Goal: Task Accomplishment & Management: Use online tool/utility

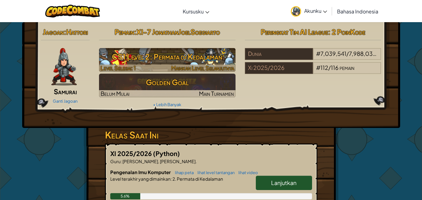
click at [213, 53] on h3 "CS1 Level 2: Permata di Kedalaman" at bounding box center [167, 57] width 137 height 14
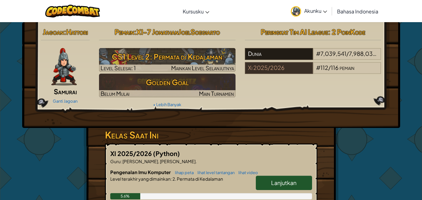
select select "id"
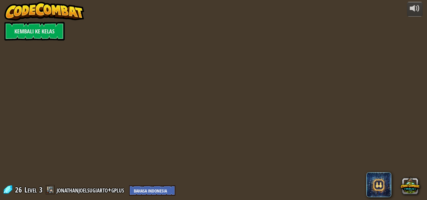
select select "id"
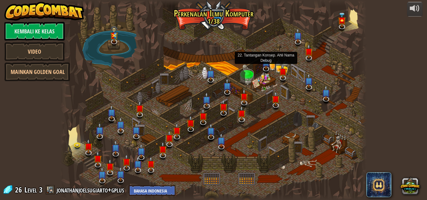
select select "id"
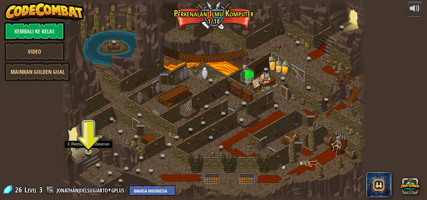
click at [87, 147] on img at bounding box center [88, 144] width 7 height 17
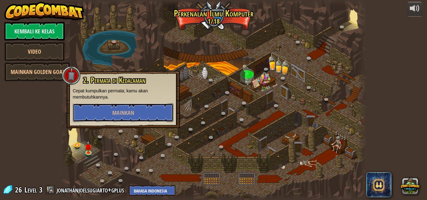
drag, startPoint x: 124, startPoint y: 114, endPoint x: 98, endPoint y: 156, distance: 49.0
click at [102, 154] on div "25. Gerbang Kithgard (Terkunci) Keluar dari penjara Kithgard, dan jangan biarka…" at bounding box center [213, 100] width 307 height 200
drag, startPoint x: 98, startPoint y: 156, endPoint x: 95, endPoint y: 160, distance: 5.2
click at [97, 158] on div at bounding box center [213, 100] width 307 height 200
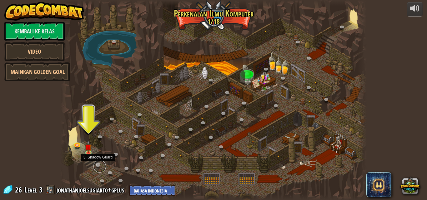
click at [103, 168] on link at bounding box center [99, 166] width 13 height 13
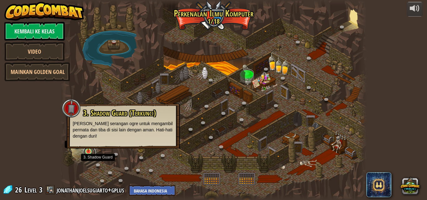
click at [88, 153] on link at bounding box center [89, 153] width 13 height 13
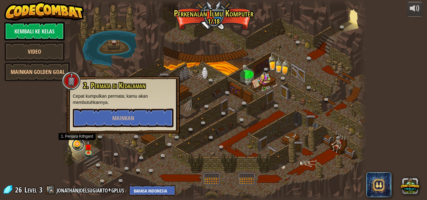
click at [74, 145] on link at bounding box center [78, 145] width 13 height 13
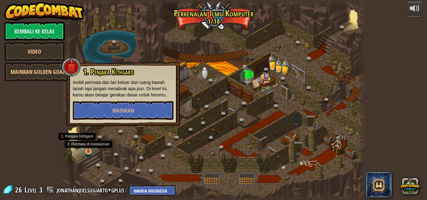
click at [87, 148] on img at bounding box center [88, 144] width 7 height 17
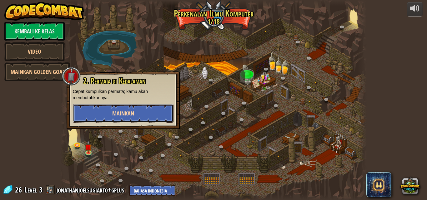
click at [115, 116] on span "Mainkan" at bounding box center [123, 114] width 22 height 8
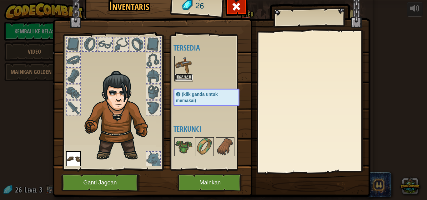
click at [184, 78] on button "Pakai" at bounding box center [184, 77] width 18 height 7
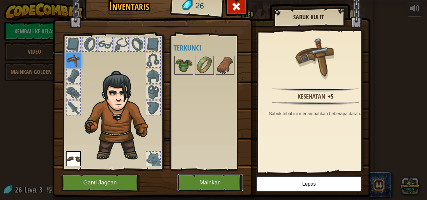
click at [199, 183] on button "Mainkan" at bounding box center [210, 182] width 65 height 17
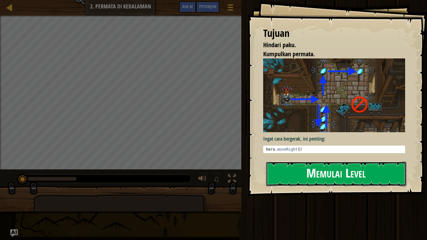
click at [301, 171] on button "Memulai Level" at bounding box center [336, 174] width 140 height 25
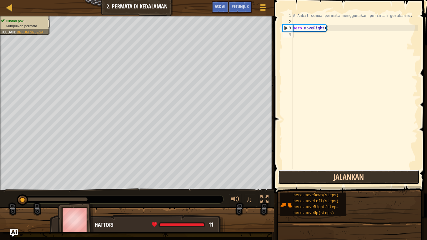
click at [324, 172] on button "Jalankan" at bounding box center [348, 177] width 141 height 14
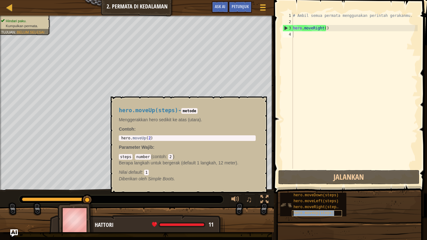
click at [334, 200] on div "hero.moveUp(steps)" at bounding box center [317, 213] width 50 height 6
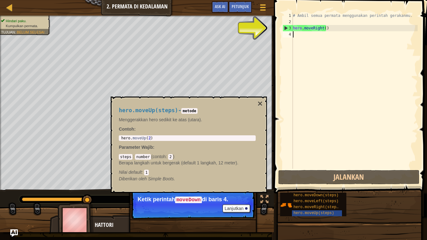
click at [309, 35] on div "# Ambil semua permata menggunakan perintah gerakanmu. hero . moveRight ( )" at bounding box center [355, 97] width 126 height 169
paste textarea "h"
type textarea "h"
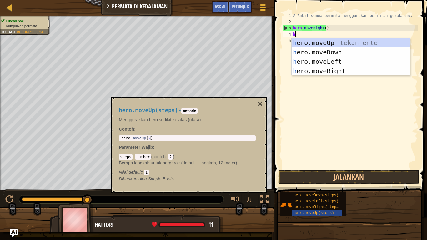
scroll to position [3, 0]
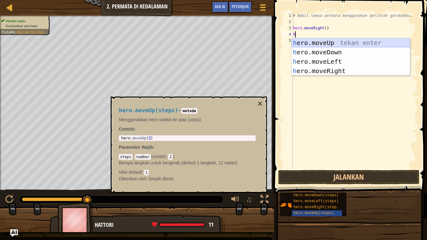
click at [340, 43] on div "h ero.moveUp tekan enter h ero.moveDown tekan enter h ero.moveLeft tekan enter …" at bounding box center [351, 66] width 118 height 56
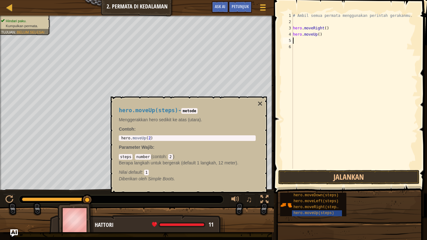
click at [312, 44] on div "# Ambil semua permata menggunakan perintah gerakanmu. hero . moveRight ( ) hero…" at bounding box center [355, 97] width 126 height 169
click at [317, 38] on div "# Ambil semua permata menggunakan perintah gerakanmu. hero . moveRight ( ) hero…" at bounding box center [355, 97] width 126 height 169
type textarea "g"
drag, startPoint x: 316, startPoint y: 40, endPoint x: 301, endPoint y: 43, distance: 15.4
click at [301, 43] on div "# Ambil semua permata menggunakan perintah gerakanmu. hero . moveRight ( ) hero…" at bounding box center [355, 97] width 126 height 169
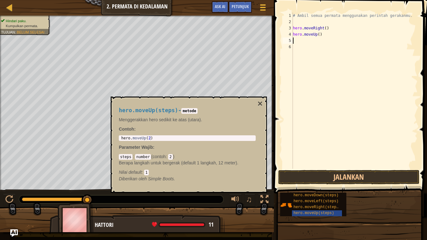
type textarea "h"
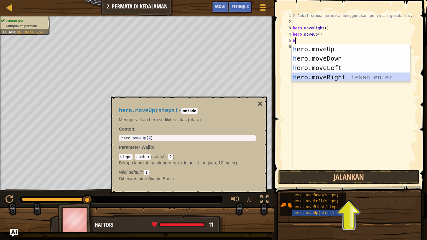
click at [342, 78] on div "h ero.moveUp tekan enter h ero.moveDown tekan enter h ero.moveLeft tekan enter …" at bounding box center [351, 72] width 118 height 56
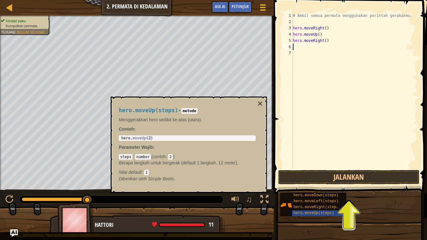
type textarea "h"
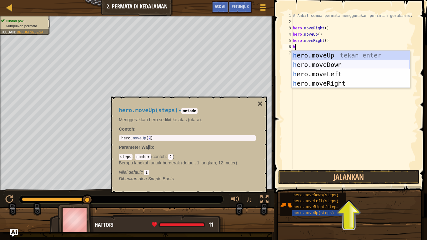
click at [331, 65] on div "h ero.moveUp tekan enter h ero.moveDown tekan enter h ero.moveLeft tekan enter …" at bounding box center [351, 79] width 118 height 56
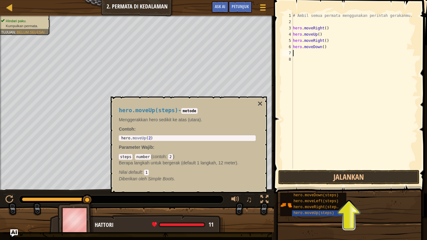
click at [327, 57] on div "# Ambil semua permata menggunakan perintah gerakanmu. hero . moveRight ( ) hero…" at bounding box center [355, 97] width 126 height 169
click at [327, 55] on div "# Ambil semua permata menggunakan perintah gerakanmu. hero . moveRight ( ) hero…" at bounding box center [355, 97] width 126 height 169
type textarea "h"
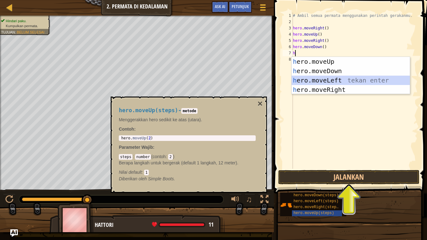
click at [335, 79] on div "h ero.moveUp tekan enter h ero.moveDown tekan enter h ero.moveLeft tekan enter …" at bounding box center [351, 85] width 118 height 56
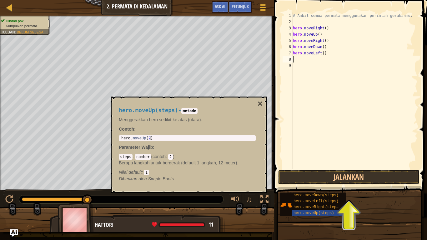
click at [325, 61] on div "# Ambil semua permata menggunakan perintah gerakanmu. hero . moveRight ( ) hero…" at bounding box center [355, 97] width 126 height 169
type textarea "h"
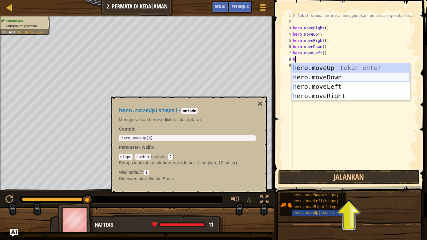
click at [331, 77] on div "h ero.moveUp tekan enter h ero.moveDown tekan enter h ero.moveLeft tekan enter …" at bounding box center [351, 91] width 118 height 56
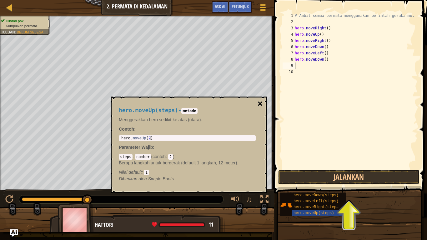
click at [260, 104] on button "×" at bounding box center [260, 103] width 5 height 9
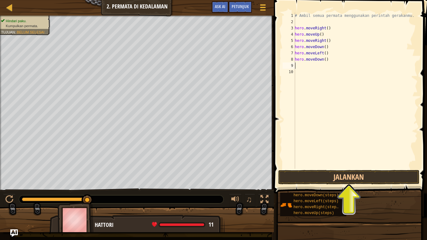
click at [319, 66] on div "# Ambil semua permata menggunakan perintah gerakanmu. hero . moveRight ( ) hero…" at bounding box center [356, 97] width 124 height 169
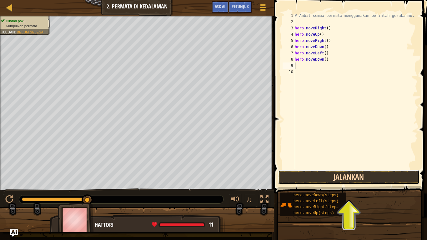
click at [342, 175] on button "Jalankan" at bounding box center [348, 177] width 141 height 14
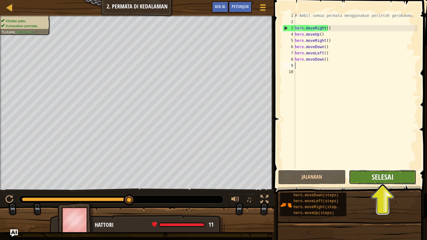
click at [385, 175] on span "Selesai" at bounding box center [383, 177] width 22 height 10
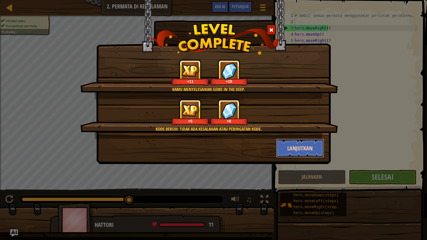
click at [293, 149] on button "Lanjutkan" at bounding box center [300, 148] width 48 height 19
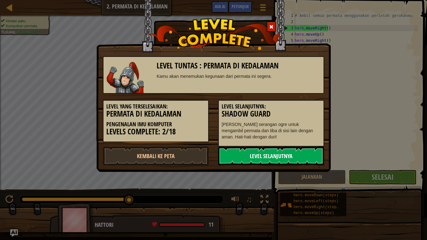
click at [241, 159] on link "Level Selanjutnya" at bounding box center [271, 156] width 106 height 19
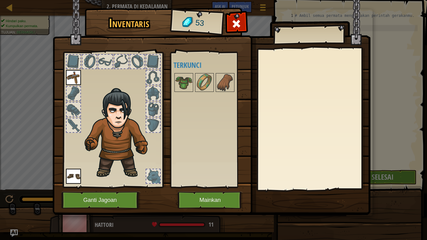
click at [141, 66] on div at bounding box center [137, 62] width 14 height 14
click at [189, 200] on button "Mainkan" at bounding box center [210, 200] width 65 height 17
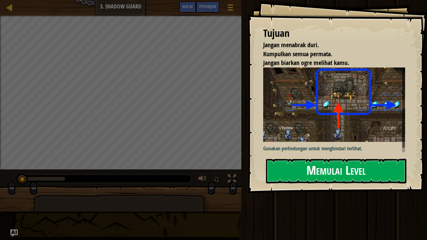
click at [305, 165] on button "Memulai Level" at bounding box center [336, 171] width 140 height 25
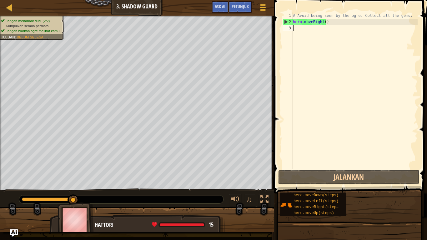
click at [349, 28] on div "# Avoid being seen by the ogre. Collect all the gems. hero . moveRight ( )" at bounding box center [355, 97] width 126 height 169
type textarea "h"
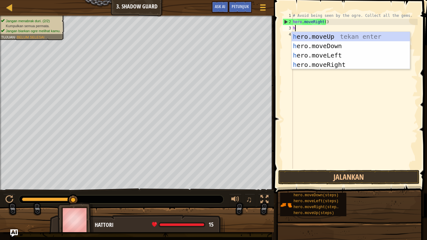
scroll to position [3, 0]
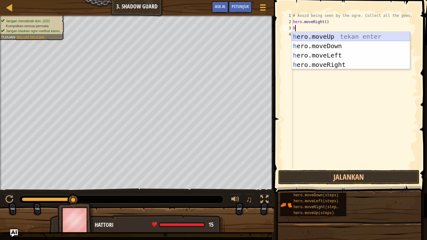
click at [349, 36] on div "h ero.moveUp tekan enter h ero.moveDown tekan enter h ero.moveLeft tekan enter …" at bounding box center [351, 60] width 118 height 56
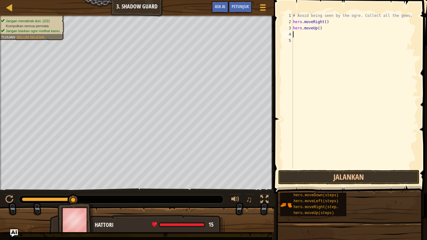
click at [346, 40] on div "# Avoid being seen by the ogre. Collect all the gems. hero . moveRight ( ) hero…" at bounding box center [355, 97] width 126 height 169
click at [347, 34] on div "# Avoid being seen by the ogre. Collect all the gems. hero . moveRight ( ) hero…" at bounding box center [355, 97] width 126 height 169
type textarea "h"
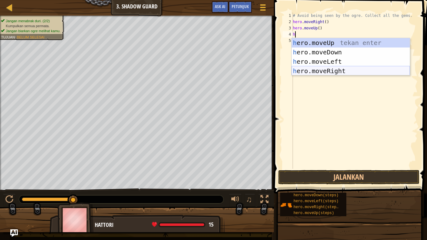
click at [341, 69] on div "h ero.moveUp tekan enter h ero.moveDown tekan enter h ero.moveLeft tekan enter …" at bounding box center [351, 66] width 118 height 56
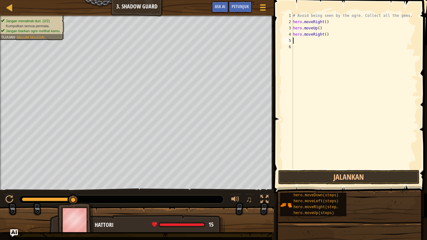
click at [339, 42] on div "# Avoid being seen by the ogre. Collect all the gems. hero . moveRight ( ) hero…" at bounding box center [355, 97] width 126 height 169
type textarea "h"
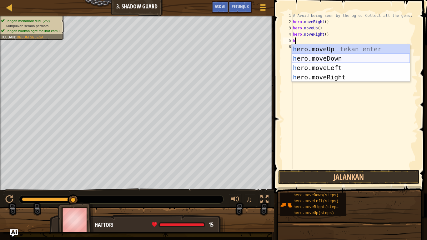
click at [340, 57] on div "h ero.moveUp tekan enter h ero.moveDown tekan enter h ero.moveLeft tekan enter …" at bounding box center [351, 72] width 118 height 56
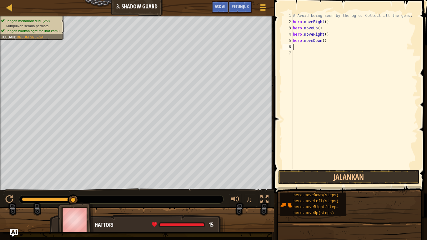
click at [331, 46] on div "# Avoid being seen by the ogre. Collect all the gems. hero . moveRight ( ) hero…" at bounding box center [355, 97] width 126 height 169
type textarea "h"
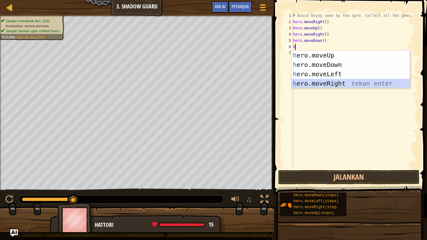
click at [341, 85] on div "h ero.moveUp tekan enter h ero.moveDown tekan enter h ero.moveLeft tekan enter …" at bounding box center [351, 79] width 118 height 56
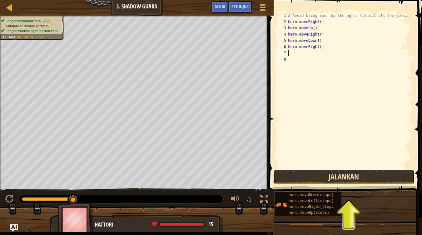
click at [331, 176] on button "Jalankan" at bounding box center [344, 177] width 141 height 14
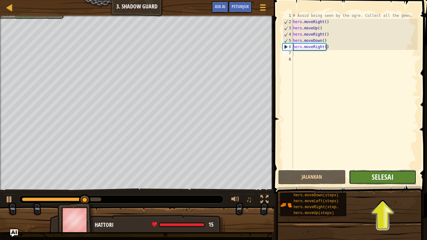
click at [373, 175] on span "Selesai" at bounding box center [383, 177] width 22 height 10
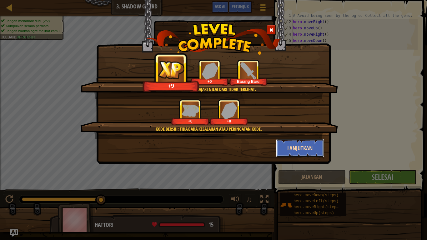
click at [300, 147] on button "Lanjutkan" at bounding box center [300, 148] width 48 height 19
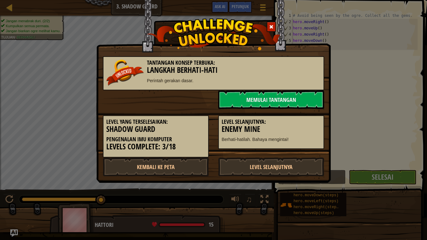
click at [184, 71] on h3 "Langkah Berhati-hati" at bounding box center [213, 70] width 215 height 8
click at [262, 172] on link "Level Selanjutnya" at bounding box center [271, 167] width 106 height 19
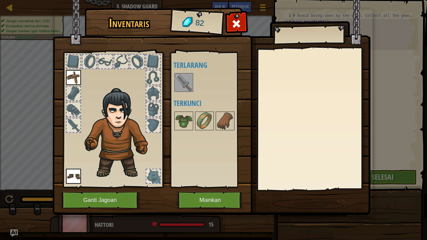
click at [179, 82] on img at bounding box center [184, 83] width 18 height 18
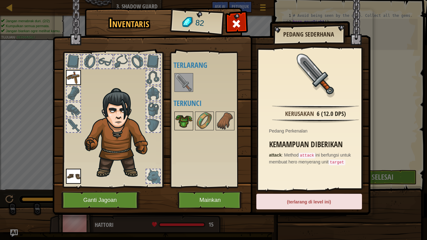
click at [185, 115] on img at bounding box center [184, 121] width 18 height 18
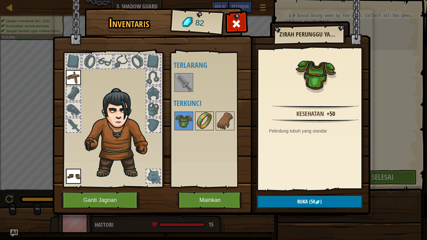
click at [198, 124] on img at bounding box center [205, 121] width 18 height 18
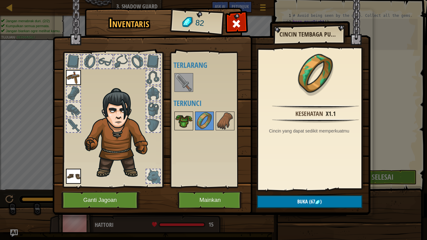
click at [184, 119] on img at bounding box center [184, 121] width 18 height 18
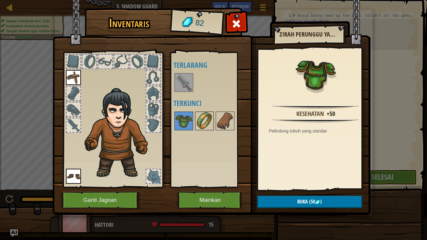
click at [205, 123] on img at bounding box center [205, 121] width 18 height 18
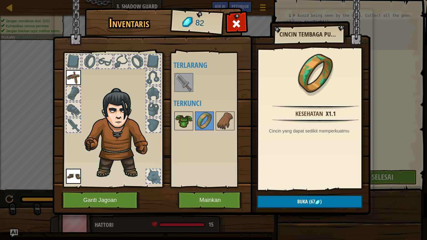
click at [192, 124] on img at bounding box center [184, 121] width 18 height 18
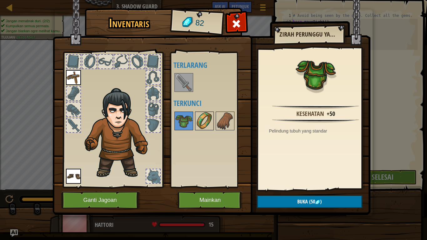
click at [207, 119] on img at bounding box center [205, 121] width 18 height 18
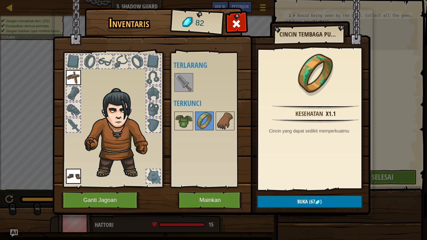
click at [195, 122] on div at bounding box center [213, 121] width 78 height 21
click at [191, 125] on img at bounding box center [184, 121] width 18 height 18
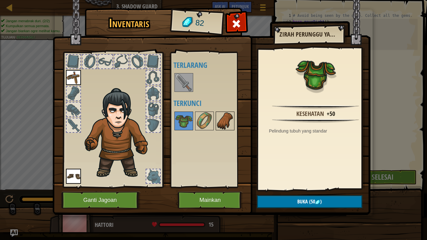
click at [228, 123] on img at bounding box center [225, 121] width 18 height 18
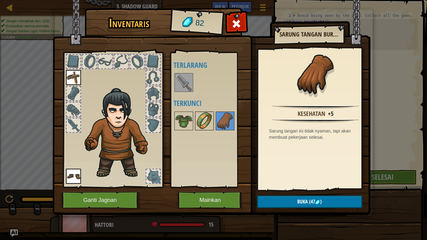
click at [205, 125] on img at bounding box center [205, 121] width 18 height 18
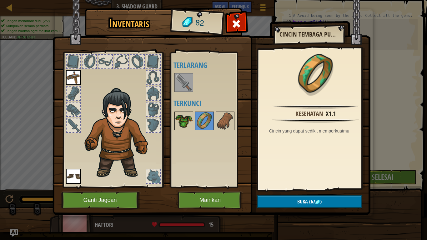
click at [186, 125] on img at bounding box center [184, 121] width 18 height 18
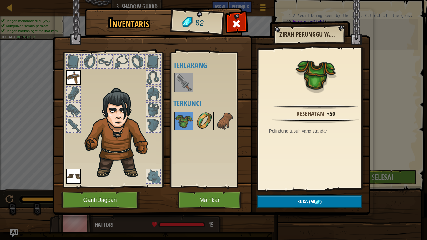
click at [201, 123] on img at bounding box center [205, 121] width 18 height 18
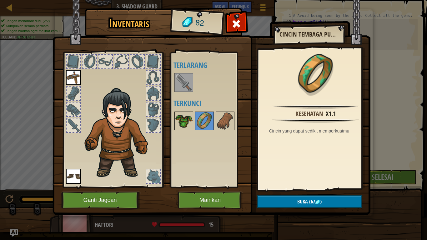
click at [179, 124] on img at bounding box center [184, 121] width 18 height 18
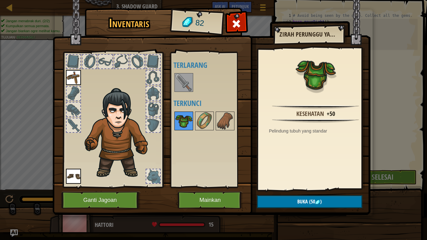
click at [183, 122] on img at bounding box center [184, 121] width 18 height 18
click at [286, 200] on button "Buka (50 )" at bounding box center [309, 201] width 105 height 13
click at [292, 199] on button "Konfirmasi" at bounding box center [309, 201] width 105 height 13
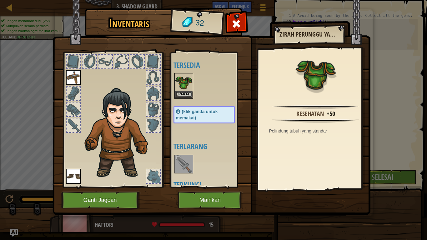
click at [179, 80] on img at bounding box center [184, 83] width 18 height 18
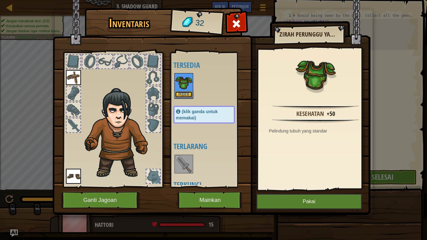
click at [186, 93] on button "Pakai" at bounding box center [184, 94] width 18 height 7
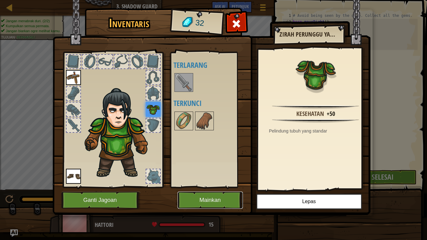
click at [206, 197] on button "Mainkan" at bounding box center [210, 200] width 65 height 17
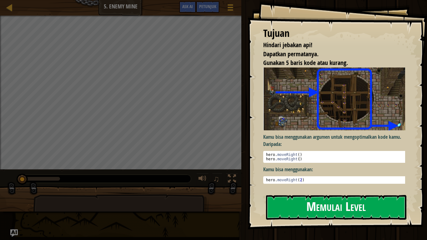
click at [291, 200] on button "Memulai Level" at bounding box center [336, 207] width 140 height 25
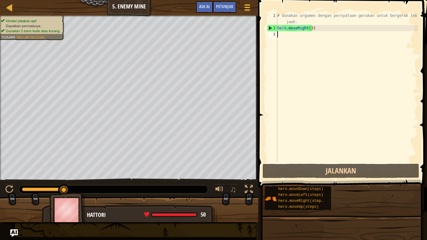
click at [309, 34] on div "# Gunakan argumen dengan pernyataan gerakan untuk bergerak lebih jauh. hero . m…" at bounding box center [347, 97] width 142 height 169
type textarea "h"
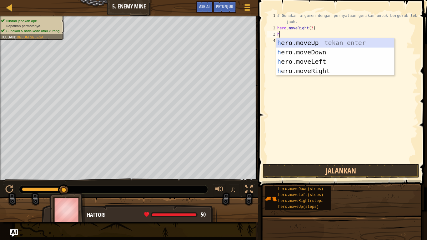
click at [321, 44] on div "h ero.moveUp tekan enter h ero.moveDown tekan enter h ero.moveLeft tekan enter …" at bounding box center [335, 66] width 118 height 56
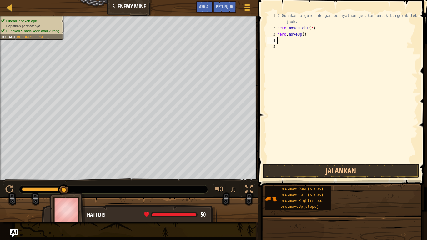
click at [312, 39] on div "# Gunakan argumen dengan pernyataan gerakan untuk bergerak lebih jauh. hero . m…" at bounding box center [347, 97] width 142 height 169
type textarea "h"
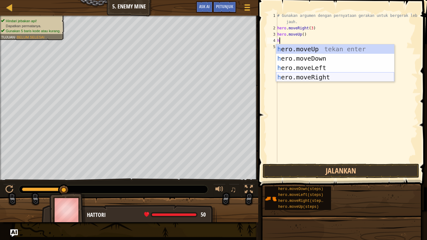
click at [327, 76] on div "h ero.moveUp tekan enter h ero.moveDown tekan enter h ero.moveLeft tekan enter …" at bounding box center [335, 72] width 118 height 56
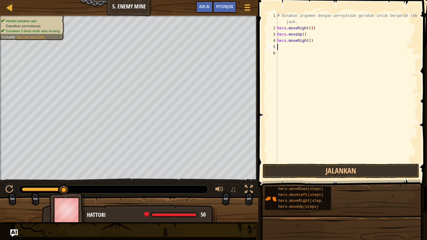
click at [320, 48] on div "# Gunakan argumen dengan pernyataan gerakan untuk bergerak lebih jauh. hero . m…" at bounding box center [347, 97] width 142 height 169
type textarea "h"
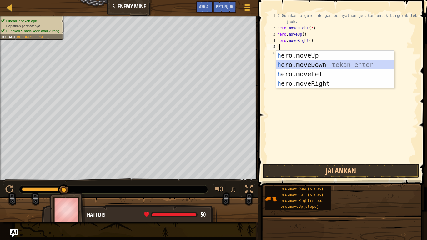
click at [316, 64] on div "h ero.moveUp tekan enter h ero.moveDown tekan enter h ero.moveLeft tekan enter …" at bounding box center [335, 79] width 118 height 56
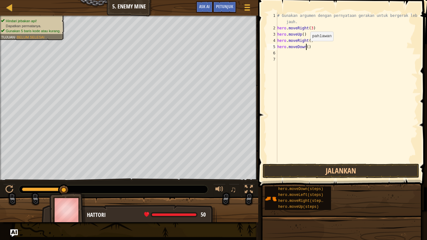
click at [305, 47] on div "# Gunakan argumen dengan pernyataan gerakan untuk bergerak lebih jauh. hero . m…" at bounding box center [347, 97] width 142 height 169
type textarea "hero.moveDown(3)"
click at [307, 50] on div "# Gunakan argumen dengan pernyataan gerakan untuk bergerak lebih jauh. hero . m…" at bounding box center [347, 97] width 142 height 169
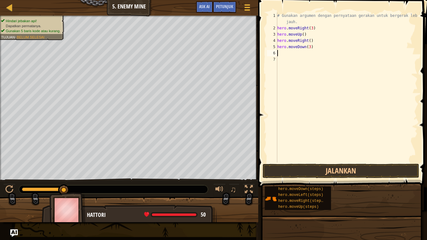
type textarea "h"
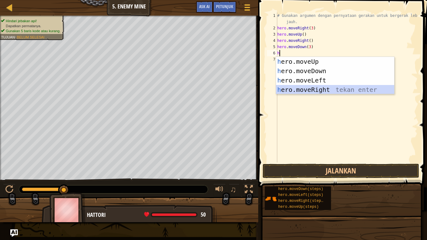
click at [319, 87] on div "h ero.moveUp tekan enter h ero.moveDown tekan enter h ero.moveLeft tekan enter …" at bounding box center [335, 85] width 118 height 56
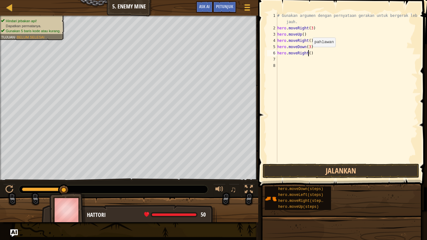
click at [307, 53] on div "# Gunakan argumen dengan pernyataan gerakan untuk bergerak lebih jauh. hero . m…" at bounding box center [347, 97] width 142 height 169
type textarea "hero.moveRight(2)"
click at [322, 173] on button "Jalankan" at bounding box center [341, 171] width 157 height 14
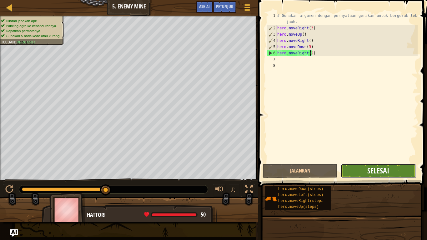
click at [379, 171] on span "Selesai" at bounding box center [378, 171] width 22 height 10
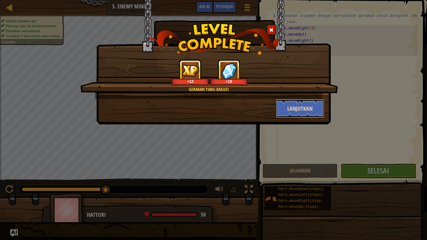
click at [322, 105] on button "Lanjutkan" at bounding box center [300, 108] width 48 height 19
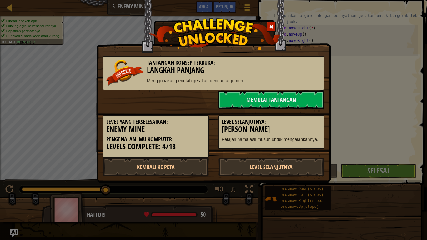
drag, startPoint x: 322, startPoint y: 105, endPoint x: 240, endPoint y: 74, distance: 88.1
click at [241, 73] on h3 "Langkah Panjang" at bounding box center [213, 70] width 215 height 8
click at [268, 99] on link "Memulai Tantangan" at bounding box center [271, 99] width 106 height 19
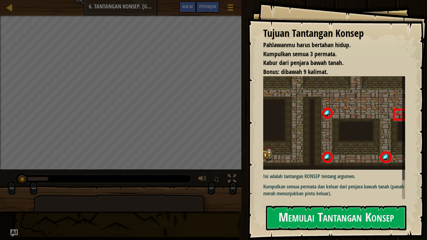
scroll to position [18, 0]
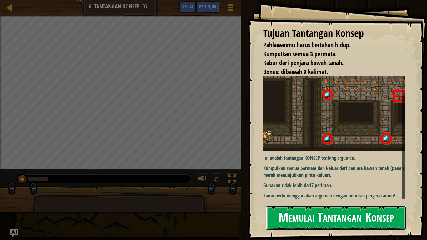
click at [305, 200] on button "Memulai Tantangan Konsep" at bounding box center [336, 218] width 140 height 25
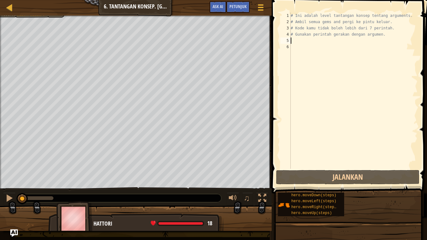
click at [364, 40] on div "# Ini adalah level tantangan konsep tentang arguments. # Ambil semua gems and p…" at bounding box center [354, 97] width 128 height 169
type textarea "h"
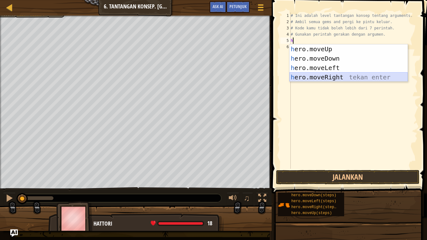
click at [353, 75] on div "h ero.moveUp tekan enter h ero.moveDown tekan enter h ero.moveLeft tekan enter …" at bounding box center [349, 72] width 118 height 56
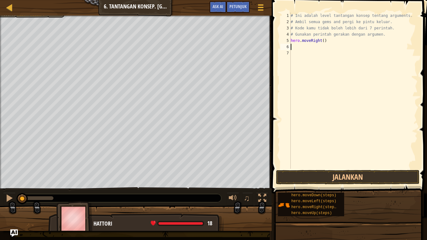
click at [341, 52] on div "# Ini adalah level tantangan konsep tentang arguments. # Ambil semua gems and p…" at bounding box center [354, 97] width 128 height 169
click at [342, 46] on div "# Ini adalah level tantangan konsep tentang arguments. # Ambil semua gems and p…" at bounding box center [354, 97] width 128 height 169
type textarea "h"
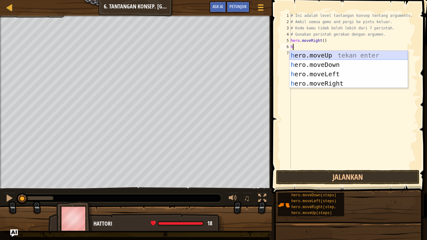
click at [343, 56] on div "h ero.moveUp tekan enter h ero.moveDown tekan enter h ero.moveLeft tekan enter …" at bounding box center [349, 79] width 118 height 56
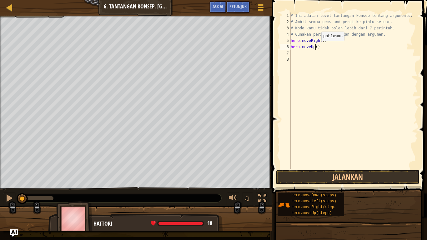
click at [316, 47] on div "# Ini adalah level tantangan konsep tentang arguments. # Ambil semua gems and p…" at bounding box center [354, 97] width 128 height 169
type textarea "hero.moveUp(3)"
click at [316, 53] on div "# Ini adalah level tantangan konsep tentang arguments. # Ambil semua gems and p…" at bounding box center [354, 97] width 128 height 169
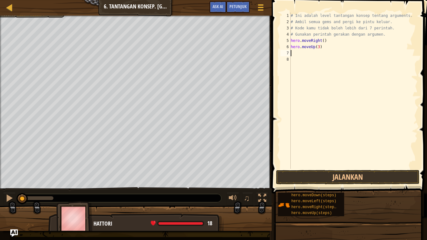
type textarea "h"
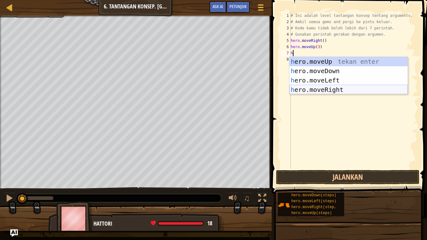
click at [331, 91] on div "h ero.moveUp tekan enter h ero.moveDown tekan enter h ero.moveLeft tekan enter …" at bounding box center [349, 85] width 118 height 56
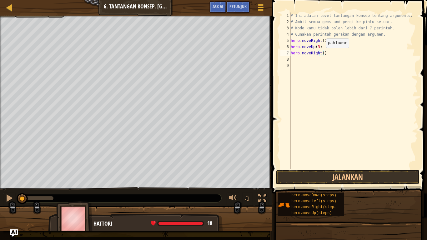
click at [321, 54] on div "# Ini adalah level tantangan konsep tentang arguments. # Ambil semua gems and p…" at bounding box center [354, 97] width 128 height 169
type textarea "hero.moveRight(2)"
click at [324, 58] on div "# Ini adalah level tantangan konsep tentang arguments. # Ambil semua gems and p…" at bounding box center [354, 97] width 128 height 169
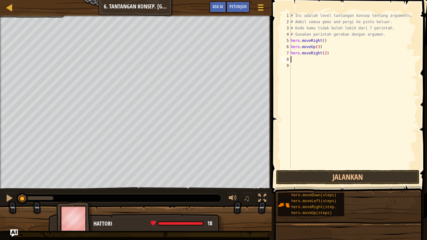
type textarea "h"
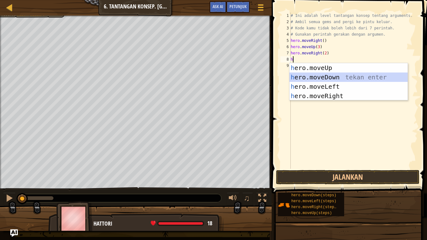
click at [317, 78] on div "h ero.moveUp tekan enter h ero.moveDown tekan enter h ero.moveLeft tekan enter …" at bounding box center [349, 91] width 118 height 56
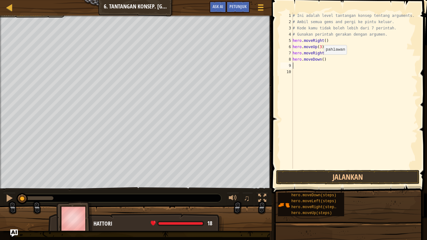
click at [321, 61] on div "# Ini adalah level tantangan konsep tentang arguments. # Ambil semua gems and p…" at bounding box center [354, 97] width 126 height 169
click at [321, 60] on div "# Ini adalah level tantangan konsep tentang arguments. # Ambil semua gems and p…" at bounding box center [354, 97] width 126 height 169
type textarea "hero.moveDown(3)"
click at [345, 68] on div "# Ini adalah level tantangan konsep tentang arguments. # Ambil semua gems and p…" at bounding box center [354, 97] width 126 height 169
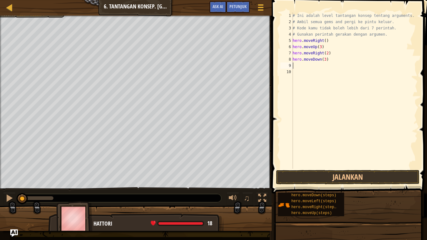
scroll to position [3, 0]
type textarea "h"
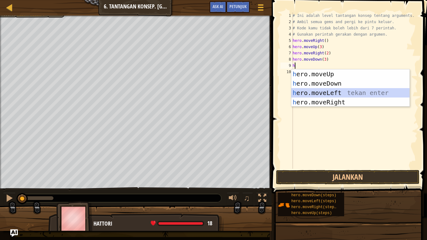
click at [325, 93] on div "h ero.moveUp tekan enter h ero.moveDown tekan enter h ero.moveLeft tekan enter …" at bounding box center [350, 97] width 118 height 56
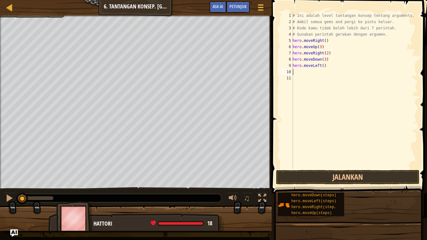
click at [324, 74] on div "# Ini adalah level tantangan konsep tentang arguments. # Ambil semua gems and p…" at bounding box center [354, 97] width 126 height 169
type textarea "h"
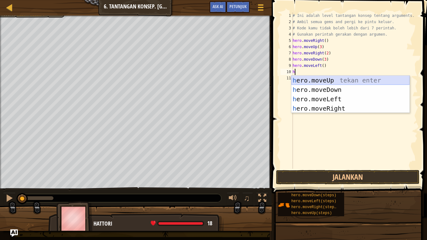
click at [329, 80] on div "h ero.moveUp tekan enter h ero.moveDown tekan enter h ero.moveLeft tekan enter …" at bounding box center [350, 104] width 118 height 56
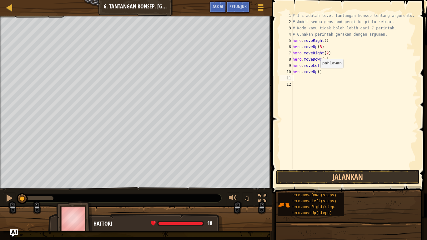
click at [317, 74] on div "# Ini adalah level tantangan konsep tentang arguments. # Ambil semua gems and p…" at bounding box center [354, 97] width 126 height 169
type textarea "hero.moveUp(2)"
click at [342, 84] on div "# Ini adalah level tantangan konsep tentang arguments. # Ambil semua gems and p…" at bounding box center [354, 97] width 126 height 169
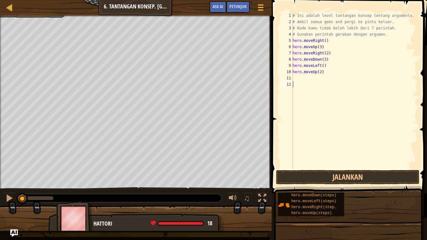
click at [342, 79] on div "# Ini adalah level tantangan konsep tentang arguments. # Ambil semua gems and p…" at bounding box center [354, 97] width 126 height 169
click at [342, 76] on div "# Ini adalah level tantangan konsep tentang arguments. # Ambil semua gems and p…" at bounding box center [354, 97] width 126 height 169
type textarea "h"
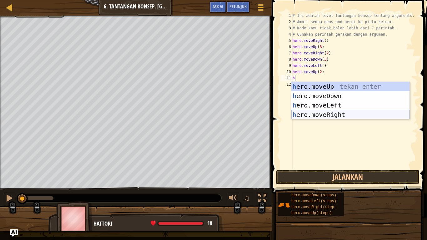
click at [332, 116] on div "h ero.moveUp tekan enter h ero.moveDown tekan enter h ero.moveLeft tekan enter …" at bounding box center [350, 110] width 118 height 56
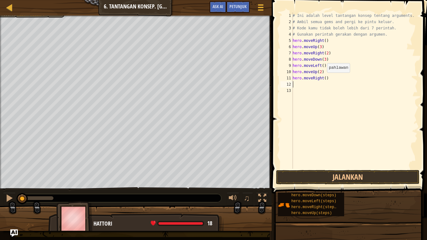
click at [324, 79] on div "# Ini adalah level tantangan konsep tentang arguments. # Ambil semua gems and p…" at bounding box center [354, 97] width 126 height 169
click at [318, 173] on button "Jalankan" at bounding box center [348, 177] width 144 height 14
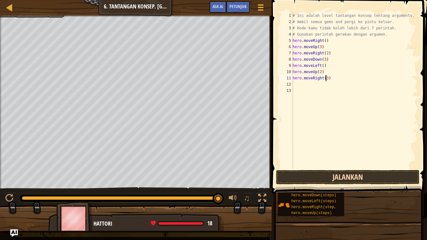
type textarea "hero.moveRight(3)"
click at [327, 172] on button "Jalankan" at bounding box center [348, 177] width 144 height 14
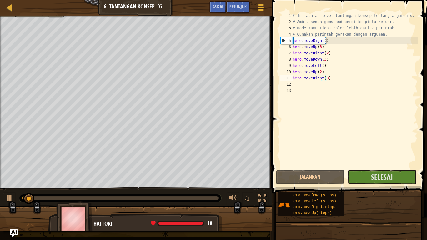
drag, startPoint x: 184, startPoint y: 195, endPoint x: 193, endPoint y: 202, distance: 11.8
click at [191, 195] on div at bounding box center [120, 198] width 202 height 8
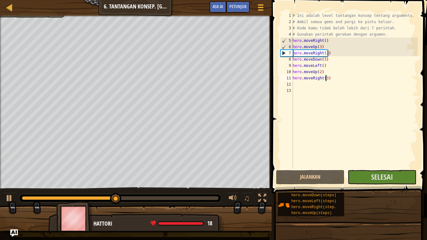
click at [193, 197] on div at bounding box center [120, 198] width 197 height 4
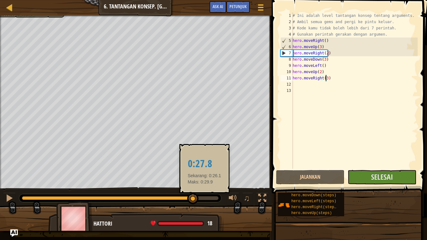
click at [205, 198] on div at bounding box center [120, 198] width 197 height 4
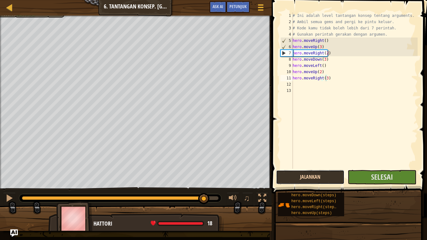
click at [291, 180] on button "Jalankan" at bounding box center [310, 177] width 68 height 14
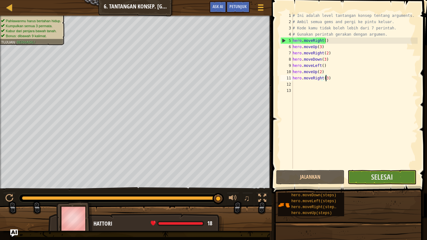
click at [383, 170] on span at bounding box center [350, 88] width 160 height 212
click at [383, 176] on span "Selesai" at bounding box center [382, 177] width 22 height 10
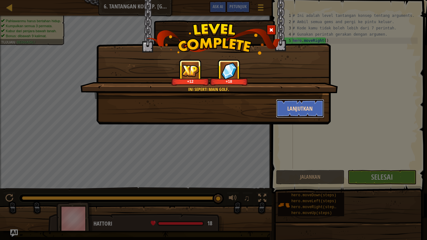
click at [302, 110] on button "Lanjutkan" at bounding box center [300, 108] width 48 height 19
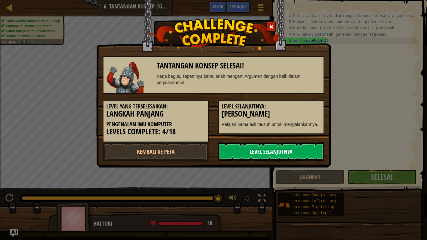
click at [252, 149] on link "Level Selanjutnya" at bounding box center [271, 151] width 106 height 19
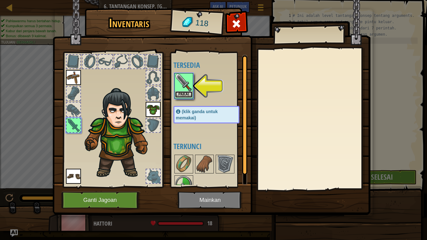
click at [190, 95] on button "Pakai" at bounding box center [184, 94] width 18 height 7
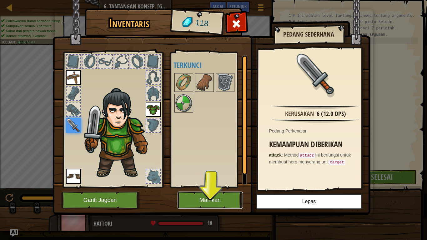
click at [219, 200] on button "Mainkan" at bounding box center [210, 200] width 65 height 17
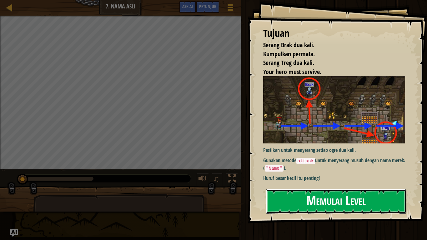
click at [302, 200] on button "Memulai Level" at bounding box center [336, 201] width 140 height 25
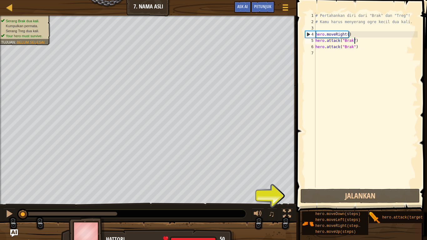
click at [359, 39] on div "# Pertahankan diri dari "Brak" dan "Treg"! # Kamu harus menyerang ogre kecil du…" at bounding box center [366, 107] width 104 height 188
type textarea "hero.attack("Brak")"
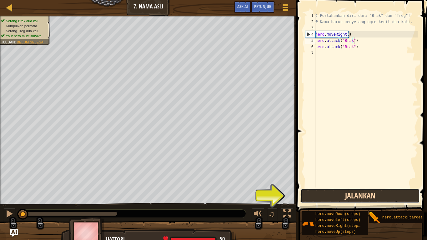
click at [322, 196] on button "Jalankan" at bounding box center [360, 196] width 119 height 14
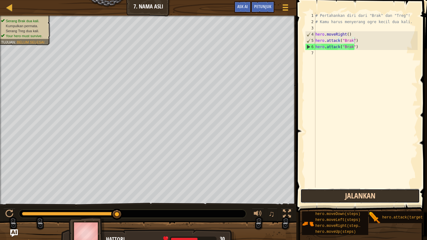
click at [331, 200] on button "Jalankan" at bounding box center [360, 196] width 119 height 14
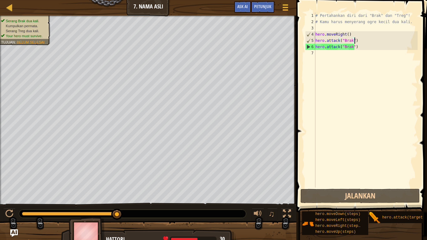
click at [369, 50] on div "# Pertahankan diri dari "Brak" dan "Treg"! # Kamu harus menyerang ogre kecil du…" at bounding box center [366, 107] width 104 height 188
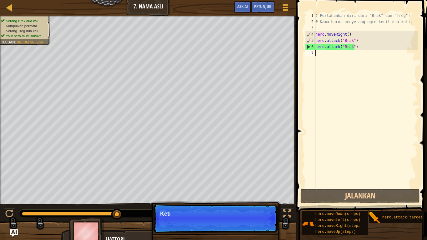
click at [368, 49] on div "# Pertahankan diri dari "Brak" dan "Treg"! # Kamu harus menyerang ogre kecil du…" at bounding box center [366, 107] width 104 height 188
type textarea "hero.attack("Brak")"
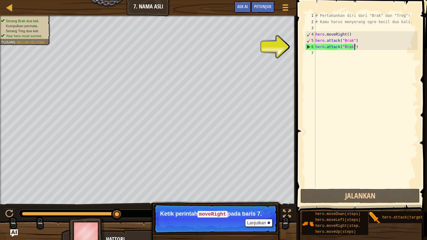
click at [364, 54] on div "# Pertahankan diri dari "Brak" dan "Treg"! # Kamu harus menyerang ogre kecil du…" at bounding box center [366, 107] width 104 height 188
click at [265, 200] on button "Lanjutkan" at bounding box center [259, 223] width 28 height 8
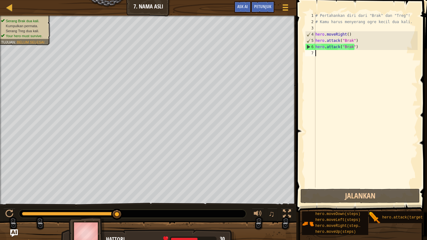
click at [344, 57] on div "# Pertahankan diri dari "Brak" dan "Treg"! # Kamu harus menyerang ogre kecil du…" at bounding box center [366, 107] width 104 height 188
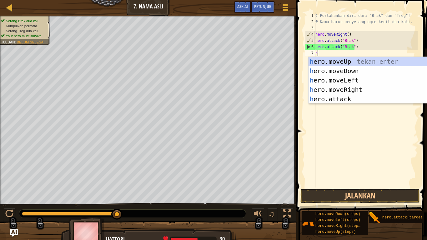
scroll to position [3, 0]
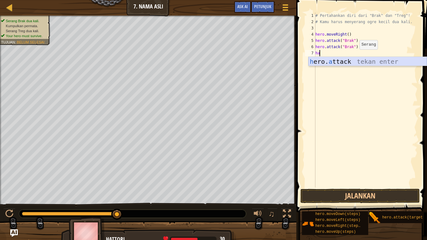
click at [358, 59] on div "h ero. a ttack tekan enter" at bounding box center [368, 71] width 118 height 28
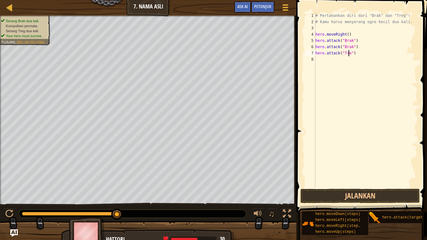
scroll to position [3, 3]
type textarea "hero.attack("Treg")"
click at [366, 57] on div "# Pertahankan diri dari "Brak" dan "Treg"! # Kamu harus menyerang ogre kecil du…" at bounding box center [366, 107] width 104 height 188
click at [367, 55] on div "# Pertahankan diri dari "Brak" dan "Treg"! # Kamu harus menyerang ogre kecil du…" at bounding box center [366, 107] width 104 height 188
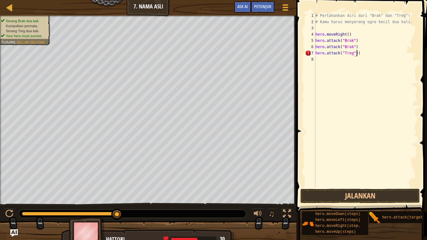
scroll to position [3, 3]
type textarea "hero.attack("Treg")"
click at [351, 60] on div "# Pertahankan diri dari "Brak" dan "Treg"! # Kamu harus menyerang ogre kecil du…" at bounding box center [366, 107] width 104 height 188
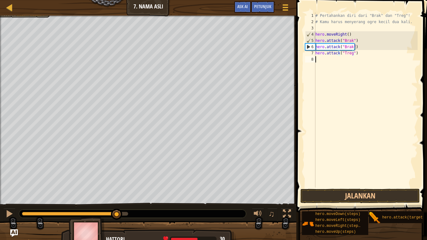
scroll to position [3, 0]
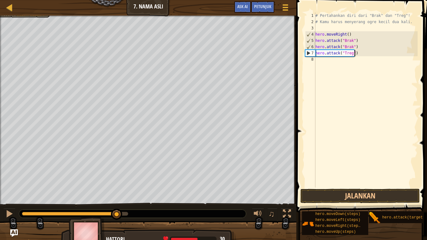
click at [359, 55] on div "# Pertahankan diri dari "Brak" dan "Treg"! # Kamu harus menyerang ogre kecil du…" at bounding box center [366, 107] width 104 height 188
click at [344, 53] on div "# Pertahankan diri dari "Brak" dan "Treg"! # Kamu harus menyerang ogre kecil du…" at bounding box center [366, 107] width 104 height 188
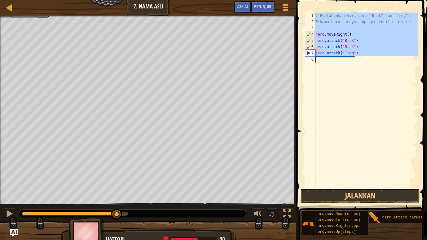
click at [354, 52] on div "# Pertahankan diri dari "Brak" dan "Treg"! # Kamu harus menyerang ogre kecil du…" at bounding box center [366, 100] width 104 height 175
type textarea "hero.attack("Treg")"
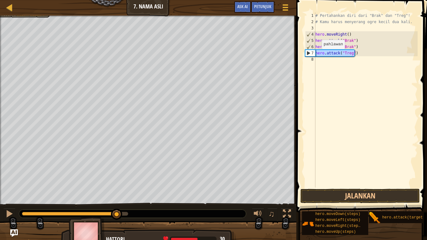
drag, startPoint x: 356, startPoint y: 53, endPoint x: 315, endPoint y: 54, distance: 41.0
click at [315, 54] on div "hero.attack("Treg") 1 2 3 4 5 6 7 8 # Pertahankan diri dari "Brak" dan "Treg"! …" at bounding box center [361, 100] width 114 height 175
click at [330, 64] on div "# Pertahankan diri dari "Brak" dan "Treg"! # Kamu harus menyerang ogre kecil du…" at bounding box center [366, 107] width 104 height 188
paste textarea "hero.attack("Treg")"
type textarea "hero.attack("Treg")"
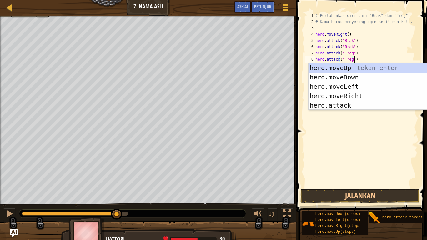
click at [373, 60] on div "# Pertahankan diri dari "Brak" dan "Treg"! # Kamu harus menyerang ogre kecil du…" at bounding box center [366, 107] width 104 height 188
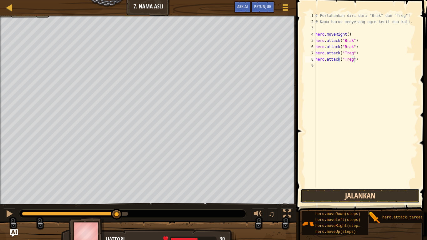
click at [345, 200] on button "Jalankan" at bounding box center [360, 196] width 119 height 14
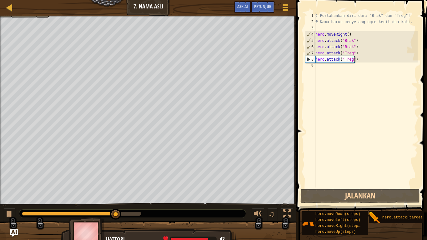
click at [371, 62] on div "# Pertahankan diri dari "Brak" dan "Treg"! # Kamu harus menyerang ogre kecil du…" at bounding box center [366, 107] width 104 height 188
click at [368, 68] on div "# Pertahankan diri dari "Brak" dan "Treg"! # Kamu harus menyerang ogre kecil du…" at bounding box center [366, 107] width 104 height 188
type textarea "h"
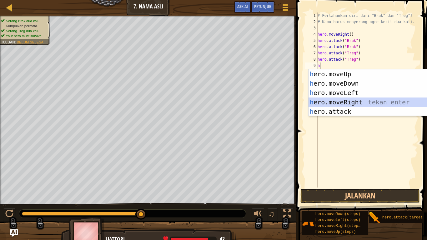
click at [356, 99] on div "h ero.moveUp tekan enter h ero.moveDown tekan enter h ero.moveLeft tekan enter …" at bounding box center [368, 102] width 118 height 66
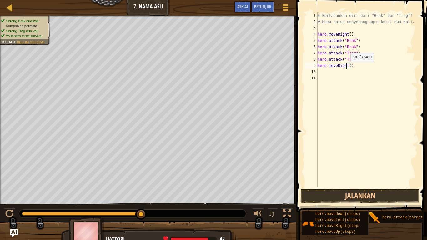
click at [347, 68] on div "# Pertahankan diri dari "Brak" dan "Treg"! # Kamu harus menyerang ogre kecil du…" at bounding box center [366, 107] width 101 height 188
type textarea "hero.moveRight()"
click at [364, 199] on button "Jalankan" at bounding box center [360, 196] width 119 height 14
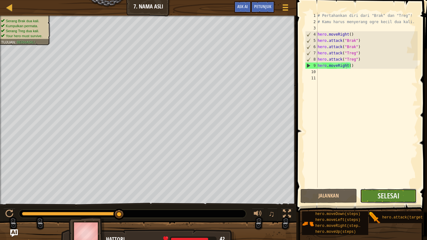
click at [374, 199] on button "Selesai" at bounding box center [388, 196] width 57 height 14
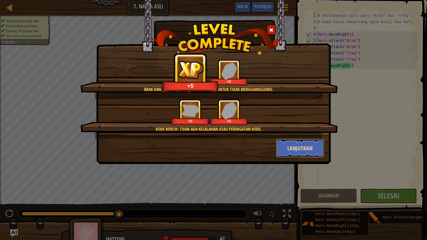
click at [302, 151] on button "Lanjutkan" at bounding box center [300, 148] width 48 height 19
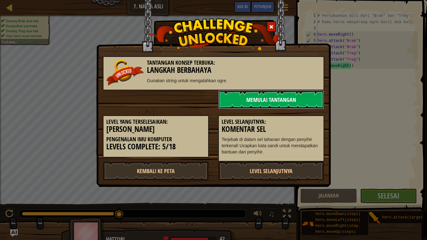
click at [235, 100] on link "Memulai Tantangan" at bounding box center [271, 99] width 106 height 19
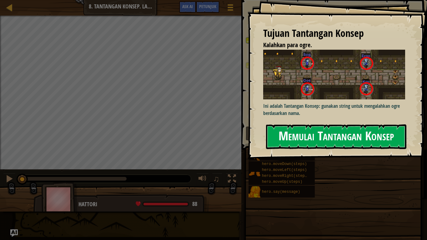
click at [333, 140] on button "Memulai Tantangan Konsep" at bounding box center [336, 136] width 140 height 25
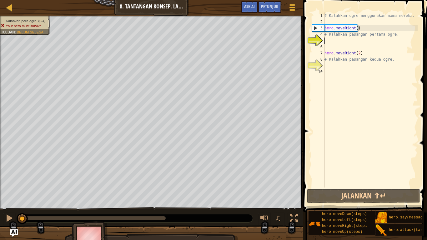
click at [369, 42] on div "# Kalahkan ogre menggunakan nama mereka. hero . moveRight ( ) # Kalahkan pasang…" at bounding box center [370, 107] width 94 height 188
click at [368, 19] on div "# Kalahkan ogre menggunakan nama mereka. hero . moveRight ( ) # Kalahkan pasang…" at bounding box center [370, 107] width 94 height 188
click at [355, 40] on div "# Kalahkan ogre menggunakan nama mereka. hero . moveRight ( ) # Kalahkan pasang…" at bounding box center [370, 107] width 94 height 188
click at [345, 42] on div "# Kalahkan ogre menggunakan nama mereka. hero . moveRight ( ) # Kalahkan pasang…" at bounding box center [370, 107] width 94 height 188
click at [344, 47] on div "# Kalahkan ogre menggunakan nama mereka. hero . moveRight ( ) # Kalahkan pasang…" at bounding box center [370, 107] width 94 height 188
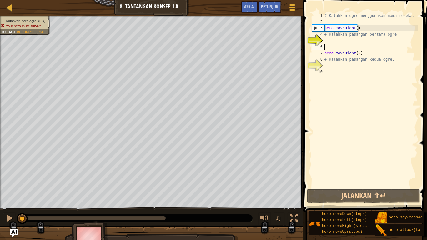
click at [344, 40] on div "# Kalahkan ogre menggunakan nama mereka. hero . moveRight ( ) # Kalahkan pasang…" at bounding box center [370, 107] width 94 height 188
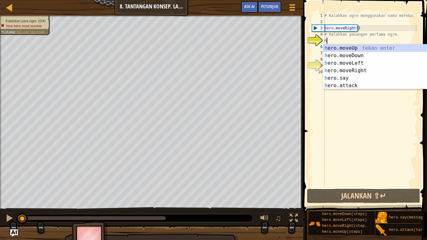
scroll to position [3, 0]
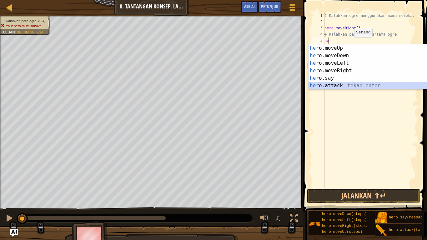
click at [351, 86] on div "he ro.moveUp tekan enter he ro.moveDown tekan enter he ro.moveLeft tekan enter …" at bounding box center [368, 74] width 118 height 60
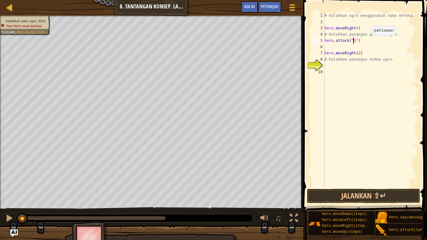
scroll to position [3, 3]
click at [374, 38] on div "# Kalahkan ogre menggunakan nama mereka. hero . moveRight ( ) # Kalahkan pasang…" at bounding box center [370, 107] width 94 height 188
type textarea "hero.attack("Sog")"
click at [8, 200] on button at bounding box center [9, 219] width 13 height 13
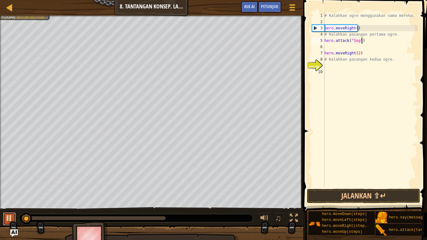
click at [8, 200] on button at bounding box center [9, 219] width 13 height 13
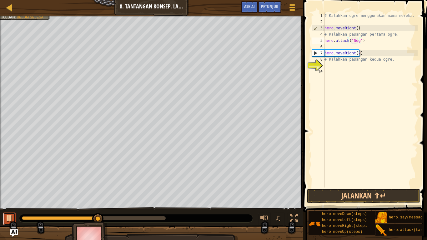
click at [7, 200] on button at bounding box center [9, 219] width 13 height 13
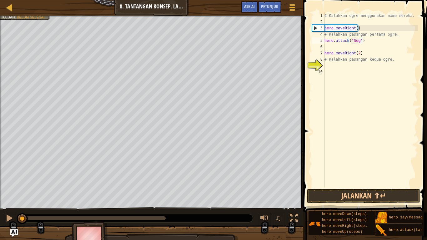
drag, startPoint x: 57, startPoint y: 223, endPoint x: 23, endPoint y: 222, distance: 34.4
click at [23, 200] on div at bounding box center [22, 218] width 1 height 4
drag, startPoint x: 371, startPoint y: 39, endPoint x: 336, endPoint y: 39, distance: 34.1
click at [334, 41] on div "# Kalahkan ogre menggunakan nama mereka. hero . moveRight ( ) # Kalahkan pasang…" at bounding box center [370, 107] width 94 height 188
click at [378, 42] on div "# Kalahkan ogre menggunakan nama mereka. hero . moveRight ( ) # Kalahkan pasang…" at bounding box center [370, 100] width 94 height 175
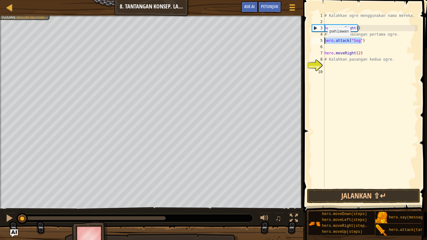
drag, startPoint x: 365, startPoint y: 42, endPoint x: 325, endPoint y: 43, distance: 40.3
click at [325, 43] on div "# Kalahkan ogre menggunakan nama mereka. hero . moveRight ( ) # Kalahkan pasang…" at bounding box center [370, 107] width 94 height 188
click at [346, 46] on div "# Kalahkan ogre menggunakan nama mereka. hero . moveRight ( ) # Kalahkan pasang…" at bounding box center [370, 107] width 94 height 188
paste textarea "hero.attack("Sog")"
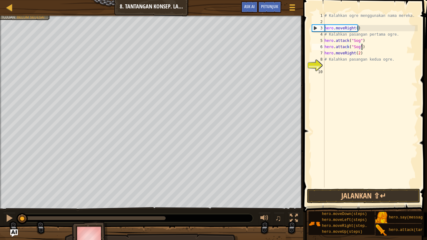
click at [369, 45] on div "# Kalahkan ogre menggunakan nama mereka. hero . moveRight ( ) # Kalahkan pasang…" at bounding box center [370, 107] width 94 height 188
click at [358, 51] on div "# Kalahkan ogre menggunakan nama mereka. hero . moveRight ( ) # Kalahkan pasang…" at bounding box center [370, 107] width 94 height 188
click at [7, 200] on div at bounding box center [9, 218] width 8 height 8
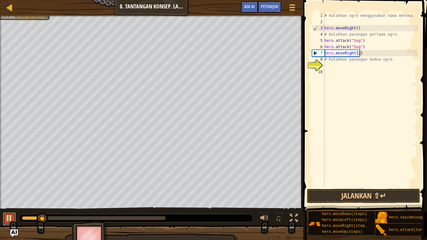
click at [7, 200] on div at bounding box center [9, 218] width 8 height 8
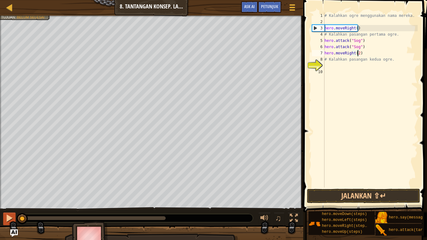
drag, startPoint x: 38, startPoint y: 218, endPoint x: 13, endPoint y: 221, distance: 25.5
click at [13, 200] on div "♫" at bounding box center [151, 216] width 303 height 19
click at [369, 46] on div "# Kalahkan ogre menggunakan nama mereka. hero . moveRight ( ) # Kalahkan pasang…" at bounding box center [370, 107] width 94 height 188
type textarea "hero.attack("Sog")"
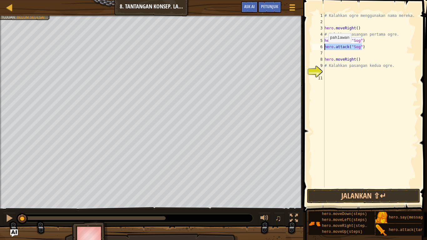
drag, startPoint x: 368, startPoint y: 47, endPoint x: 323, endPoint y: 49, distance: 44.8
click at [323, 49] on div "1 2 3 4 5 6 7 8 9 10 11 # Kalahkan ogre menggunakan nama mereka. hero . moveRig…" at bounding box center [364, 100] width 107 height 175
type textarea "hero.attack("Sog")"
click at [363, 51] on div "# Kalahkan ogre menggunakan nama mereka. hero . moveRight ( ) # Kalahkan pasang…" at bounding box center [370, 107] width 94 height 188
paste textarea "hero.attack("Sog")"
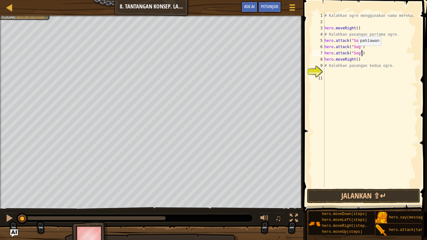
click at [355, 52] on div "# Kalahkan ogre menggunakan nama mereka. hero . moveRight ( ) # Kalahkan pasang…" at bounding box center [370, 107] width 94 height 188
type textarea "hero.attack("Gos")"
click at [377, 53] on div "# Kalahkan ogre menggunakan nama mereka. hero . moveRight ( ) # Kalahkan pasang…" at bounding box center [370, 107] width 94 height 188
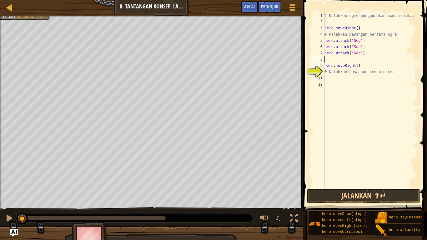
scroll to position [3, 0]
paste textarea "hero.attack("Sog")"
click at [353, 60] on div "# Kalahkan ogre menggunakan nama mereka. hero . moveRight ( ) # Kalahkan pasang…" at bounding box center [370, 107] width 94 height 188
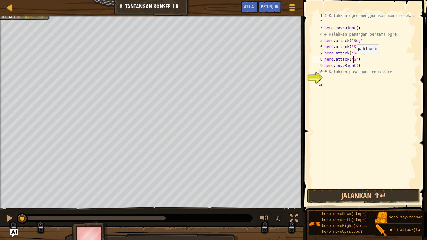
scroll to position [3, 3]
click at [380, 195] on button "Jalankan ⇧↵" at bounding box center [363, 196] width 113 height 14
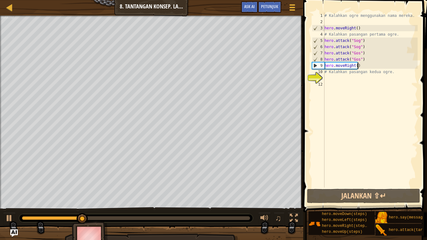
click at [377, 68] on div "# Kalahkan ogre menggunakan nama mereka. hero . moveRight ( ) # Kalahkan pasang…" at bounding box center [370, 107] width 94 height 188
type textarea "hero.moveRight()"
click at [370, 83] on div "# Kalahkan ogre menggunakan nama mereka. hero . moveRight ( ) # Kalahkan pasang…" at bounding box center [370, 107] width 94 height 188
click at [356, 68] on div "# Kalahkan ogre menggunakan nama mereka. hero . moveRight ( ) # Kalahkan pasang…" at bounding box center [370, 107] width 94 height 188
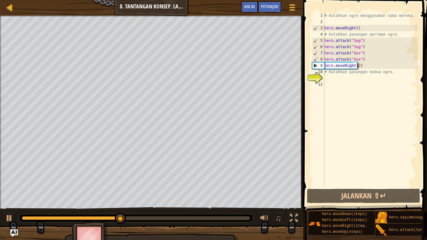
type textarea "hero.moveRight(2)"
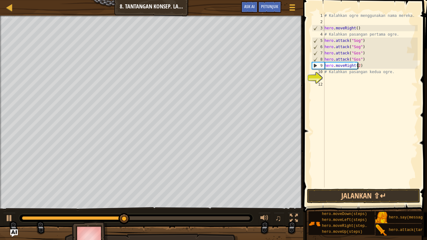
click at [373, 68] on div "# Kalahkan ogre menggunakan nama mereka. hero . moveRight ( ) # Kalahkan pasang…" at bounding box center [370, 107] width 94 height 188
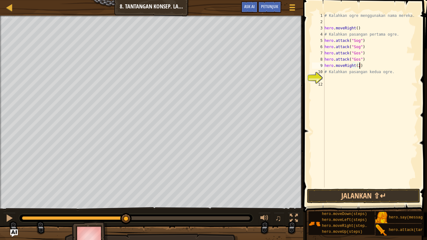
drag, startPoint x: 364, startPoint y: 77, endPoint x: 358, endPoint y: 85, distance: 9.8
click at [358, 85] on div "# Kalahkan ogre menggunakan nama mereka. hero . moveRight ( ) # Kalahkan pasang…" at bounding box center [370, 107] width 94 height 188
click at [361, 75] on div "# Kalahkan ogre menggunakan nama mereka. hero . moveRight ( ) # Kalahkan pasang…" at bounding box center [370, 100] width 94 height 175
paste textarea "hero.attack("Sog")"
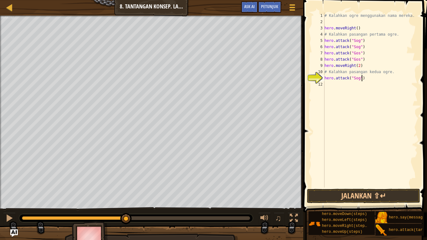
type textarea "hero.attack("Sog")"
click at [355, 81] on div "# Kalahkan ogre menggunakan nama mereka. hero . moveRight ( ) # Kalahkan pasang…" at bounding box center [370, 107] width 94 height 188
click at [355, 79] on div "# Kalahkan ogre menggunakan nama mereka. hero . moveRight ( ) # Kalahkan pasang…" at bounding box center [370, 107] width 94 height 188
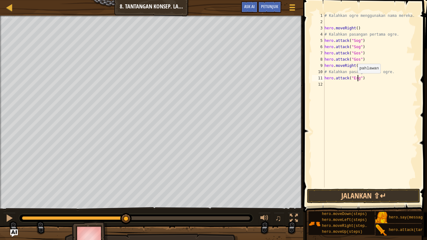
type textarea "hero.attack("Ergo")"
click at [354, 83] on div "# Kalahkan ogre menggunakan nama mereka. hero . moveRight ( ) # Kalahkan pasang…" at bounding box center [370, 107] width 94 height 188
paste textarea "hero.attack("Sog")"
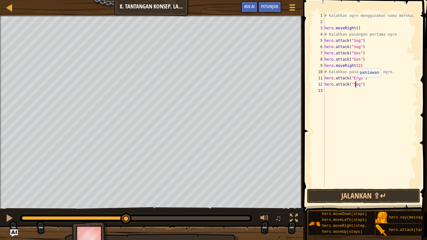
click at [355, 84] on div "# Kalahkan ogre menggunakan nama mereka. hero . moveRight ( ) # Kalahkan pasang…" at bounding box center [370, 107] width 94 height 188
type textarea "hero.attack("Ergo")"
click at [360, 93] on div "# Kalahkan ogre menggunakan nama mereka. hero . moveRight ( ) # Kalahkan pasang…" at bounding box center [370, 107] width 94 height 188
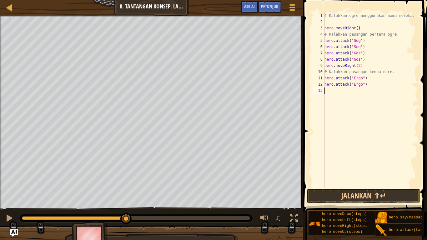
scroll to position [3, 0]
paste textarea "hero.attack("Sog")"
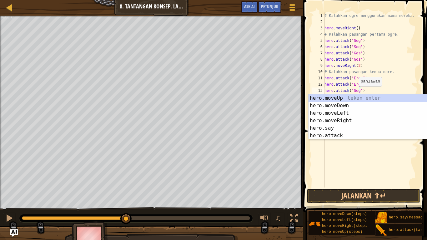
click at [355, 93] on div "# Kalahkan ogre menggunakan nama mereka. hero . moveRight ( ) # Kalahkan pasang…" at bounding box center [370, 107] width 94 height 188
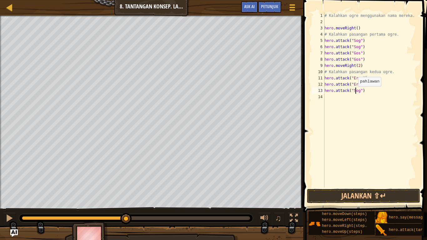
click at [355, 93] on div "# Kalahkan ogre menggunakan nama mereka. hero . moveRight ( ) # Kalahkan pasang…" at bounding box center [370, 107] width 94 height 188
type textarea "hero.attack("Kro")"
click at [360, 97] on div "# Kalahkan ogre menggunakan nama mereka. hero . moveRight ( ) # Kalahkan pasang…" at bounding box center [370, 107] width 94 height 188
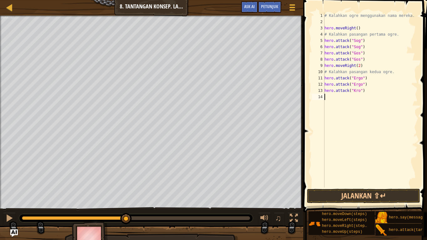
paste textarea "hero.attack("Sog")"
click at [355, 97] on div "# Kalahkan ogre menggunakan nama mereka. hero . moveRight ( ) # Kalahkan pasang…" at bounding box center [370, 107] width 94 height 188
type textarea "hero.attack("Kro")"
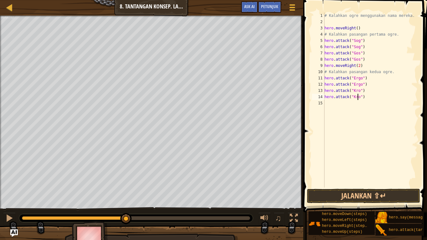
click at [368, 104] on div "# Kalahkan ogre menggunakan nama mereka. hero . moveRight ( ) # Kalahkan pasang…" at bounding box center [370, 107] width 94 height 188
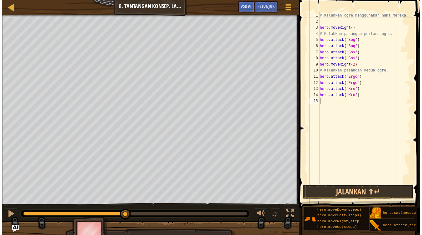
scroll to position [3, 0]
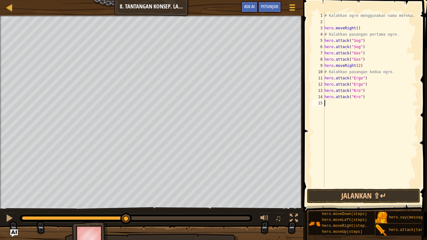
type textarea "h"
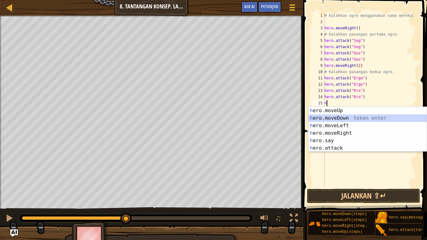
click at [371, 118] on div "h ero.moveUp tekan enter h ero.moveDown tekan enter h ero.moveLeft tekan enter …" at bounding box center [368, 137] width 118 height 60
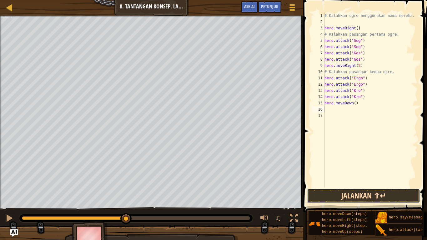
click at [362, 199] on button "Jalankan ⇧↵" at bounding box center [363, 196] width 113 height 14
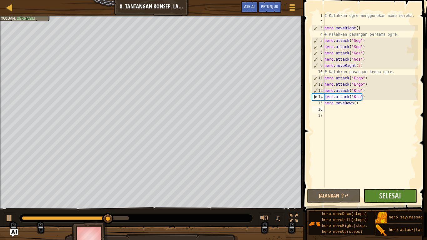
click at [150, 200] on div "♫" at bounding box center [151, 216] width 303 height 19
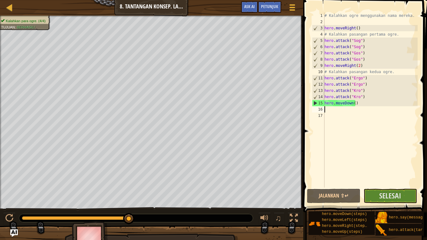
click at [150, 200] on div "Kalahkan para ogre. (4/4) Tujuan : Berhasil! ♫ Hattori 66 x: 42 y: 12 No target" at bounding box center [213, 133] width 427 height 235
click at [396, 193] on span "Selesai" at bounding box center [390, 196] width 22 height 10
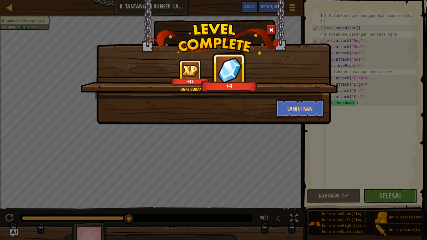
click at [248, 65] on div "+4" at bounding box center [229, 72] width 56 height 39
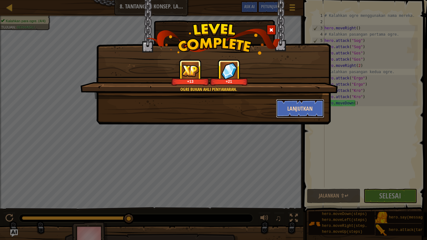
click at [305, 111] on button "Lanjutkan" at bounding box center [300, 108] width 48 height 19
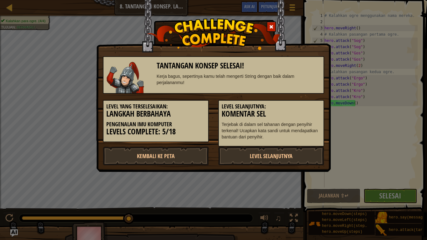
click at [189, 130] on h3 "Levels Complete: 5/18" at bounding box center [155, 132] width 99 height 8
drag, startPoint x: 235, startPoint y: 157, endPoint x: 225, endPoint y: 179, distance: 24.6
click at [225, 179] on div "Tantangan Konsep Selesai! Kerja bagus, sepertinya kamu telah mengerti String de…" at bounding box center [213, 120] width 427 height 240
click at [192, 152] on link "Kembali ke Peta" at bounding box center [156, 156] width 106 height 19
select select "id"
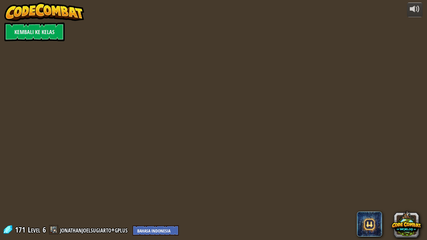
select select "id"
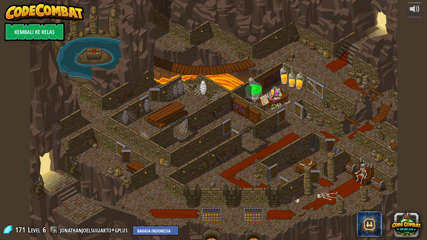
select select "id"
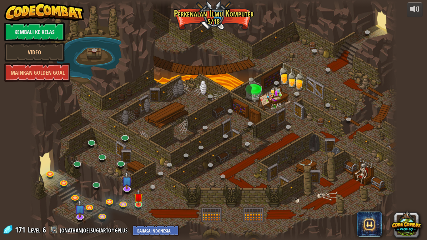
select select "id"
click at [52, 50] on link "Video" at bounding box center [34, 52] width 60 height 19
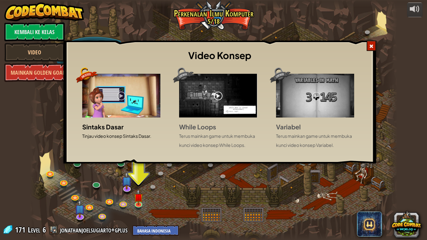
click at [375, 45] on div at bounding box center [371, 46] width 9 height 10
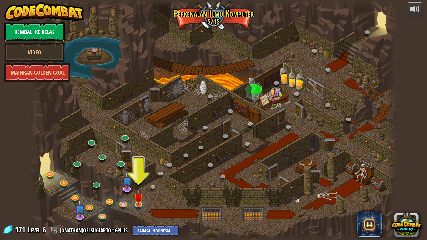
drag, startPoint x: 410, startPoint y: 227, endPoint x: 53, endPoint y: 32, distance: 406.7
click at [53, 32] on link "Kembali ke Kelas" at bounding box center [34, 32] width 60 height 19
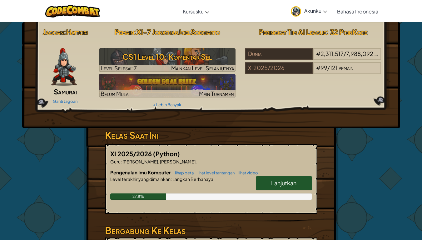
click at [60, 74] on img at bounding box center [64, 67] width 26 height 38
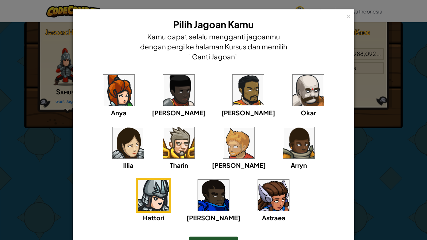
click at [52, 159] on div "× Pilih Jagoan Kamu Kamu dapat selalu mengganti jagoanmu dengan pergi ke halama…" at bounding box center [213, 120] width 427 height 240
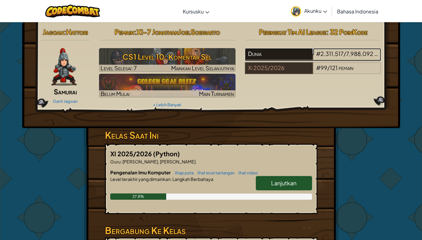
click at [272, 53] on div "Dunia" at bounding box center [279, 54] width 68 height 12
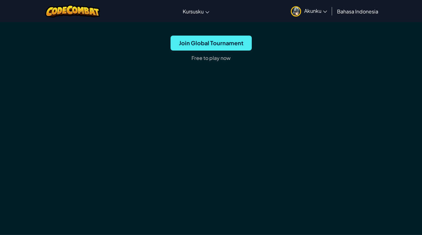
scroll to position [813, 0]
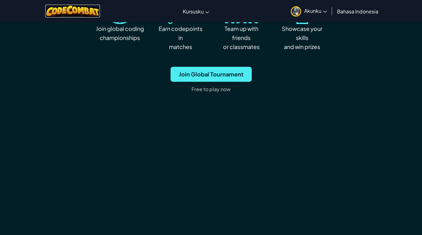
click at [69, 11] on img at bounding box center [72, 11] width 55 height 13
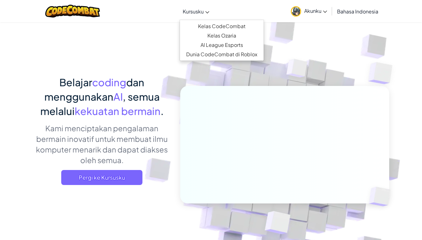
click at [198, 14] on span "Kursusku" at bounding box center [193, 11] width 21 height 7
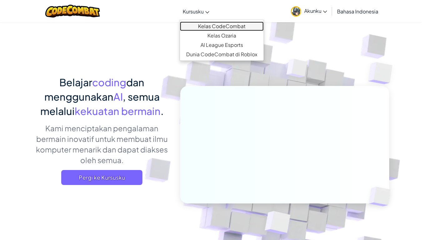
click at [254, 23] on link "Kelas CodeCombat" at bounding box center [222, 26] width 84 height 9
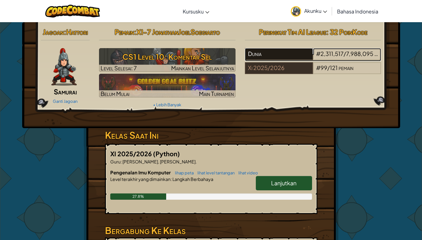
click at [273, 54] on div "Dunia" at bounding box center [279, 54] width 68 height 12
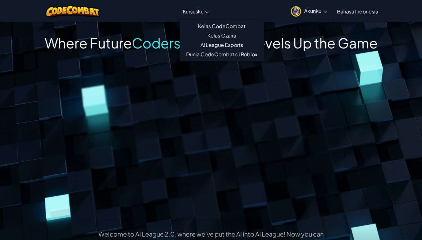
click at [202, 15] on link "Kursusku" at bounding box center [196, 11] width 33 height 17
click at [207, 25] on link "Kelas CodeCombat" at bounding box center [222, 26] width 84 height 9
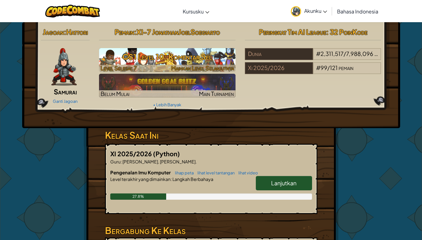
click at [174, 50] on h3 "CS1 Level 10: Komentar Sel" at bounding box center [167, 57] width 137 height 14
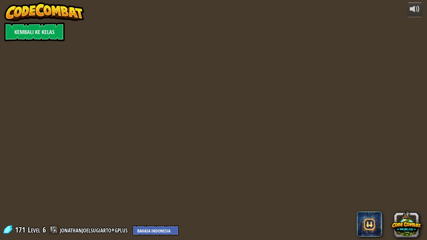
select select "id"
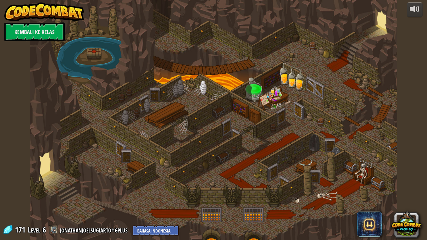
select select "id"
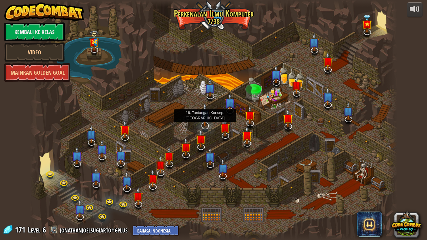
select select "id"
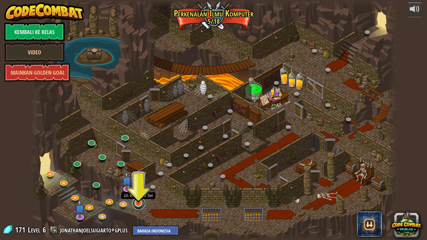
click at [140, 200] on link at bounding box center [139, 203] width 13 height 13
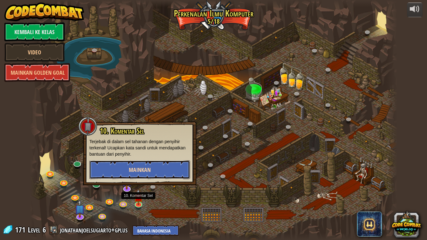
click at [163, 170] on button "Mainkan" at bounding box center [139, 169] width 101 height 19
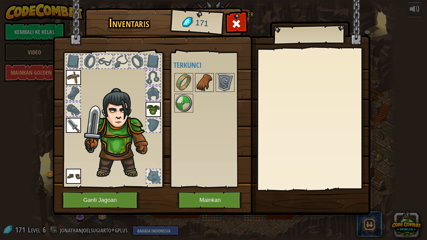
click at [203, 82] on img at bounding box center [205, 83] width 18 height 18
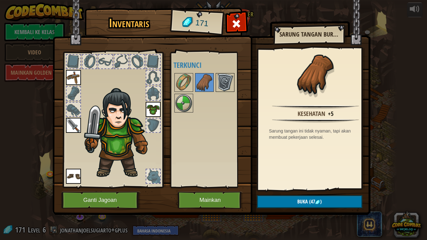
click at [222, 83] on img at bounding box center [225, 83] width 18 height 18
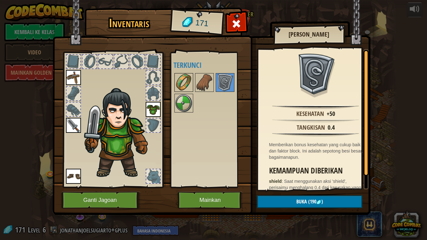
click at [185, 78] on img at bounding box center [184, 83] width 18 height 18
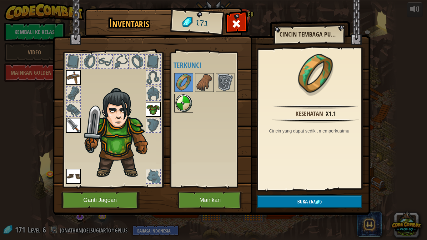
click at [190, 99] on img at bounding box center [184, 103] width 18 height 18
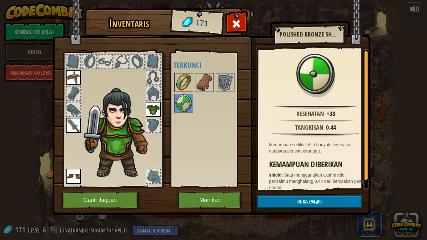
click at [188, 86] on img at bounding box center [184, 83] width 18 height 18
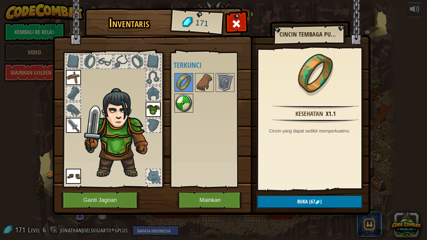
click at [188, 103] on img at bounding box center [184, 103] width 18 height 18
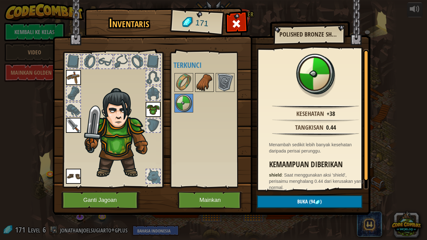
click at [198, 85] on img at bounding box center [205, 83] width 18 height 18
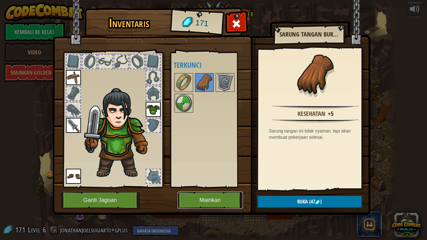
click at [211, 200] on button "Mainkan" at bounding box center [210, 200] width 65 height 17
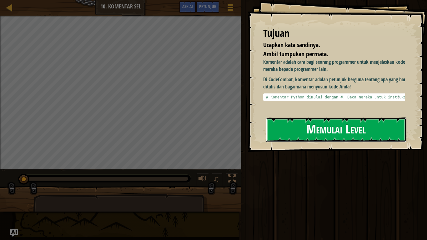
click at [316, 131] on button "Memulai Level" at bounding box center [336, 130] width 140 height 25
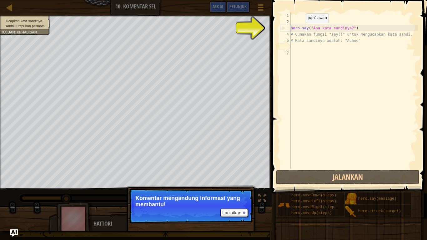
click at [301, 29] on div "hero . say ( "Apa kata sandinya?" ) # Gunakan fungsi "say()" untuk mengucapkan …" at bounding box center [354, 97] width 128 height 169
type textarea "hero.say("Apa kata sandinya?")"
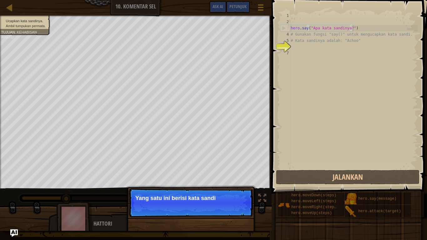
click at [356, 30] on div "hero . say ( "Apa kata sandinya?" ) # Gunakan fungsi "say()" untuk mengucapkan …" at bounding box center [354, 97] width 128 height 169
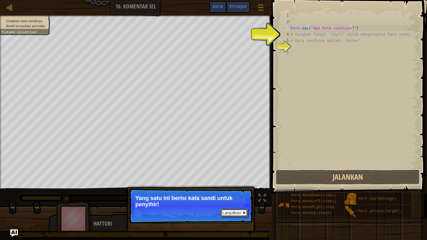
click at [235, 200] on button "Lanjutkan" at bounding box center [234, 213] width 28 height 8
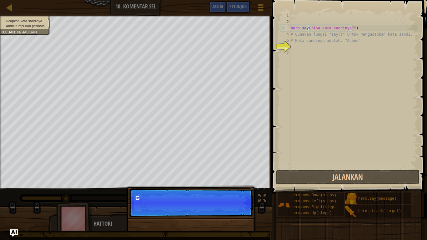
scroll to position [3, 5]
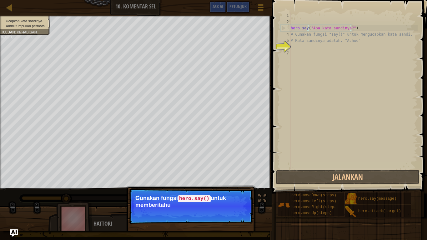
click at [210, 200] on p "Gunakan fungsi hero.say() untuk memberitahu" at bounding box center [190, 201] width 111 height 13
click at [205, 200] on p "Lanjutkan Gunakan fungsi hero.say() untuk memberitahu penyihir kata sandi di si…" at bounding box center [191, 207] width 124 height 36
click at [223, 200] on button "Lanjutkan" at bounding box center [234, 214] width 28 height 8
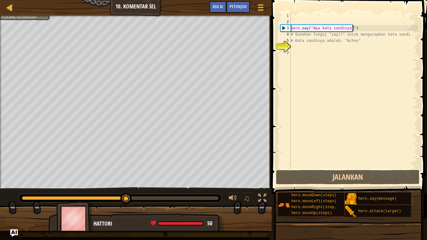
click at [334, 52] on div "hero . say ( "Apa kata sandinya?" ) # Gunakan fungsi "say()" untuk mengucapkan …" at bounding box center [354, 97] width 128 height 169
click at [334, 49] on div "hero . say ( "Apa kata sandinya?" ) # Gunakan fungsi "say()" untuk mengucapkan …" at bounding box center [354, 97] width 128 height 169
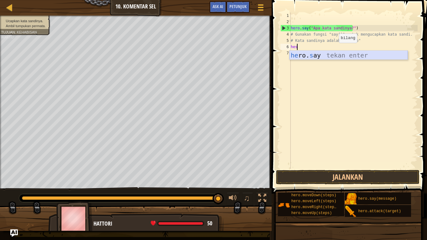
click at [335, 58] on div "he ro. s ay tekan enter" at bounding box center [349, 65] width 118 height 28
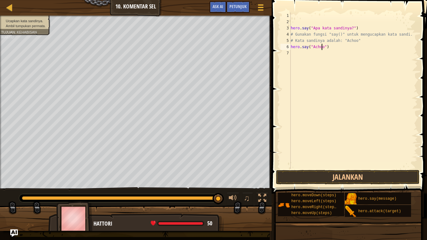
scroll to position [3, 3]
type textarea "hero.say("Achoo")"
click at [331, 177] on button "Jalankan" at bounding box center [348, 177] width 144 height 14
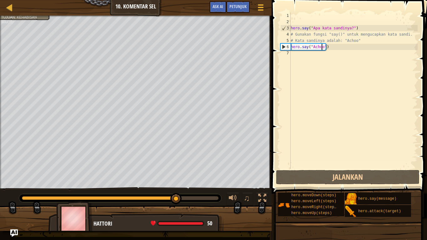
click at [332, 45] on div "hero . say ( "Apa kata sandinya?" ) # Gunakan fungsi "say()" untuk mengucapkan …" at bounding box center [354, 97] width 128 height 169
click at [332, 49] on div "hero . say ( "Apa kata sandinya?" ) # Gunakan fungsi "say()" untuk mengucapkan …" at bounding box center [354, 97] width 128 height 169
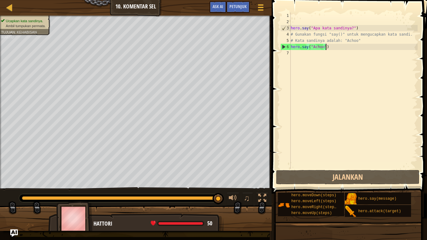
scroll to position [3, 0]
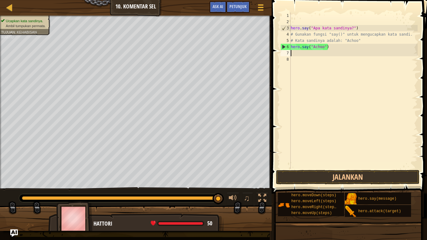
type textarea "h"
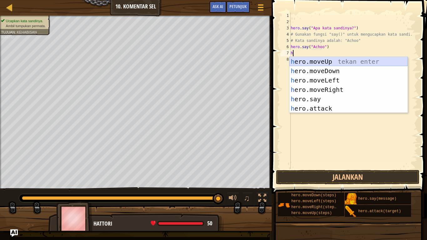
click at [346, 63] on div "h ero.moveUp tekan enter h ero.moveDown tekan enter h ero.moveLeft tekan enter …" at bounding box center [349, 94] width 118 height 75
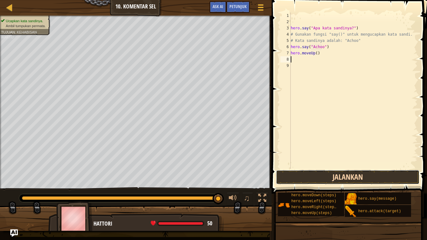
click at [341, 177] on button "Jalankan" at bounding box center [348, 177] width 144 height 14
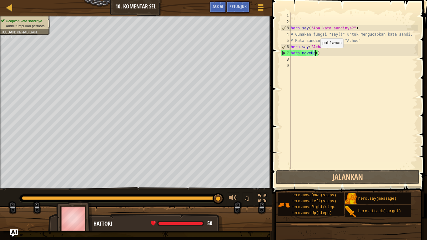
click at [315, 54] on div "hero . say ( "Apa kata sandinya?" ) # Gunakan fungsi "say()" untuk mengucapkan …" at bounding box center [354, 97] width 128 height 169
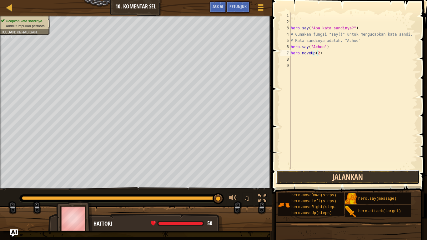
click at [326, 176] on button "Jalankan" at bounding box center [348, 177] width 144 height 14
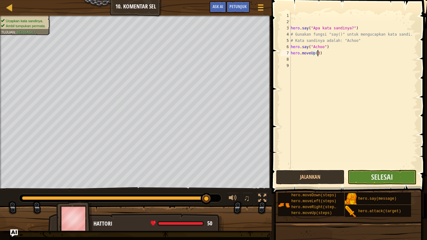
type textarea "hero.moveUp(3)"
click at [395, 175] on button "Selesai" at bounding box center [382, 177] width 68 height 14
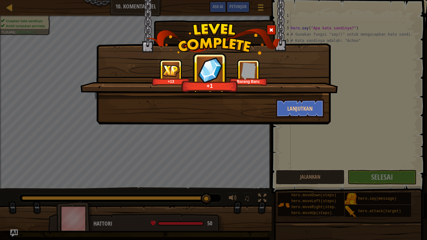
click at [256, 74] on img at bounding box center [248, 70] width 17 height 17
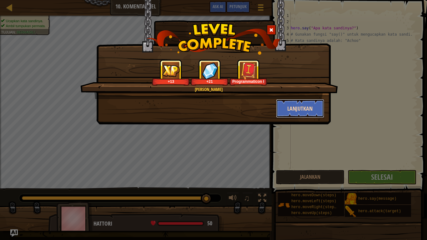
click at [292, 110] on button "Lanjutkan" at bounding box center [300, 108] width 48 height 19
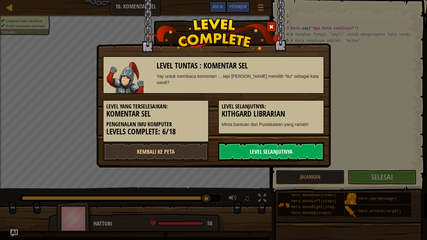
click at [250, 152] on link "Level Selanjutnya" at bounding box center [271, 151] width 106 height 19
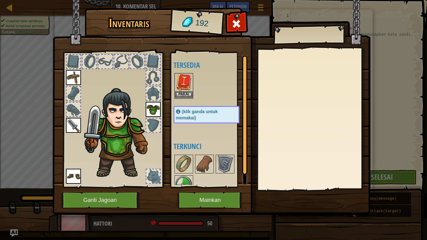
click at [179, 80] on img at bounding box center [184, 83] width 18 height 18
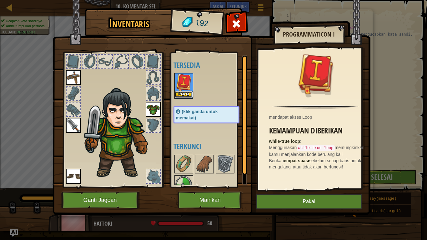
click at [188, 96] on button "Pakai" at bounding box center [184, 94] width 18 height 7
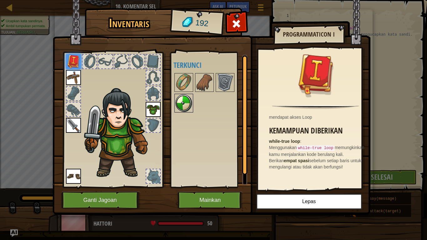
click at [186, 106] on img at bounding box center [184, 103] width 18 height 18
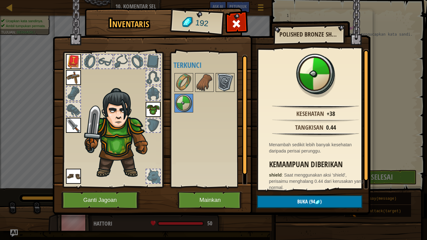
click at [219, 80] on img at bounding box center [225, 83] width 18 height 18
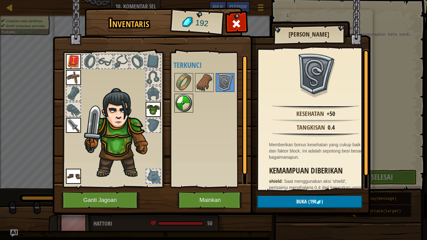
drag, startPoint x: 192, startPoint y: 102, endPoint x: 189, endPoint y: 104, distance: 3.6
click at [189, 104] on img at bounding box center [184, 103] width 18 height 18
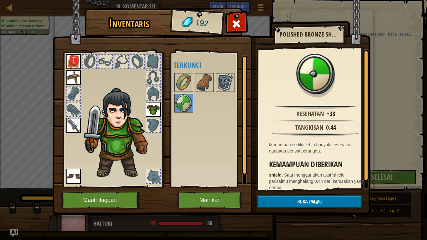
click at [223, 81] on img at bounding box center [225, 83] width 18 height 18
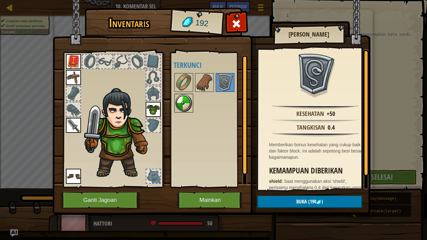
click at [180, 106] on img at bounding box center [184, 103] width 18 height 18
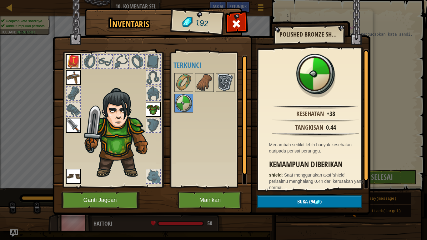
click at [225, 83] on img at bounding box center [225, 83] width 18 height 18
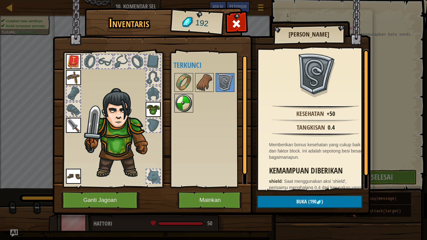
click at [181, 100] on img at bounding box center [184, 103] width 18 height 18
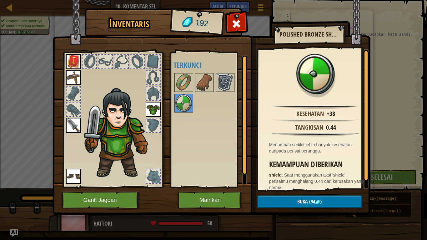
click at [227, 82] on img at bounding box center [225, 83] width 18 height 18
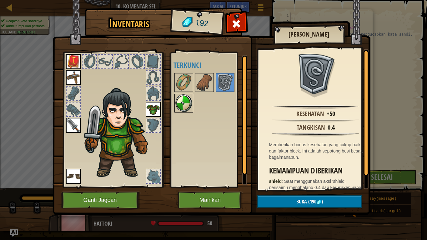
click at [184, 106] on img at bounding box center [184, 103] width 18 height 18
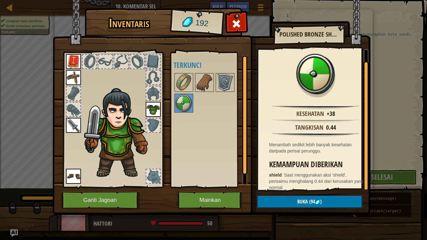
scroll to position [8, 0]
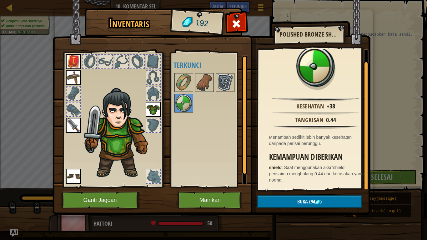
click at [226, 80] on img at bounding box center [225, 83] width 18 height 18
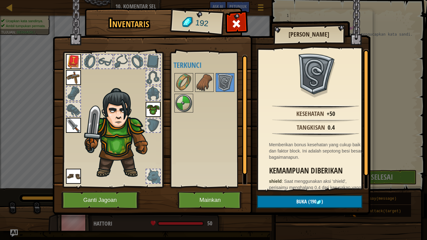
scroll to position [14, 0]
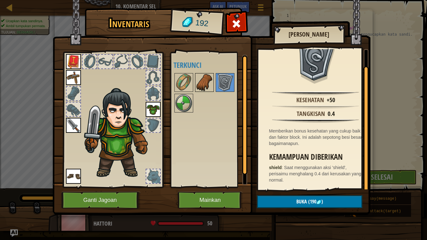
click at [209, 85] on img at bounding box center [205, 83] width 18 height 18
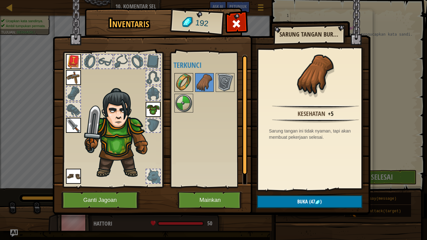
click at [182, 82] on img at bounding box center [184, 83] width 18 height 18
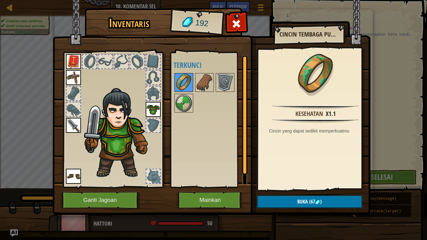
click at [192, 80] on img at bounding box center [184, 83] width 18 height 18
click at [196, 80] on img at bounding box center [205, 83] width 18 height 18
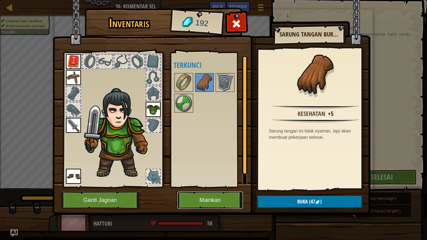
click at [230, 200] on button "Mainkan" at bounding box center [210, 200] width 65 height 17
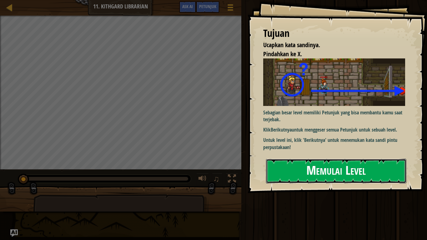
click at [290, 169] on button "Memulai Level" at bounding box center [336, 171] width 140 height 25
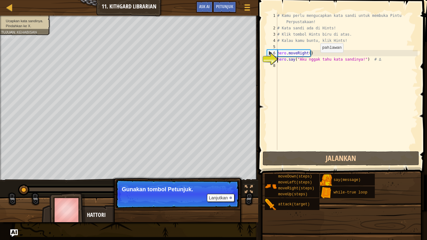
click at [315, 59] on div "# Kamu perlu mengucapkan kata sandi untuk membuka Pintu Perpustakaan! # Kata sa…" at bounding box center [347, 91] width 142 height 156
click at [305, 62] on div "# Kamu perlu mengucapkan kata sandi untuk membuka Pintu Perpustakaan! # Kata sa…" at bounding box center [347, 91] width 142 height 156
click at [301, 66] on div "# Kamu perlu mengucapkan kata sandi untuk membuka Pintu Perpustakaan! # Kata sa…" at bounding box center [347, 91] width 142 height 156
click at [217, 197] on button "Lanjutkan" at bounding box center [221, 198] width 28 height 8
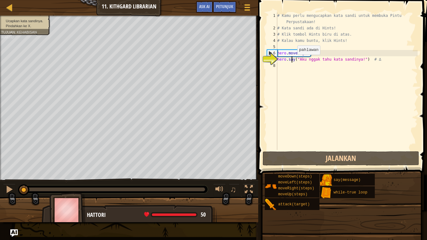
click at [292, 61] on div "# Kamu perlu mengucapkan kata sandi untuk membuka Pintu Perpustakaan! # Kata sa…" at bounding box center [347, 91] width 142 height 156
click at [301, 53] on div "# Kamu perlu mengucapkan kata sandi untuk membuka Pintu Perpustakaan! # Kata sa…" at bounding box center [347, 91] width 142 height 156
click at [309, 53] on div "# Kamu perlu mengucapkan kata sandi untuk membuka Pintu Perpustakaan! # Kata sa…" at bounding box center [347, 91] width 142 height 156
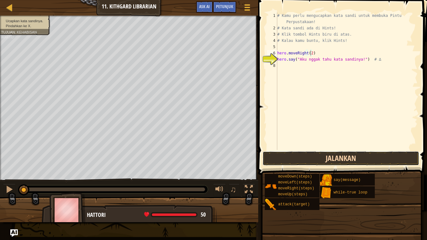
click at [339, 157] on button "Jalankan" at bounding box center [341, 158] width 157 height 14
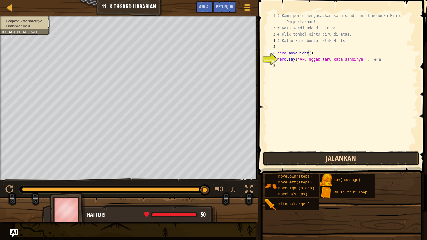
click at [306, 160] on button "Jalankan" at bounding box center [341, 158] width 157 height 14
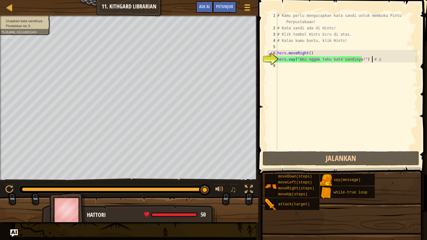
click at [386, 61] on div "# Kamu perlu mengucapkan kata sandi untuk membuka Pintu Perpustakaan! # Kata sa…" at bounding box center [347, 91] width 142 height 156
type textarea "hero.say("Aku nggak tahu kata sandinya!") # ∆"
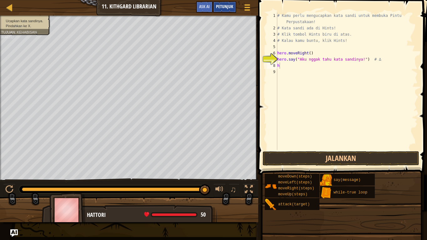
click at [225, 5] on span "Petunjuk" at bounding box center [224, 6] width 17 height 6
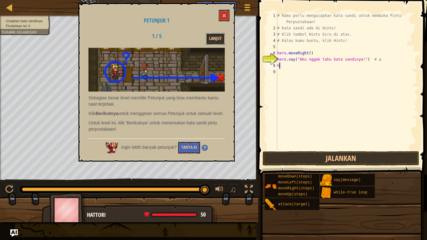
click at [214, 35] on button "Lanjut" at bounding box center [215, 39] width 19 height 12
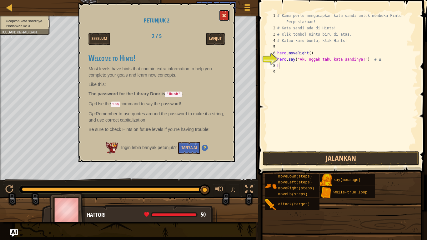
click at [227, 17] on button at bounding box center [224, 16] width 11 height 12
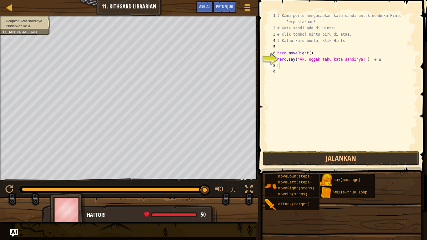
click at [303, 68] on div "# Kamu perlu mengucapkan kata sandi untuk membuka Pintu Perpustakaan! # Kata sa…" at bounding box center [347, 91] width 142 height 156
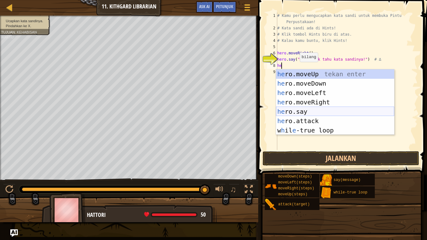
click at [315, 112] on div "he ro.moveUp tekan enter he ro.moveDown tekan enter he ro.moveLeft tekan enter …" at bounding box center [335, 111] width 118 height 84
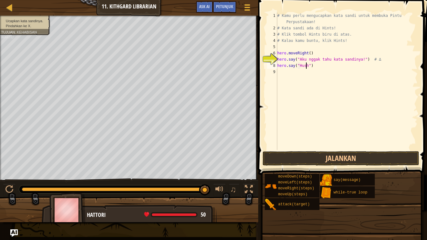
scroll to position [3, 3]
type textarea "hero.say("Hushh")"
click at [228, 7] on span "Petunjuk" at bounding box center [224, 6] width 17 height 6
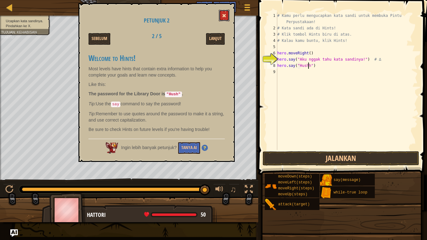
click at [224, 16] on span at bounding box center [224, 15] width 4 height 4
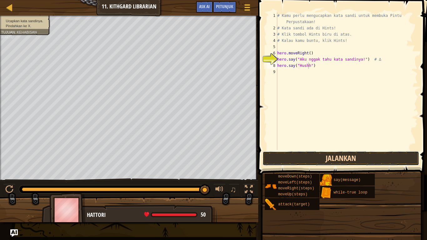
click at [336, 156] on button "Jalankan" at bounding box center [341, 158] width 157 height 14
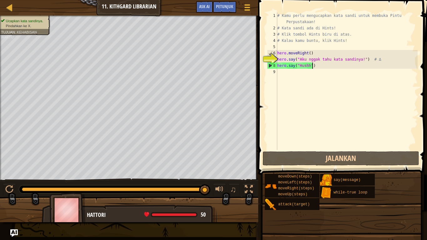
click at [322, 66] on div "# Kamu perlu mengucapkan kata sandi untuk membuka Pintu Perpustakaan! # Kata sa…" at bounding box center [347, 91] width 142 height 156
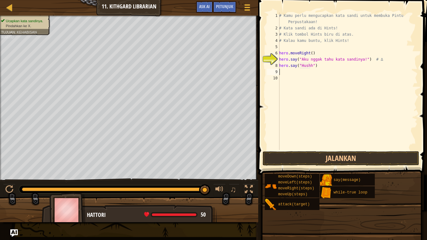
type textarea "h"
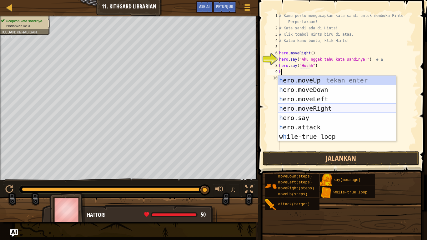
click at [347, 107] on div "h ero.moveUp tekan enter h ero.moveDown tekan enter h ero.moveLeft tekan enter …" at bounding box center [337, 118] width 118 height 84
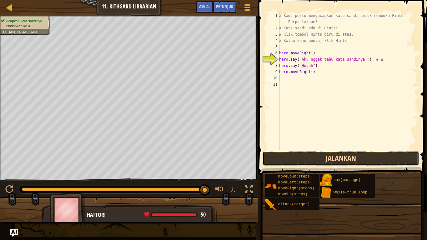
click at [346, 162] on button "Jalankan" at bounding box center [341, 158] width 157 height 14
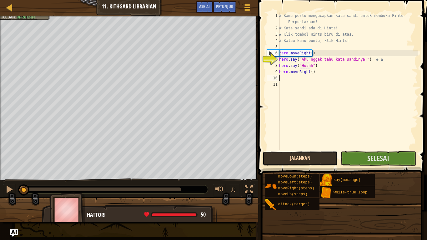
click at [322, 157] on button "Jalankan" at bounding box center [300, 158] width 75 height 14
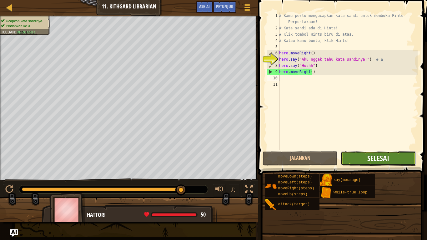
click at [369, 160] on span "Selesai" at bounding box center [378, 158] width 22 height 10
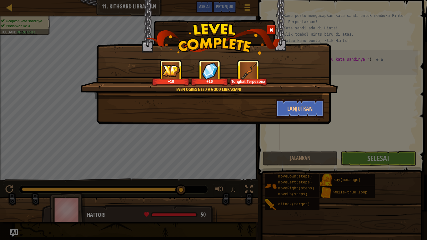
click at [258, 77] on div "Tongkat Terpesona" at bounding box center [249, 73] width 38 height 26
click at [251, 77] on img at bounding box center [248, 70] width 17 height 17
click at [300, 112] on button "Lanjutkan" at bounding box center [300, 108] width 48 height 19
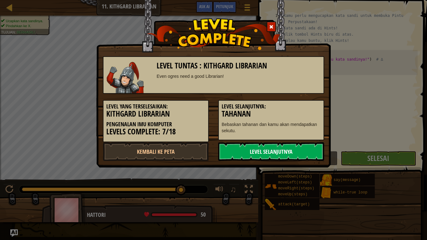
click at [245, 153] on link "Level Selanjutnya" at bounding box center [271, 151] width 106 height 19
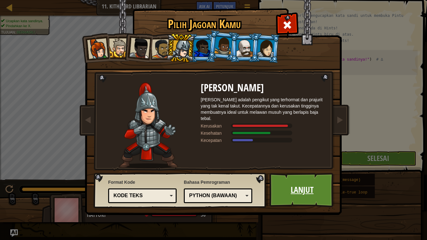
click at [309, 188] on link "Lanjut" at bounding box center [302, 190] width 65 height 34
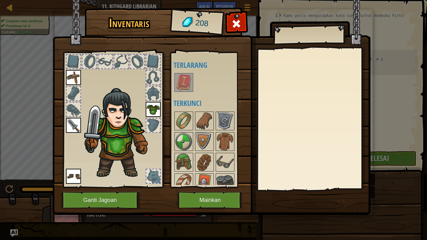
click at [188, 85] on img at bounding box center [184, 83] width 18 height 18
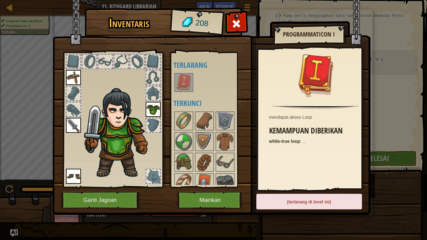
scroll to position [8, 0]
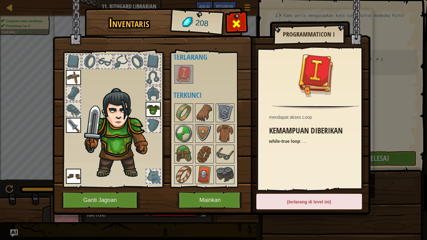
click at [241, 25] on span at bounding box center [236, 24] width 10 height 10
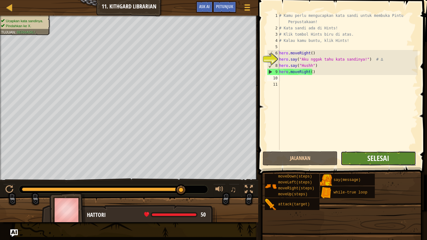
click at [368, 160] on span "Selesai" at bounding box center [378, 158] width 22 height 10
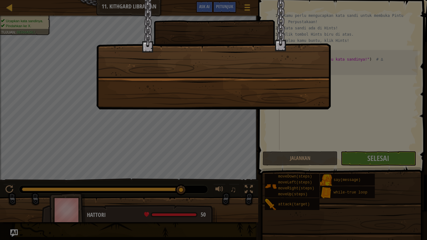
drag, startPoint x: 337, startPoint y: 151, endPoint x: 333, endPoint y: 146, distance: 5.8
click at [337, 151] on div at bounding box center [213, 120] width 427 height 240
click at [184, 94] on div at bounding box center [213, 54] width 235 height 109
click at [200, 124] on div at bounding box center [213, 120] width 427 height 240
click at [262, 66] on div at bounding box center [213, 54] width 235 height 109
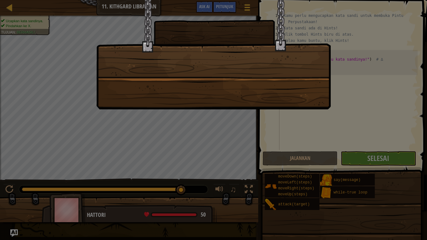
click at [220, 4] on div at bounding box center [214, 6] width 234 height 13
drag, startPoint x: 306, startPoint y: 154, endPoint x: 280, endPoint y: 136, distance: 31.7
click at [306, 153] on div at bounding box center [213, 120] width 427 height 240
click at [251, 110] on div at bounding box center [213, 120] width 427 height 240
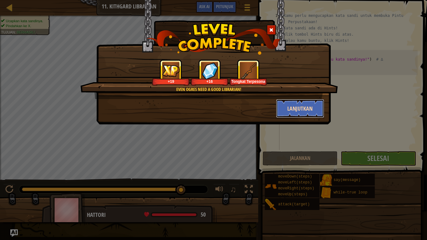
click at [297, 110] on button "Lanjutkan" at bounding box center [300, 108] width 48 height 19
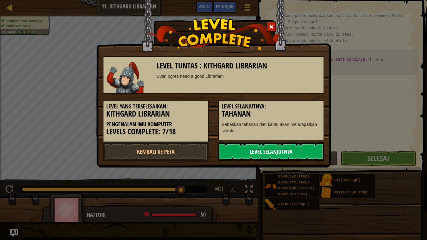
click at [286, 152] on link "Level Selanjutnya" at bounding box center [271, 151] width 106 height 19
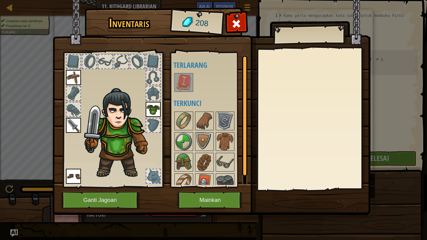
click at [187, 80] on img at bounding box center [184, 83] width 18 height 18
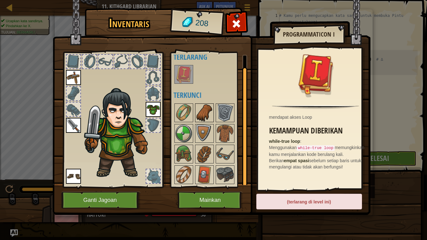
scroll to position [0, 0]
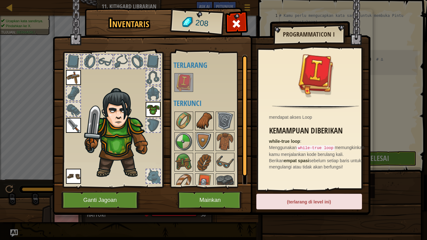
click at [207, 121] on img at bounding box center [205, 121] width 18 height 18
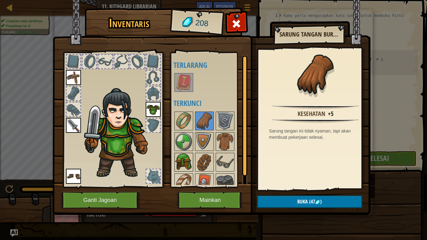
click at [185, 153] on div at bounding box center [183, 162] width 19 height 19
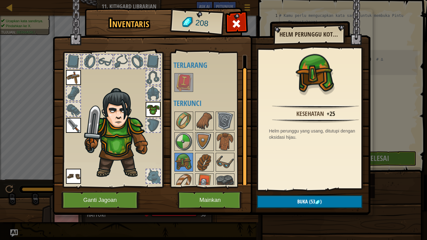
scroll to position [8, 0]
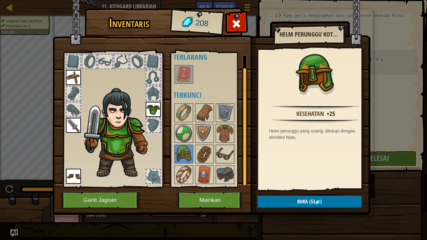
click at [227, 151] on img at bounding box center [225, 154] width 18 height 18
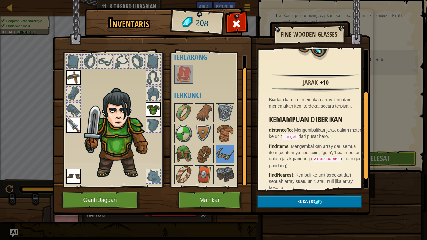
scroll to position [63, 0]
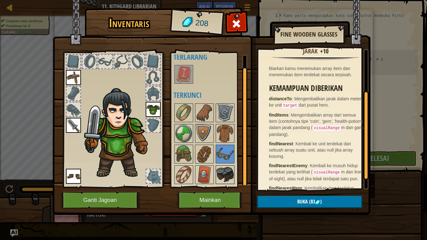
click at [230, 172] on img at bounding box center [225, 175] width 18 height 18
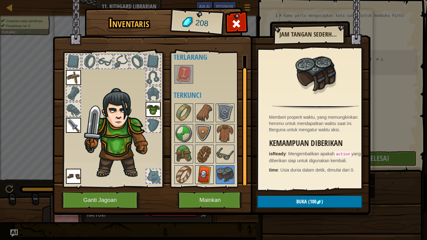
click at [213, 174] on img at bounding box center [205, 175] width 18 height 18
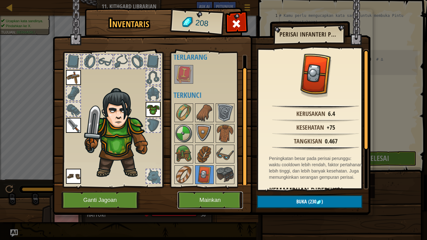
click at [197, 197] on button "Mainkan" at bounding box center [210, 200] width 65 height 17
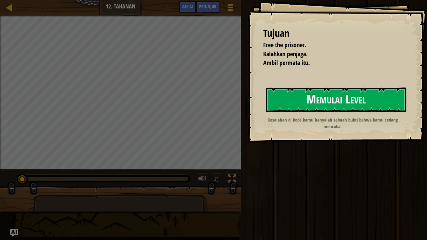
click at [304, 100] on button "Memulai Level" at bounding box center [336, 100] width 140 height 25
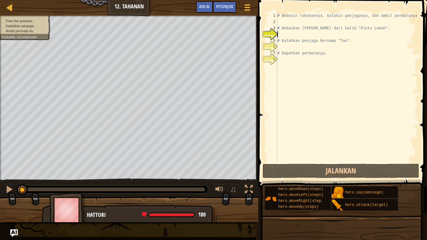
scroll to position [3, 0]
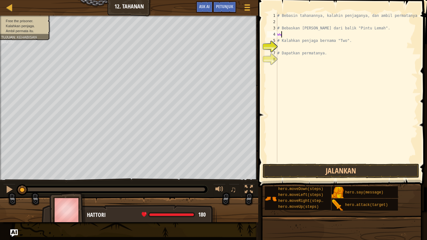
type textarea "w"
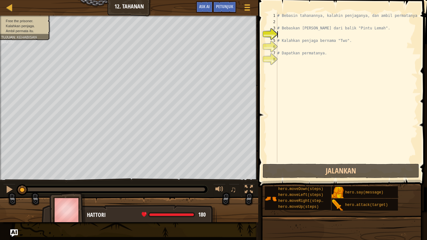
click at [27, 42] on div "Tujuan : Kehabisan waktu" at bounding box center [24, 40] width 47 height 10
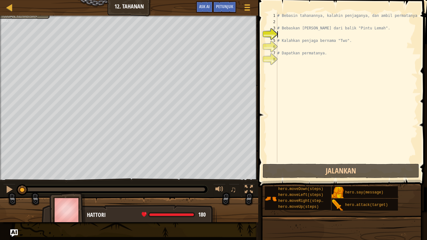
click at [305, 32] on div "# Bebasin tahanannya, kalahin penjaganya, dan ambil permatanya. # Bebaskan [PER…" at bounding box center [347, 94] width 142 height 163
type textarea "h"
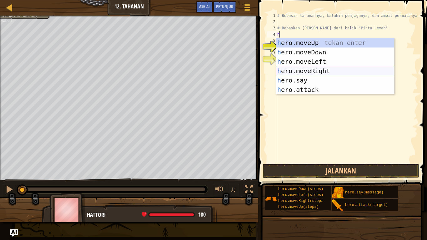
drag, startPoint x: 331, startPoint y: 74, endPoint x: 329, endPoint y: 70, distance: 4.5
click at [331, 74] on div "h ero.moveUp tekan enter h ero.moveDown tekan enter h ero.moveLeft tekan enter …" at bounding box center [335, 75] width 118 height 75
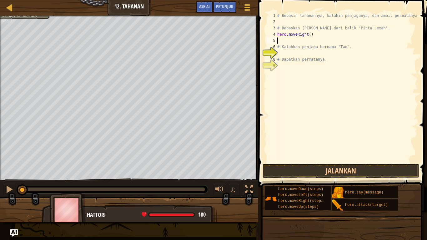
click at [312, 43] on div "# Bebasin tahanannya, kalahin penjaganya, dan ambil permatanya. # Bebaskan [PER…" at bounding box center [347, 94] width 142 height 163
click at [311, 42] on div "# Bebasin tahanannya, kalahin penjaganya, dan ambil permatanya. # Bebaskan [PER…" at bounding box center [347, 94] width 142 height 163
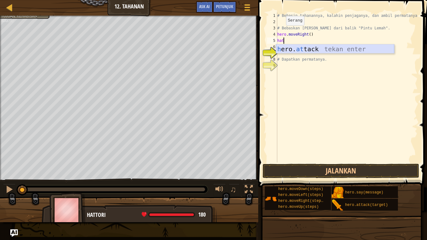
click at [315, 48] on div "h ero. at tack tekan enter" at bounding box center [335, 58] width 118 height 28
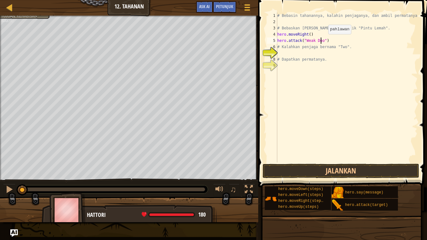
scroll to position [3, 4]
type textarea "hero.attack("Weak Door")"
click at [381, 170] on button "Jalankan" at bounding box center [341, 171] width 157 height 14
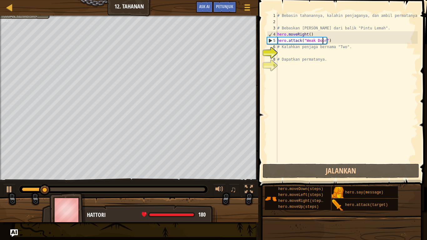
click at [332, 52] on div "# Bebasin tahanannya, kalahin penjaganya, dan ambil permatanya. # Bebaskan [PER…" at bounding box center [347, 94] width 142 height 163
type textarea "h"
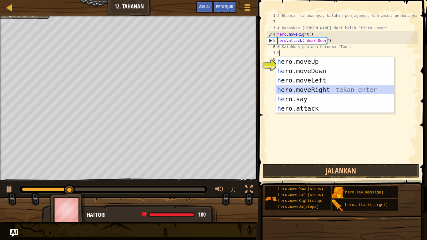
click at [327, 90] on div "h ero.moveUp tekan enter h ero.moveDown tekan enter h ero.moveLeft tekan enter …" at bounding box center [335, 94] width 118 height 75
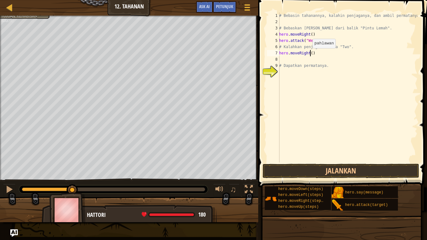
click at [309, 54] on div "# Bebasin tahanannya, kalahin penjaganya, dan ambil permatanya. # Bebaskan [PER…" at bounding box center [348, 94] width 140 height 163
type textarea "hero.moveRight(2)"
click at [322, 60] on div "# Bebasin tahanannya, kalahin penjaganya, dan ambil permatanya. # Bebaskan [PER…" at bounding box center [348, 94] width 140 height 163
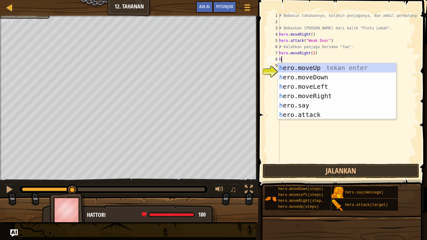
type textarea "he"
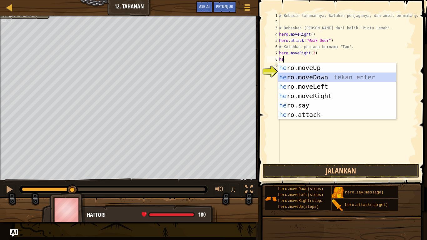
click at [324, 79] on div "he ro.moveUp tekan enter he ro.moveDown tekan enter he ro.moveLeft tekan enter …" at bounding box center [337, 100] width 118 height 75
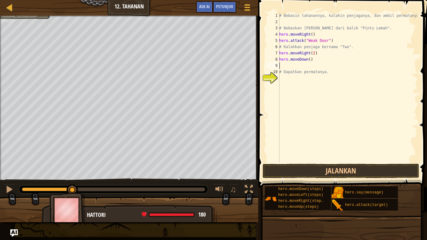
click at [320, 66] on div "# Bebasin tahanannya, kalahin penjaganya, dan ambil permatanya. # Bebaskan [PER…" at bounding box center [348, 94] width 140 height 163
click at [308, 61] on div "# Bebasin tahanannya, kalahin penjaganya, dan ambil permatanya. # Bebaskan [PER…" at bounding box center [348, 94] width 140 height 163
type textarea "hero.moveDown(3)"
click at [310, 66] on div "# Bebasin tahanannya, kalahin penjaganya, dan ambil permatanya. # Bebaskan [PER…" at bounding box center [348, 94] width 140 height 163
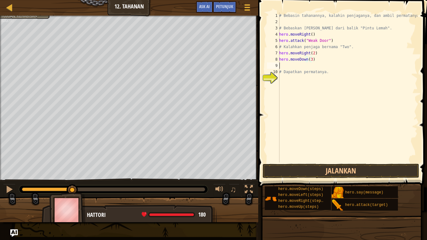
scroll to position [3, 0]
click at [310, 66] on div "# Bebasin tahanannya, kalahin penjaganya, dan ambil permatanya. # Bebaskan [PER…" at bounding box center [348, 94] width 140 height 163
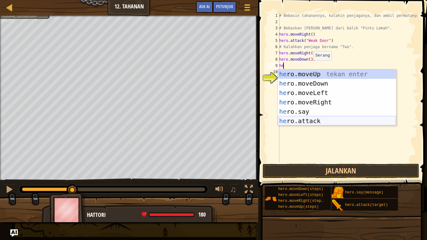
click at [309, 119] on div "he ro.moveUp tekan enter he ro.moveDown tekan enter he ro.moveLeft tekan enter …" at bounding box center [337, 106] width 118 height 75
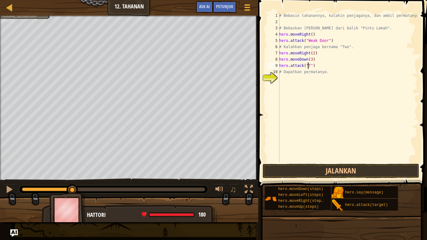
scroll to position [3, 3]
type textarea "hero.attack("Two")"
click at [343, 168] on button "Jalankan" at bounding box center [341, 171] width 157 height 14
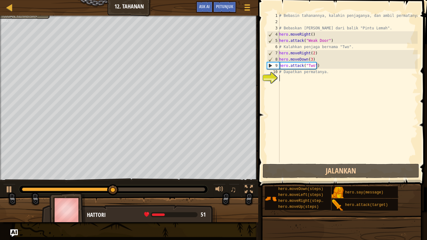
click at [335, 80] on div "# Bebasin tahanannya, kalahin penjaganya, dan ambil permatanya. # Bebaskan [PER…" at bounding box center [348, 94] width 140 height 163
click at [294, 82] on div "# Bebasin tahanannya, kalahin penjaganya, dan ambil permatanya. # Bebaskan [PER…" at bounding box center [348, 94] width 140 height 163
type textarea "h"
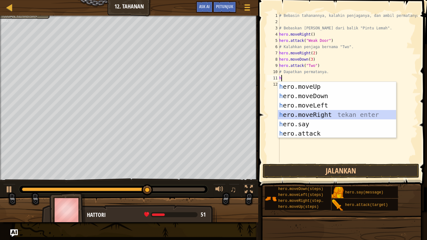
click at [334, 114] on div "h ero.moveUp tekan enter h ero.moveDown tekan enter h ero.moveLeft tekan enter …" at bounding box center [337, 119] width 118 height 75
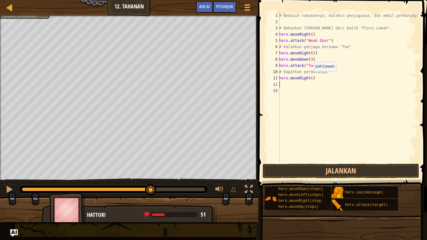
click at [310, 78] on div "# Bebasin tahanannya, kalahin penjaganya, dan ambil permatanya. # Bebaskan [PER…" at bounding box center [348, 94] width 140 height 163
type textarea "hero.moveRight(2)"
click at [325, 172] on button "Jalankan" at bounding box center [341, 171] width 157 height 14
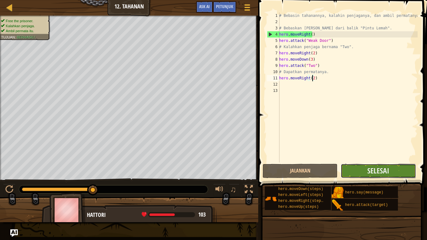
click at [363, 170] on button "Selesai" at bounding box center [378, 171] width 75 height 14
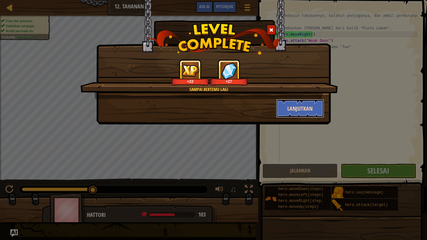
click at [291, 113] on button "Lanjutkan" at bounding box center [300, 108] width 48 height 19
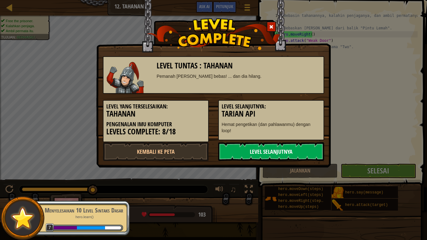
click at [270, 154] on link "Level Selanjutnya" at bounding box center [271, 151] width 106 height 19
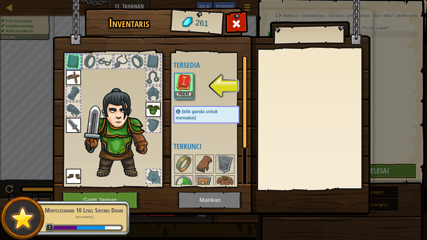
click at [185, 90] on img at bounding box center [184, 83] width 18 height 18
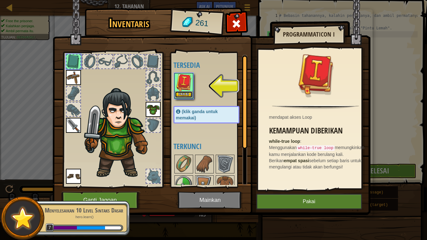
click at [185, 95] on button "Pakai" at bounding box center [184, 94] width 18 height 7
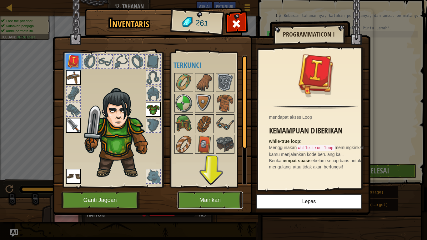
click at [208, 197] on button "Mainkan" at bounding box center [210, 200] width 65 height 17
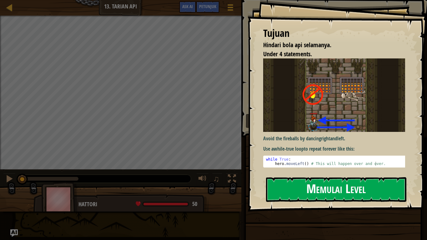
click at [310, 187] on button "Memulai Level" at bounding box center [336, 189] width 140 height 25
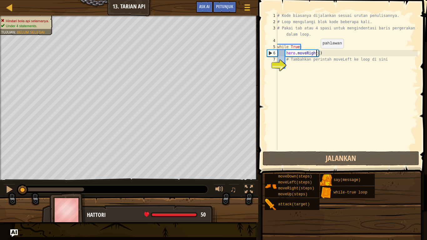
click at [316, 54] on div "# Kode biasanya dijalankan sesuai urutan penulisannya. # Loop mengulangi blok k…" at bounding box center [347, 88] width 142 height 150
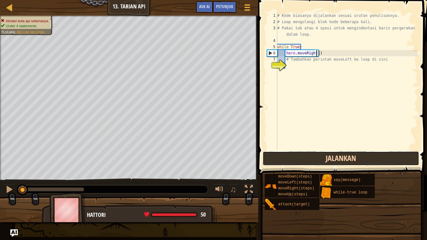
click at [341, 161] on button "Jalankan" at bounding box center [341, 158] width 157 height 14
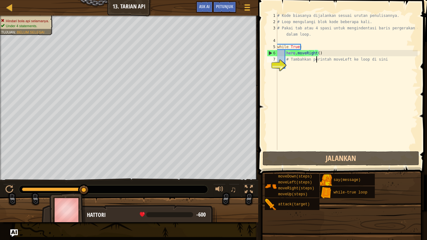
click at [316, 62] on div "# Kode biasanya dijalankan sesuai urutan penulisannya. # Loop mengulangi blok k…" at bounding box center [347, 88] width 142 height 150
type textarea "# Tambahkan perintah moveLeft ke loop di sini"
click at [298, 68] on div "# Kode biasanya dijalankan sesuai urutan penulisannya. # Loop mengulangi blok k…" at bounding box center [347, 88] width 142 height 150
type textarea "w"
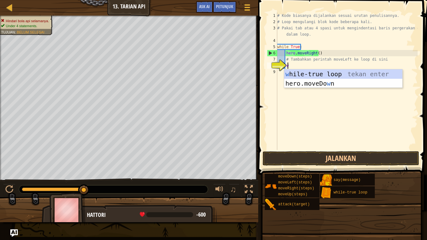
scroll to position [3, 0]
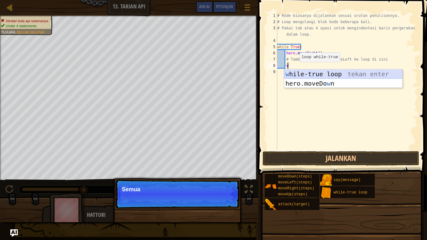
click at [301, 73] on div "w hile-true loop tekan enter hero.moveDo w n tekan enter" at bounding box center [343, 88] width 118 height 38
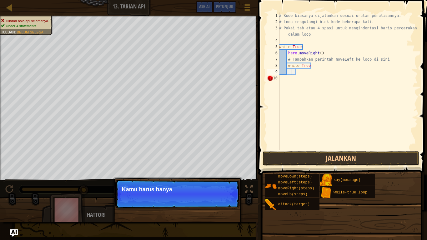
click at [291, 72] on div "# Kode biasanya dijalankan sesuai urutan penulisannya. # Loop mengulangi blok k…" at bounding box center [348, 88] width 140 height 150
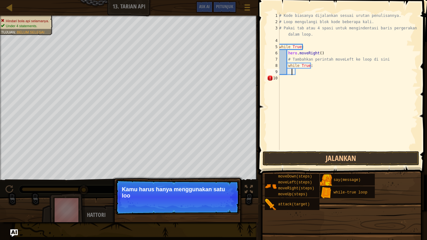
click at [300, 72] on div "# Kode biasanya dijalankan sesuai urutan penulisannya. # Loop mengulangi blok k…" at bounding box center [348, 88] width 140 height 150
drag, startPoint x: 211, startPoint y: 213, endPoint x: 211, endPoint y: 208, distance: 5.0
click at [211, 200] on p "Lanjutkan Kamu harus hanya menggunakan satu loop while-true!" at bounding box center [177, 197] width 124 height 35
click at [212, 200] on button "Lanjutkan" at bounding box center [221, 204] width 28 height 8
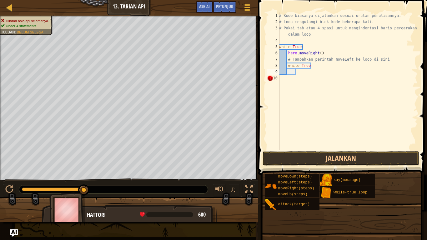
scroll to position [3, 1]
click at [301, 71] on div "# Kode biasanya dijalankan sesuai urutan penulisannya. # Loop mengulangi blok k…" at bounding box center [348, 88] width 140 height 150
type textarea "h"
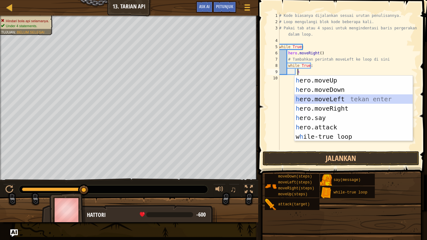
click at [352, 99] on div "h ero.moveUp tekan enter h ero.moveDown tekan enter h ero.moveLeft tekan enter …" at bounding box center [354, 118] width 118 height 84
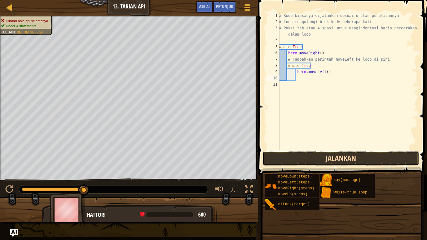
click at [328, 162] on button "Jalankan" at bounding box center [341, 158] width 157 height 14
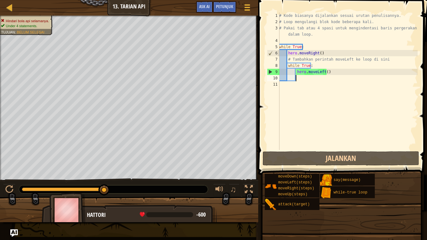
click at [324, 80] on div "# Kode biasanya dijalankan sesuai urutan penulisannya. # Loop mengulangi blok k…" at bounding box center [348, 88] width 140 height 150
click at [334, 73] on div "# Kode biasanya dijalankan sesuai urutan penulisannya. # Loop mengulangi blok k…" at bounding box center [348, 88] width 140 height 150
click at [336, 67] on div "# Kode biasanya dijalankan sesuai urutan penulisannya. # Loop mengulangi blok k…" at bounding box center [348, 88] width 140 height 150
type textarea "while True:"
click at [324, 78] on div "# Kode biasanya dijalankan sesuai urutan penulisannya. # Loop mengulangi blok k…" at bounding box center [348, 88] width 140 height 150
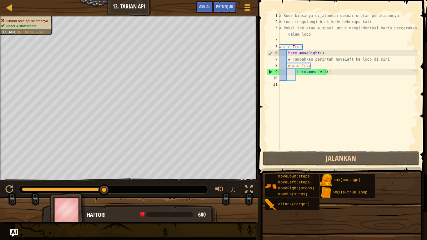
type textarea "i"
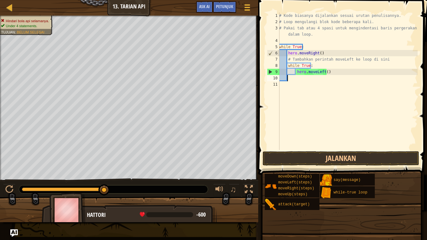
scroll to position [3, 0]
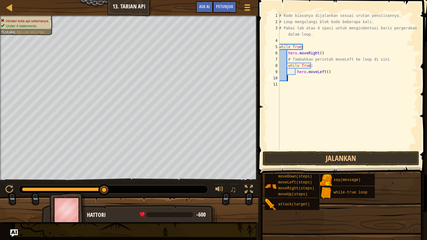
type textarea "w"
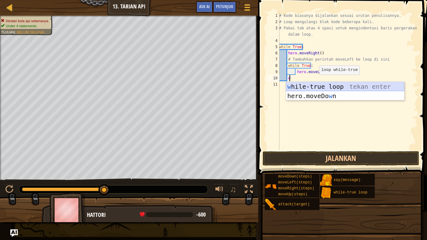
click at [314, 85] on div "w hile-true loop tekan enter hero.moveDo w n tekan enter" at bounding box center [345, 101] width 118 height 38
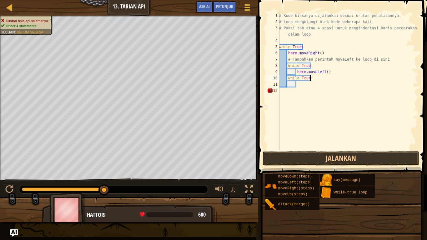
click at [318, 77] on div "# Kode biasanya dijalankan sesuai urutan penulisannya. # Loop mengulangi blok k…" at bounding box center [348, 88] width 140 height 150
type textarea "w"
click at [336, 70] on div "# Kode biasanya dijalankan sesuai urutan penulisannya. # Loop mengulangi blok k…" at bounding box center [348, 88] width 140 height 150
type textarea "hero.moveLeft()"
type textarea "h"
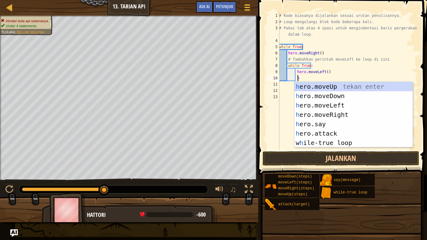
scroll to position [3, 1]
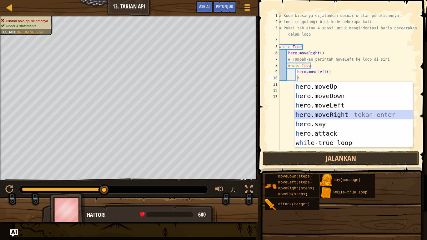
click at [349, 116] on div "h ero.moveUp tekan enter h ero.moveDown tekan enter h ero.moveLeft tekan enter …" at bounding box center [354, 124] width 118 height 84
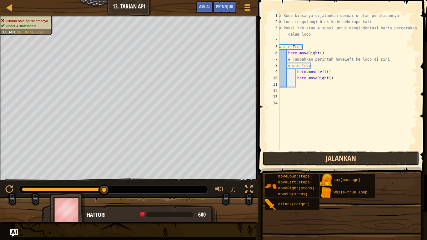
click at [331, 157] on button "Jalankan" at bounding box center [341, 158] width 157 height 14
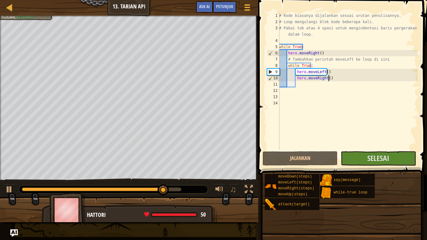
click at [339, 78] on div "# Kode biasanya dijalankan sesuai urutan penulisannya. # Loop mengulangi blok k…" at bounding box center [348, 88] width 140 height 150
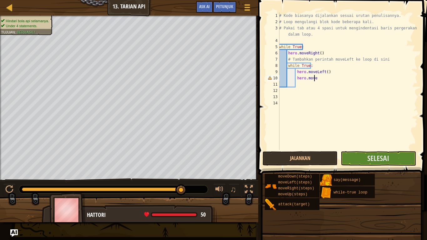
scroll to position [3, 3]
click at [324, 77] on div "# Kode biasanya dijalankan sesuai urutan penulisannya. # Loop mengulangi blok k…" at bounding box center [348, 88] width 140 height 150
type textarea "hero.mover"
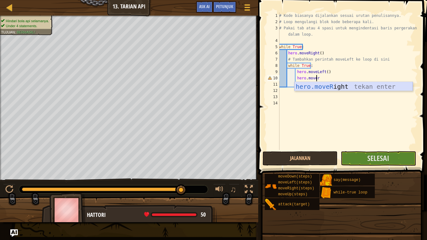
click at [324, 87] on div "hero.moveR ight tekan enter" at bounding box center [354, 96] width 118 height 28
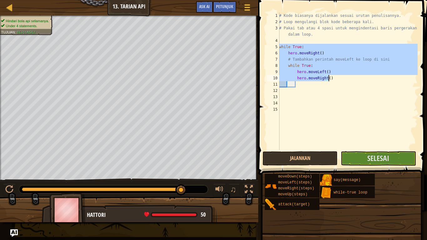
drag, startPoint x: 280, startPoint y: 47, endPoint x: 338, endPoint y: 78, distance: 65.5
click at [338, 78] on div "# Kode biasanya dijalankan sesuai urutan penulisannya. # Loop mengulangi blok k…" at bounding box center [348, 88] width 140 height 150
click at [294, 62] on div "# Kode biasanya dijalankan sesuai urutan penulisannya. # Loop mengulangi blok k…" at bounding box center [348, 82] width 140 height 138
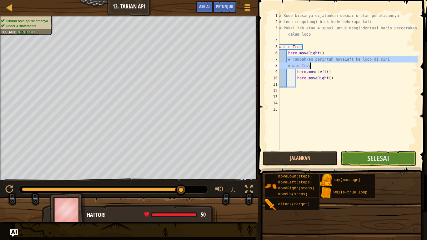
drag, startPoint x: 287, startPoint y: 62, endPoint x: 325, endPoint y: 65, distance: 37.9
click at [325, 65] on div "# Kode biasanya dijalankan sesuai urutan penulisannya. # Loop mengulangi blok k…" at bounding box center [348, 88] width 140 height 150
type textarea "# Tambahkan perintah moveLeft ke loop di sini while True:"
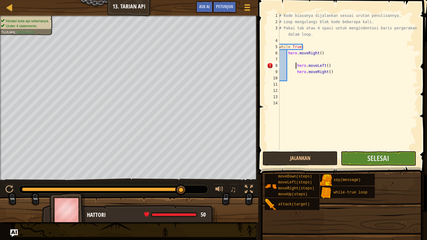
click at [297, 68] on div "# Kode biasanya dijalankan sesuai urutan penulisannya. # Loop mengulangi blok k…" at bounding box center [348, 88] width 140 height 150
click at [299, 70] on div "# Kode biasanya dijalankan sesuai urutan penulisannya. # Loop mengulangi blok k…" at bounding box center [348, 88] width 140 height 150
click at [297, 73] on div "# Kode biasanya dijalankan sesuai urutan penulisannya. # Loop mengulangi blok k…" at bounding box center [348, 88] width 140 height 150
click at [289, 67] on div "# Kode biasanya dijalankan sesuai urutan penulisannya. # Loop mengulangi blok k…" at bounding box center [348, 88] width 140 height 150
click at [287, 67] on div "# Kode biasanya dijalankan sesuai urutan penulisannya. # Loop mengulangi blok k…" at bounding box center [348, 88] width 140 height 150
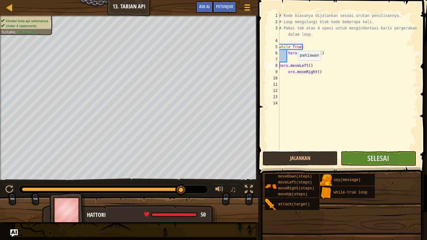
type textarea "hero.moveLeft()"
click at [287, 69] on div "# Kode biasanya dijalankan sesuai urutan penulisannya. # Loop mengulangi blok k…" at bounding box center [348, 88] width 140 height 150
click at [287, 65] on div "# Kode biasanya dijalankan sesuai urutan penulisannya. # Loop mengulangi blok k…" at bounding box center [348, 88] width 140 height 150
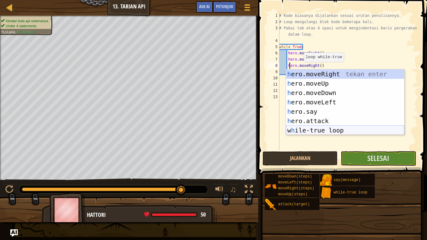
scroll to position [3, 1]
type textarea "hero.moveRight()"
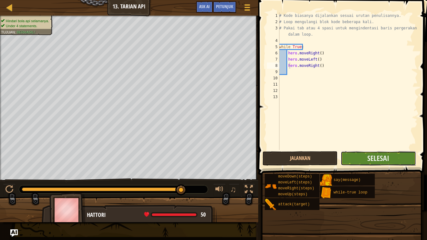
click at [362, 161] on button "Selesai" at bounding box center [378, 158] width 75 height 14
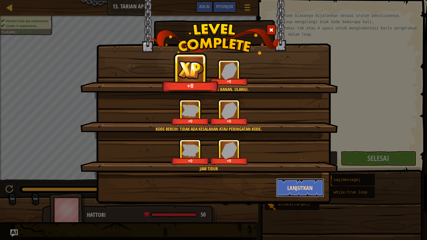
click at [306, 195] on button "Lanjutkan" at bounding box center [300, 188] width 48 height 19
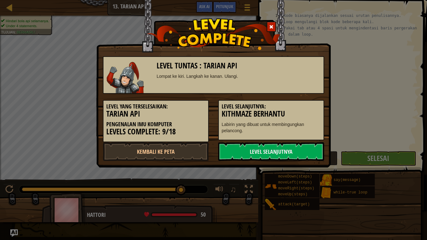
click at [212, 173] on div "Level Tuntas : Tarian Api Lompat ke kiri. Langkah ke kanan. Ulangi. Level yang …" at bounding box center [213, 120] width 427 height 240
click at [183, 149] on link "Kembali ke Peta" at bounding box center [156, 151] width 106 height 19
select select "id"
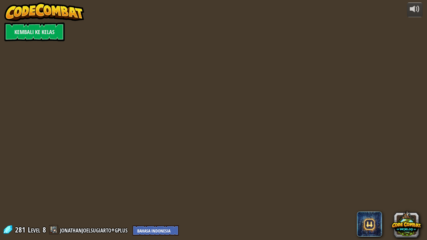
select select "id"
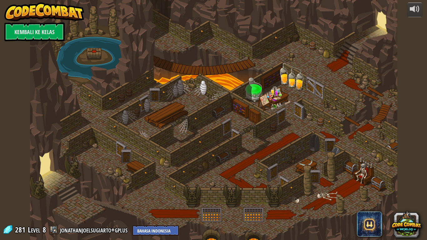
select select "id"
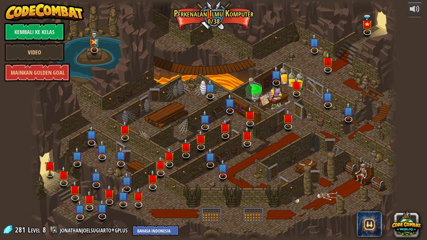
select select "id"
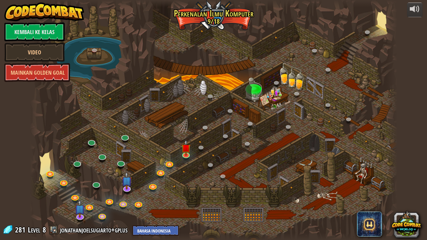
select select "id"
click at [171, 165] on link at bounding box center [170, 163] width 13 height 13
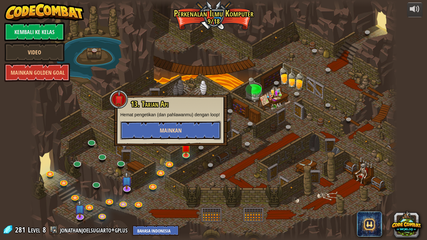
click at [186, 132] on button "Mainkan" at bounding box center [170, 130] width 101 height 19
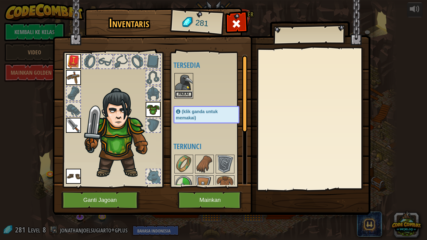
click at [181, 94] on button "Pakai" at bounding box center [184, 94] width 18 height 7
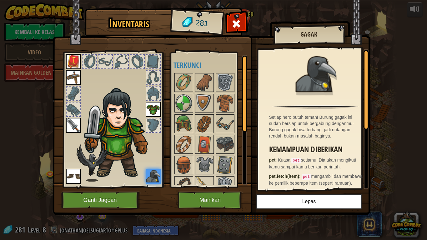
scroll to position [63, 0]
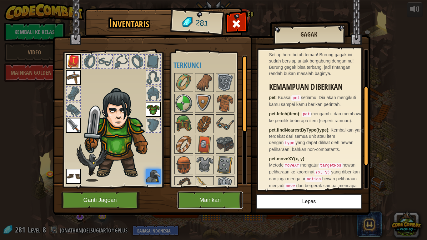
click at [229, 199] on button "Mainkan" at bounding box center [210, 200] width 65 height 17
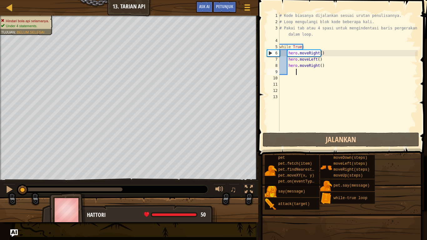
click at [324, 69] on div "# Kode biasanya dijalankan sesuai urutan penulisannya. # Loop mengulangi blok k…" at bounding box center [347, 78] width 139 height 131
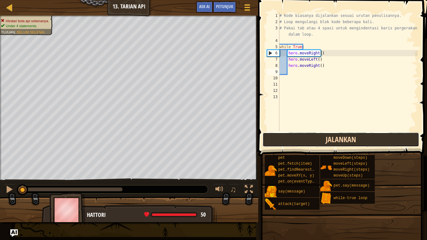
click at [346, 137] on button "Jalankan" at bounding box center [341, 140] width 157 height 14
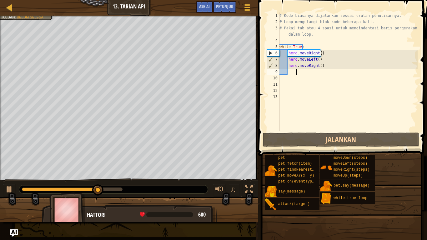
click at [340, 72] on div "# Kode biasanya dijalankan sesuai urutan penulisannya. # Loop mengulangi blok k…" at bounding box center [347, 78] width 139 height 131
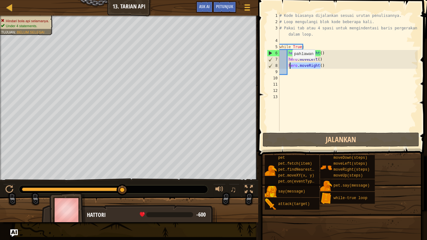
drag, startPoint x: 337, startPoint y: 68, endPoint x: 289, endPoint y: 65, distance: 47.7
click at [289, 65] on div "# Kode biasanya dijalankan sesuai urutan penulisannya. # Loop mengulangi blok k…" at bounding box center [347, 78] width 139 height 131
type textarea "h"
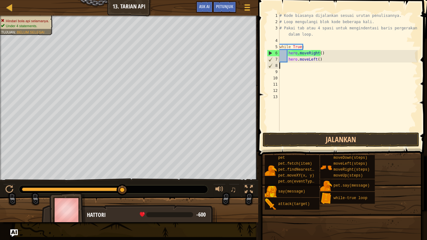
type textarea "hero.moveLeft()"
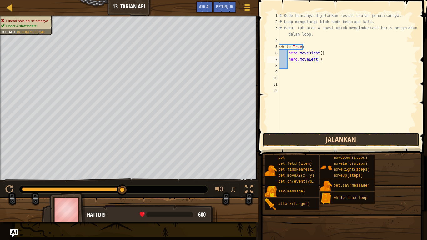
click at [355, 140] on button "Jalankan" at bounding box center [341, 140] width 157 height 14
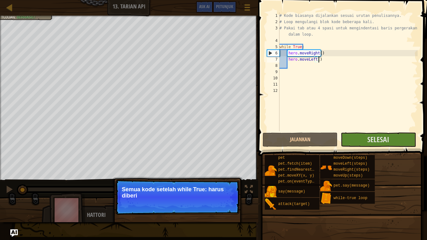
click at [218, 195] on p "Semua kode setelah while True: harus diberi" at bounding box center [177, 192] width 111 height 13
click at [218, 195] on p "Semua kode setelah while True: harus diberi indent" at bounding box center [177, 192] width 111 height 13
click at [218, 195] on p "Semua kode setelah while True: harus diberi indentasi 4 s" at bounding box center [177, 192] width 111 height 13
click at [218, 195] on p "Semua kode setelah while True: harus diberi indentasi 4 spasi a" at bounding box center [177, 192] width 111 height 13
drag, startPoint x: 218, startPoint y: 195, endPoint x: 218, endPoint y: 203, distance: 7.8
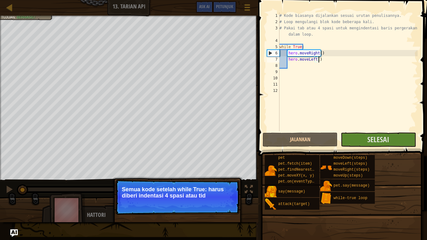
click at [219, 200] on p "Lanjutkan Semua kode setelah while True: harus diberi indentasi 4 spasi atau tid" at bounding box center [177, 197] width 124 height 35
click at [216, 200] on p "Lanjutkan Semua kode setelah while True: harus diberi indentasi 4 spasi atau ti…" at bounding box center [177, 197] width 124 height 35
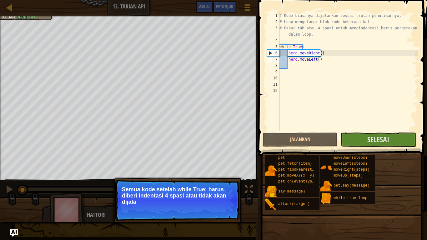
click at [216, 200] on p "Semua kode setelah while True: harus diberi indentasi 4 spasi atau tidak akan d…" at bounding box center [177, 195] width 111 height 19
click at [216, 195] on p "Semua kode setelah while True: harus diberi indentasi 4 spasi atau tidak akan d…" at bounding box center [177, 195] width 111 height 19
click at [214, 190] on p "Semua kode setelah while True: harus diberi indentasi 4 spasi atau tidak akan d…" at bounding box center [177, 195] width 111 height 19
click at [214, 189] on p "Semua kode setelah while True: harus diberi indentasi 4 spasi atau tidak akan d…" at bounding box center [177, 195] width 111 height 19
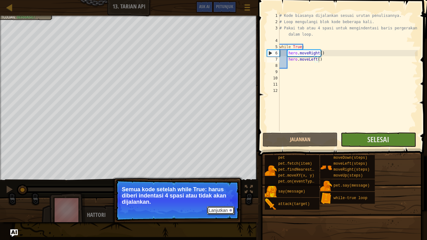
click at [223, 200] on button "Lanjutkan" at bounding box center [221, 210] width 28 height 8
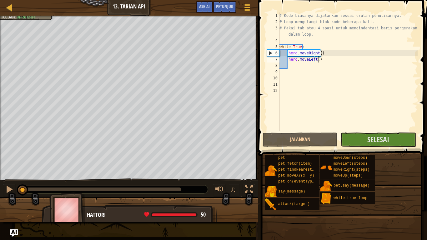
click at [220, 200] on div at bounding box center [129, 212] width 258 height 31
click at [323, 136] on button "Jalankan" at bounding box center [300, 140] width 75 height 14
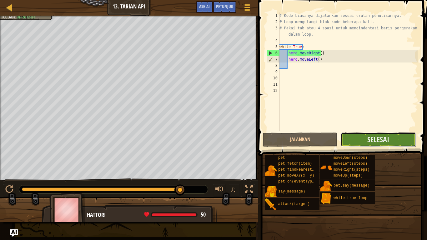
click at [402, 141] on button "Selesai" at bounding box center [378, 140] width 75 height 14
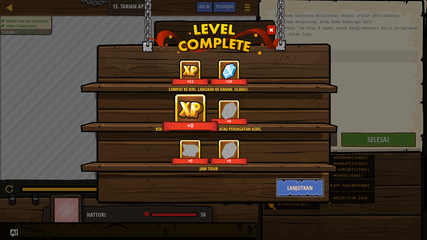
click at [307, 186] on button "Lanjutkan" at bounding box center [300, 188] width 48 height 19
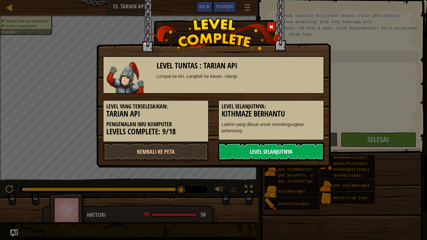
click at [306, 156] on link "Level Selanjutnya" at bounding box center [271, 151] width 106 height 19
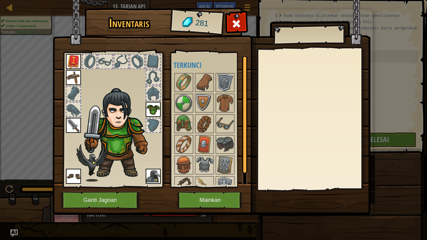
click at [159, 178] on img at bounding box center [153, 176] width 15 height 15
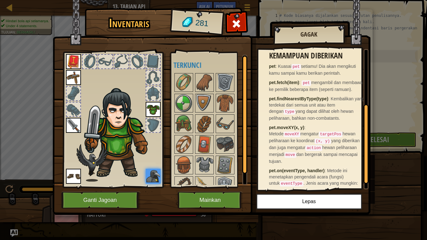
scroll to position [108, 0]
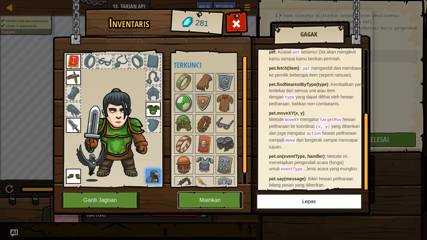
click at [226, 195] on button "Mainkan" at bounding box center [210, 200] width 65 height 17
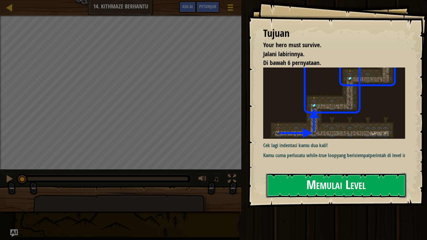
click at [284, 188] on button "Memulai Level" at bounding box center [336, 185] width 140 height 25
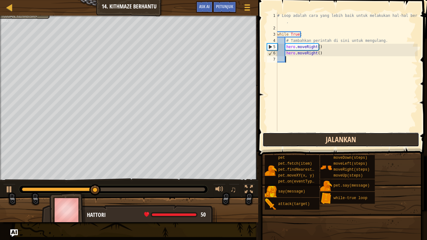
click at [282, 141] on button "Jalankan" at bounding box center [341, 140] width 157 height 14
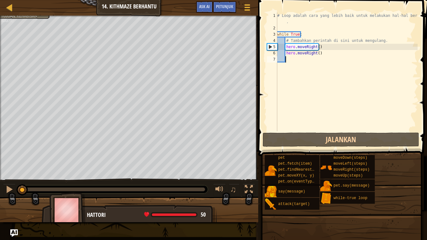
drag, startPoint x: 43, startPoint y: 190, endPoint x: 0, endPoint y: 184, distance: 43.5
click at [0, 184] on div "♫" at bounding box center [129, 188] width 258 height 19
click at [4, 187] on button at bounding box center [9, 190] width 13 height 13
drag, startPoint x: 33, startPoint y: 190, endPoint x: 6, endPoint y: 187, distance: 26.7
click at [6, 187] on div "♫" at bounding box center [129, 188] width 258 height 19
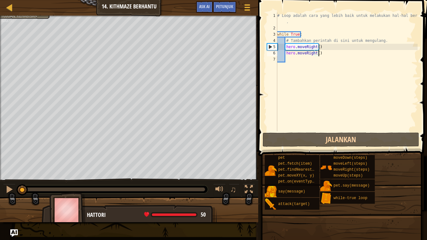
drag, startPoint x: 327, startPoint y: 51, endPoint x: 321, endPoint y: 53, distance: 7.1
click at [321, 53] on div "# Loop adalah cara yang lebih baik untuk melakukan hal-hal berulang . while Tru…" at bounding box center [347, 82] width 142 height 138
drag, startPoint x: 322, startPoint y: 45, endPoint x: 289, endPoint y: 46, distance: 33.8
click at [289, 46] on div "# Loop adalah cara yang lebih baik untuk melakukan hal-hal berulang . while Tru…" at bounding box center [347, 82] width 142 height 138
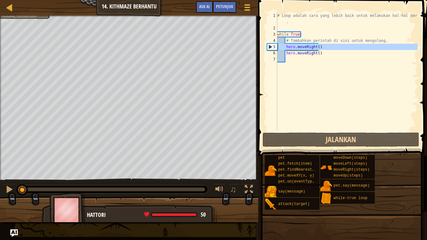
click at [270, 48] on div "5" at bounding box center [272, 47] width 10 height 6
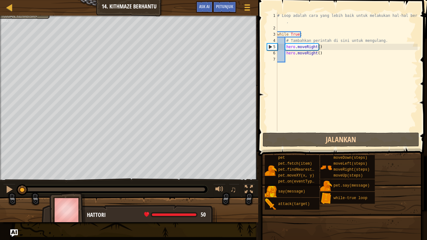
click at [270, 48] on div "5" at bounding box center [272, 47] width 10 height 6
click at [277, 46] on div "5" at bounding box center [272, 47] width 10 height 6
click at [271, 46] on div "5" at bounding box center [272, 47] width 10 height 6
click at [268, 48] on div "5" at bounding box center [272, 47] width 10 height 6
click at [270, 46] on div "5" at bounding box center [272, 47] width 10 height 6
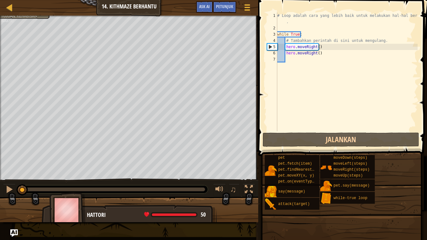
click at [271, 45] on div "5" at bounding box center [272, 47] width 10 height 6
click at [277, 46] on div "5" at bounding box center [272, 47] width 10 height 6
type textarea "hero.moveRight()"
click at [282, 46] on div "# Loop adalah cara yang lebih baik untuk melakukan hal-hal berulang . while Tru…" at bounding box center [347, 82] width 142 height 138
click at [297, 63] on div "# Loop adalah cara yang lebih baik untuk melakukan hal-hal berulang . while Tru…" at bounding box center [347, 82] width 142 height 138
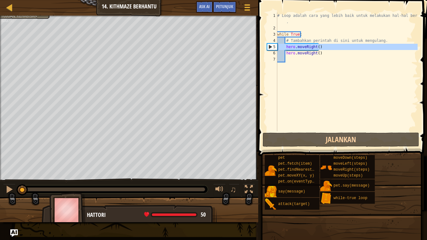
click at [270, 45] on div "5" at bounding box center [272, 47] width 10 height 6
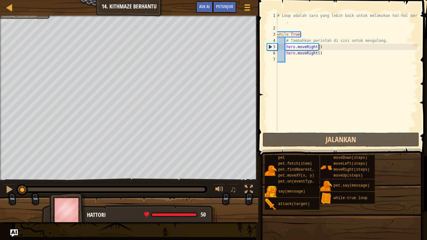
drag, startPoint x: 269, startPoint y: 46, endPoint x: 275, endPoint y: 47, distance: 6.6
click at [275, 47] on div "5" at bounding box center [272, 47] width 10 height 6
type textarea "hero.moveRight()"
drag, startPoint x: 304, startPoint y: 64, endPoint x: 285, endPoint y: 57, distance: 20.5
click at [303, 64] on div "# Loop adalah cara yang lebih baik untuk melakukan hal-hal berulang . while Tru…" at bounding box center [347, 82] width 142 height 138
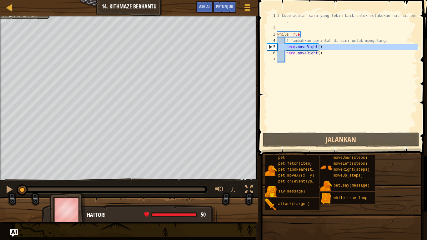
drag, startPoint x: 273, startPoint y: 45, endPoint x: 268, endPoint y: 48, distance: 5.7
click at [268, 48] on div "5" at bounding box center [272, 47] width 10 height 6
type textarea "hero.moveRight()"
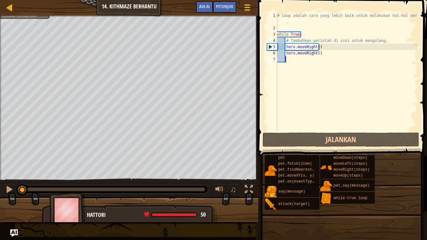
drag, startPoint x: 308, startPoint y: 59, endPoint x: 275, endPoint y: 40, distance: 38.4
click at [307, 58] on div "# Loop adalah cara yang lebih baik untuk melakukan hal-hal berulang . while Tru…" at bounding box center [347, 82] width 142 height 138
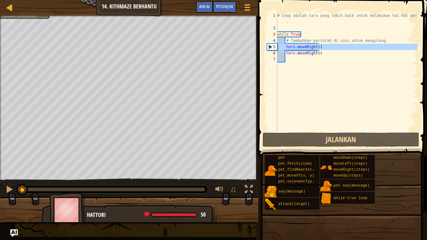
drag, startPoint x: 276, startPoint y: 48, endPoint x: 272, endPoint y: 48, distance: 4.1
click at [272, 48] on div "5" at bounding box center [272, 47] width 10 height 6
type textarea "hero.moveRight()"
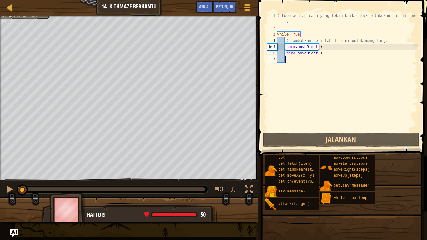
click at [299, 59] on div "# Loop adalah cara yang lebih baik untuk melakukan hal-hal berulang . while Tru…" at bounding box center [347, 82] width 142 height 138
paste textarea
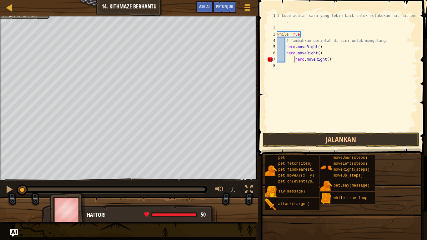
click at [294, 61] on div "# Loop adalah cara yang lebih baik untuk melakukan hal-hal berulang . while Tru…" at bounding box center [347, 82] width 142 height 138
type textarea "hero.moveRight()"
click at [328, 62] on div "# Loop adalah cara yang lebih baik untuk melakukan hal-hal berulang . while Tru…" at bounding box center [347, 82] width 142 height 138
drag, startPoint x: 321, startPoint y: 51, endPoint x: 286, endPoint y: 53, distance: 34.8
click at [286, 53] on div "# Loop adalah cara yang lebih baik untuk melakukan hal-hal berulang . while Tru…" at bounding box center [347, 82] width 142 height 138
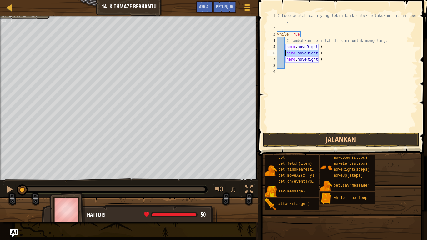
type textarea "hero.moveRight()"
click at [297, 64] on div "# Loop adalah cara yang lebih baik untuk melakukan hal-hal berulang . while Tru…" at bounding box center [347, 82] width 142 height 138
paste textarea "hero.moveRight()"
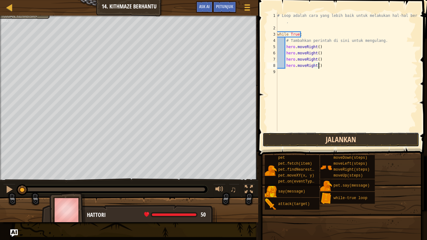
click at [316, 137] on button "Jalankan" at bounding box center [341, 140] width 157 height 14
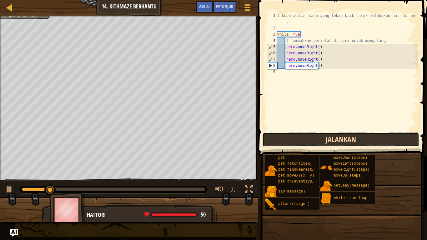
click at [286, 145] on button "Jalankan" at bounding box center [341, 140] width 157 height 14
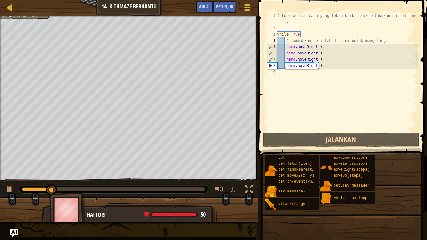
click at [314, 132] on span at bounding box center [343, 69] width 174 height 174
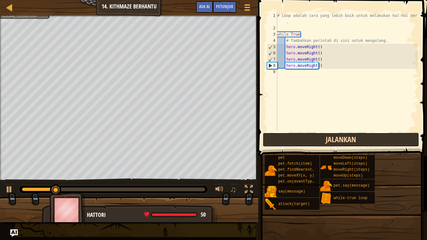
click at [314, 137] on button "Jalankan" at bounding box center [341, 140] width 157 height 14
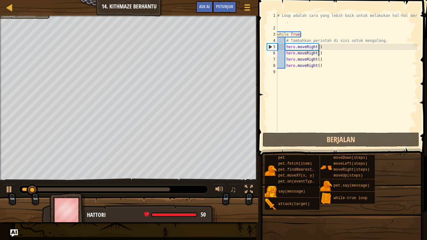
click at [317, 54] on div "# Loop adalah cara yang lebih baik untuk melakukan hal-hal berulang . while Tru…" at bounding box center [347, 82] width 142 height 138
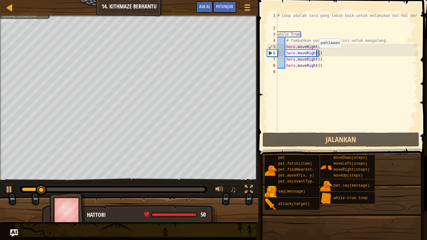
click at [314, 54] on div "# Loop adalah cara yang lebih baik untuk melakukan hal-hal berulang . while Tru…" at bounding box center [347, 82] width 142 height 138
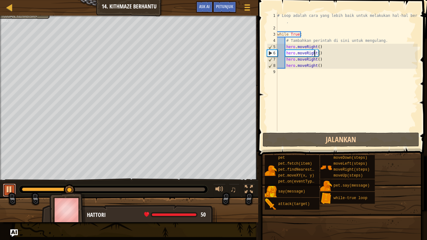
click at [6, 188] on div at bounding box center [9, 189] width 8 height 8
drag, startPoint x: 315, startPoint y: 51, endPoint x: 305, endPoint y: 55, distance: 11.0
click at [305, 55] on div "# Loop adalah cara yang lebih baik untuk melakukan hal-hal berulang . while Tru…" at bounding box center [347, 82] width 142 height 138
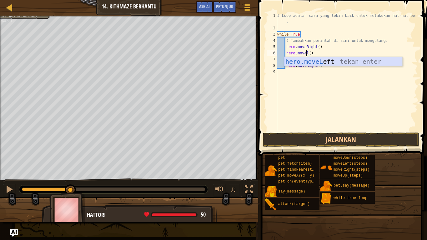
click at [324, 64] on div "hero.moveL eft tekan enter" at bounding box center [343, 71] width 118 height 28
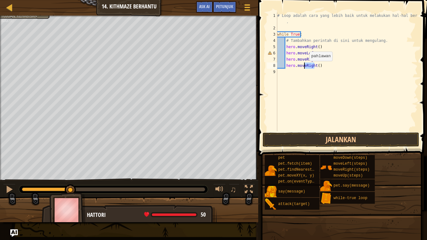
drag, startPoint x: 314, startPoint y: 66, endPoint x: 305, endPoint y: 67, distance: 9.2
click at [305, 67] on div "# Loop adalah cara yang lebih baik untuk melakukan hal-hal berulang . while Tru…" at bounding box center [347, 82] width 142 height 138
click at [315, 59] on div "# Loop adalah cara yang lebih baik untuk melakukan hal-hal berulang . while Tru…" at bounding box center [347, 82] width 142 height 138
click at [311, 53] on div "# Loop adalah cara yang lebih baik untuk melakukan hal-hal berulang . while Tru…" at bounding box center [347, 82] width 142 height 138
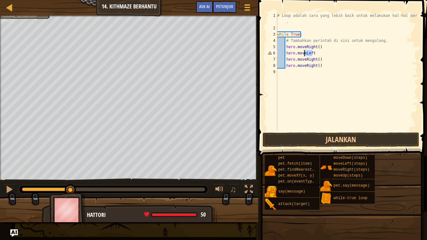
drag, startPoint x: 313, startPoint y: 53, endPoint x: 305, endPoint y: 56, distance: 8.7
click at [305, 56] on div "# Loop adalah cara yang lebih baik untuk melakukan hal-hal berulang . while Tru…" at bounding box center [347, 82] width 142 height 138
type textarea "hero.moveu"
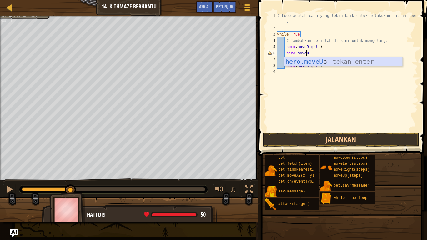
click at [326, 59] on div "hero.moveU p tekan enter" at bounding box center [343, 71] width 118 height 28
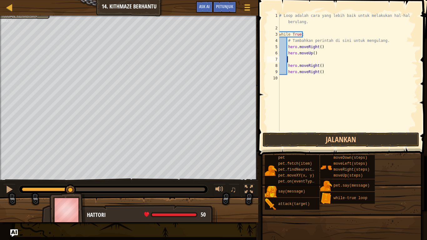
scroll to position [3, 0]
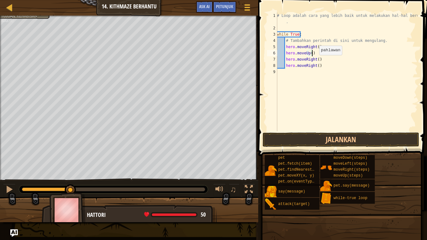
click at [314, 61] on div "# Loop adalah cara yang lebih baik untuk melakukan hal-hal berulang . while Tru…" at bounding box center [347, 82] width 142 height 138
drag, startPoint x: 314, startPoint y: 66, endPoint x: 305, endPoint y: 68, distance: 9.0
click at [305, 68] on div "# Loop adalah cara yang lebih baik untuk melakukan hal-hal berulang . while Tru…" at bounding box center [347, 82] width 142 height 138
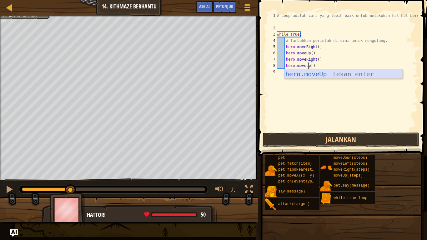
click at [326, 72] on div "hero.moveUp tekan enter" at bounding box center [343, 83] width 118 height 28
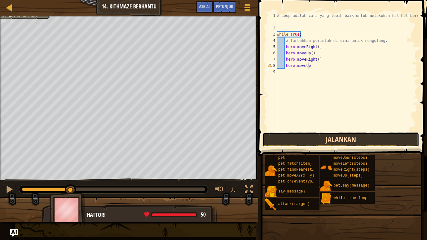
click at [348, 143] on button "Jalankan" at bounding box center [341, 140] width 157 height 14
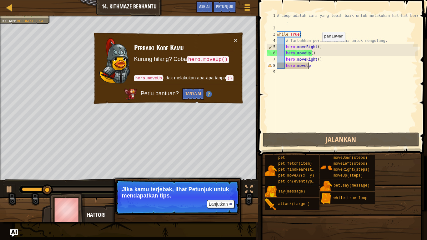
click at [317, 48] on div "# Loop adalah cara yang lebih baik untuk melakukan hal-hal berulang . while Tru…" at bounding box center [347, 82] width 142 height 138
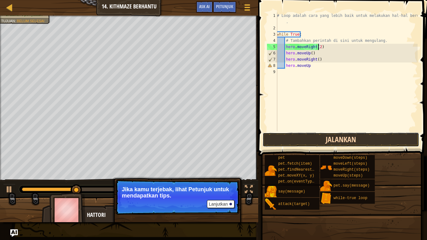
click at [312, 144] on button "Jalankan" at bounding box center [341, 140] width 157 height 14
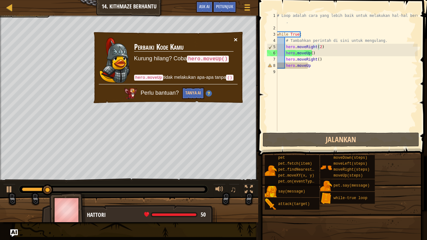
click at [235, 39] on button "×" at bounding box center [236, 39] width 4 height 7
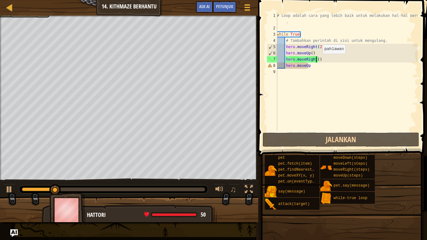
click at [317, 60] on div "# Loop adalah cara yang lebih baik untuk melakukan hal-hal berulang . while Tru…" at bounding box center [347, 82] width 142 height 138
click at [311, 67] on div "# Loop adalah cara yang lebih baik untuk melakukan hal-hal berulang . while Tru…" at bounding box center [347, 82] width 142 height 138
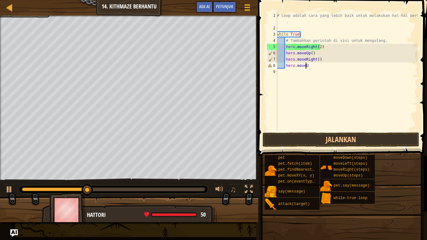
type textarea "hero.moveUp"
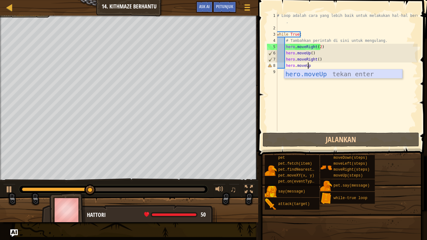
click at [308, 70] on div "hero.moveUp tekan enter" at bounding box center [343, 83] width 118 height 28
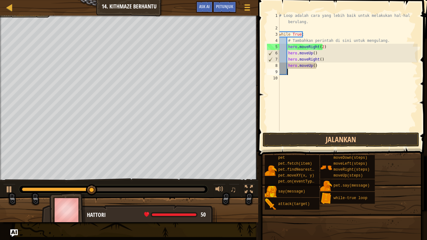
scroll to position [3, 0]
click at [315, 66] on div "# Loop adalah cara yang lebih baik untuk melakukan hal-hal berulang. while True…" at bounding box center [348, 82] width 140 height 138
click at [320, 61] on div "# Loop adalah cara yang lebih baik untuk melakukan hal-hal berulang. while True…" at bounding box center [348, 82] width 140 height 138
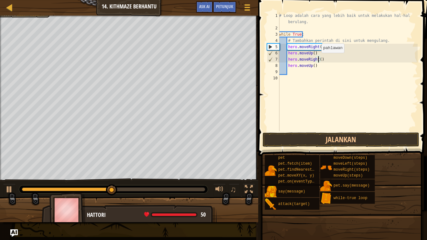
click at [318, 59] on div "# Loop adalah cara yang lebih baik untuk melakukan hal-hal berulang. while True…" at bounding box center [348, 82] width 140 height 138
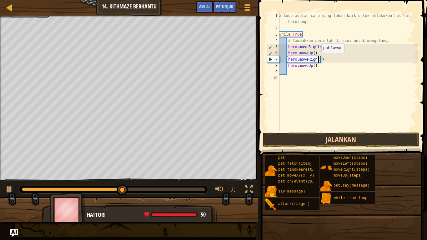
scroll to position [3, 3]
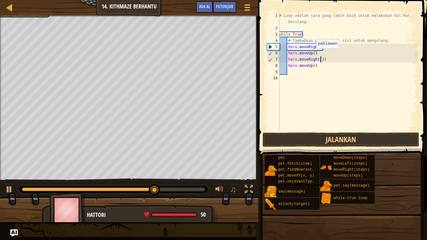
click at [313, 55] on div "# Loop adalah cara yang lebih baik untuk melakukan hal-hal berulang. while True…" at bounding box center [348, 82] width 140 height 138
click at [312, 67] on div "# Loop adalah cara yang lebih baik untuk melakukan hal-hal berulang. while True…" at bounding box center [348, 82] width 140 height 138
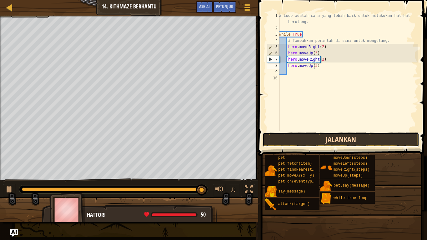
click at [316, 140] on button "Jalankan" at bounding box center [341, 140] width 157 height 14
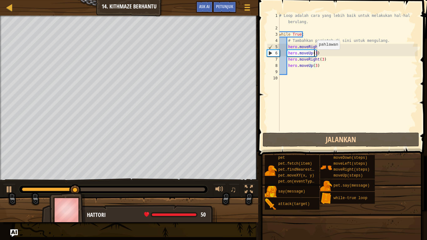
click at [314, 56] on div "# Loop adalah cara yang lebih baik untuk melakukan hal-hal berulang. while True…" at bounding box center [348, 82] width 140 height 138
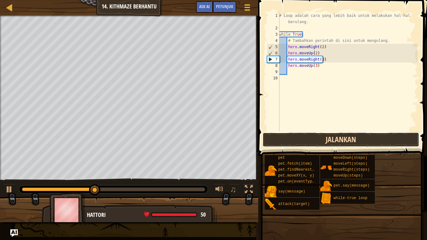
click at [308, 137] on button "Jalankan" at bounding box center [341, 140] width 157 height 14
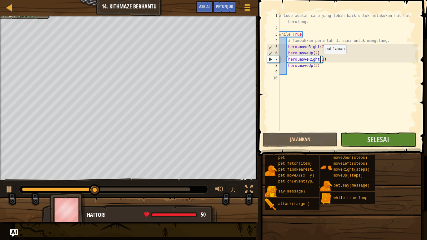
click at [320, 60] on div "# Loop adalah cara yang lebih baik untuk melakukan hal-hal berulang. while True…" at bounding box center [348, 82] width 140 height 138
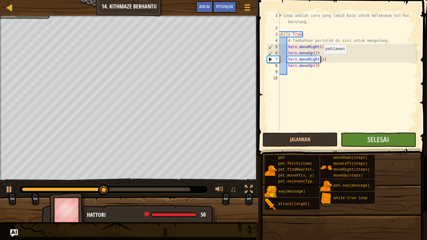
scroll to position [3, 3]
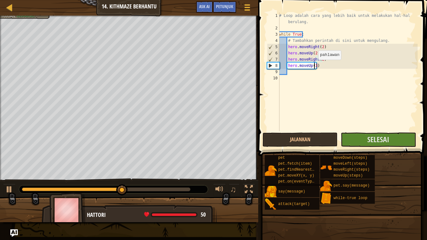
click at [315, 66] on div "# Loop adalah cara yang lebih baik untuk melakukan hal-hal berulang. while True…" at bounding box center [348, 82] width 140 height 138
type textarea "hero.moveUp(2)"
click at [353, 140] on button "Selesai" at bounding box center [378, 140] width 75 height 14
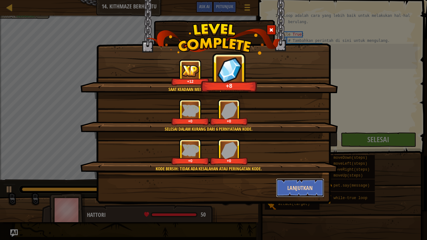
click at [311, 192] on button "Lanjutkan" at bounding box center [300, 188] width 48 height 19
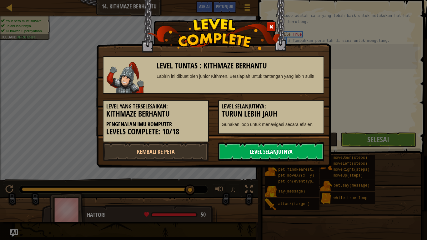
click at [301, 149] on link "Level Selanjutnya" at bounding box center [271, 151] width 106 height 19
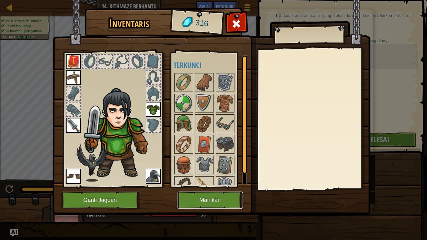
drag, startPoint x: 224, startPoint y: 198, endPoint x: 263, endPoint y: 96, distance: 108.6
click at [263, 96] on div "Inventaris 316 Tersedia Pakai Pakai Pakai Pakai Pakai Pakai (klik ganda untuk m…" at bounding box center [214, 112] width 318 height 206
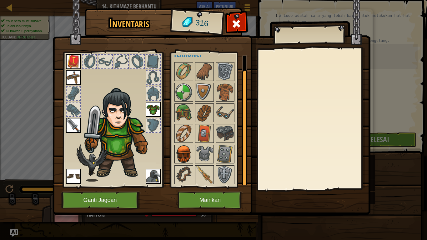
click at [182, 146] on img at bounding box center [184, 154] width 18 height 18
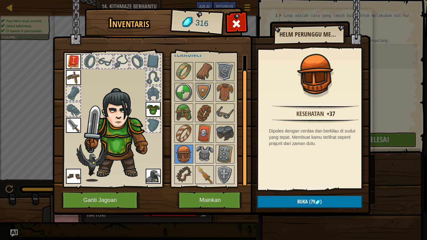
click at [203, 172] on img at bounding box center [205, 175] width 18 height 18
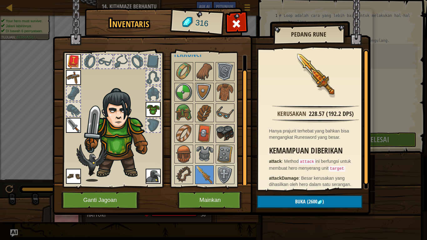
click at [216, 131] on div at bounding box center [225, 133] width 19 height 19
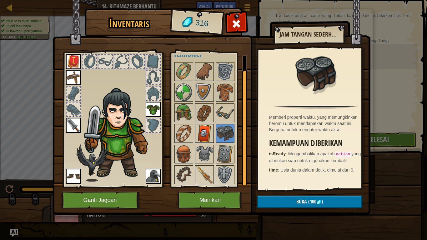
click at [203, 132] on img at bounding box center [205, 134] width 18 height 18
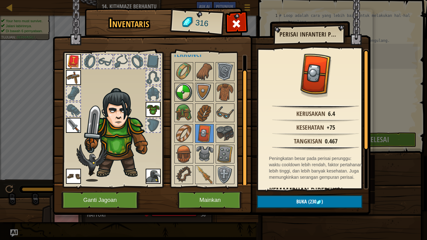
click at [175, 88] on img at bounding box center [184, 92] width 18 height 18
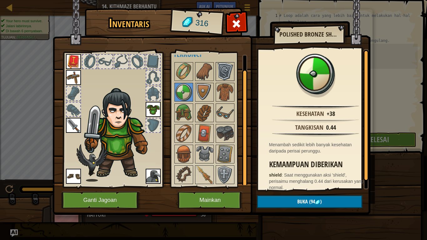
click at [225, 70] on img at bounding box center [225, 72] width 18 height 18
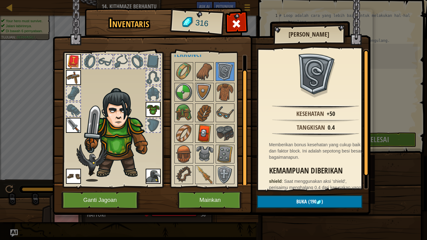
click at [205, 129] on img at bounding box center [205, 134] width 18 height 18
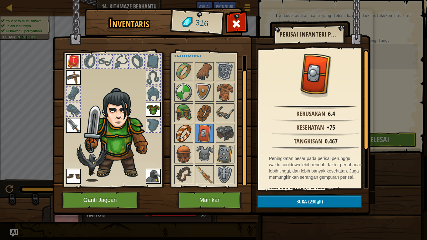
click at [186, 131] on img at bounding box center [184, 134] width 18 height 18
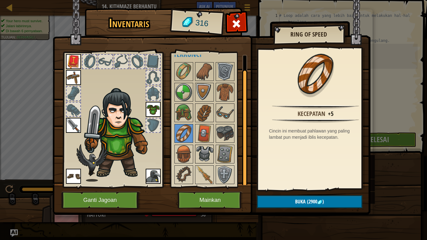
click at [200, 154] on img at bounding box center [205, 154] width 18 height 18
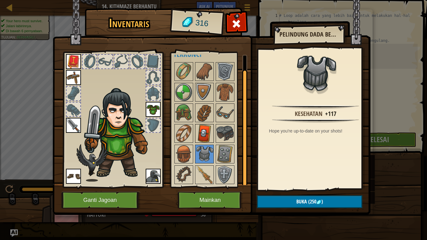
click at [204, 126] on img at bounding box center [205, 134] width 18 height 18
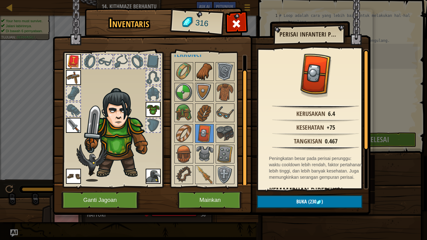
click at [205, 73] on img at bounding box center [205, 72] width 18 height 18
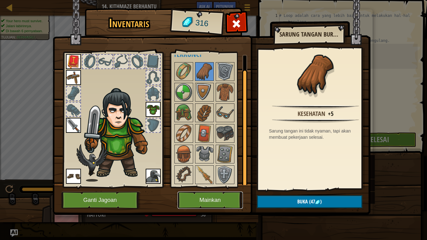
click at [221, 200] on button "Mainkan" at bounding box center [210, 200] width 65 height 17
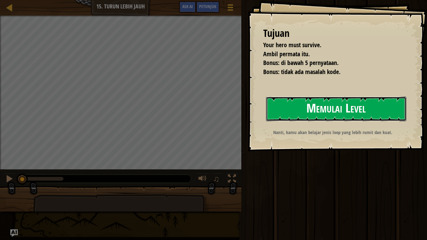
click at [322, 116] on button "Memulai Level" at bounding box center [336, 109] width 140 height 25
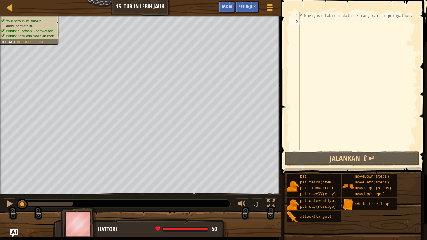
click at [329, 23] on div "# Navigasi labirin dalam kurang dari 5 pernyataan." at bounding box center [358, 88] width 119 height 150
type textarea "h"
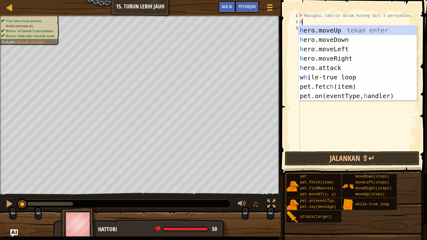
scroll to position [3, 0]
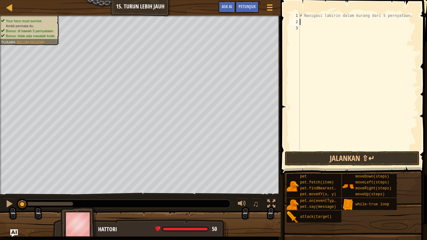
type textarea "w"
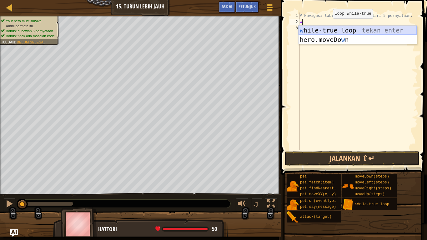
click at [352, 26] on div "w hile-true loop tekan enter hero.moveDo w n tekan enter" at bounding box center [358, 45] width 118 height 38
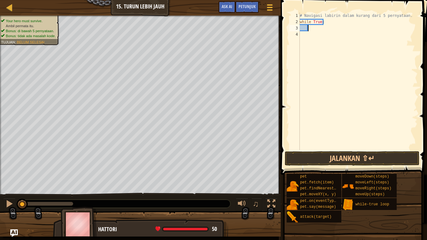
click at [340, 32] on div "# Navigasi labirin dalam kurang dari 5 pernyataan. while True :" at bounding box center [358, 88] width 119 height 150
type textarea "h"
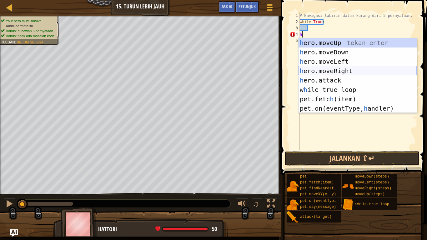
click at [348, 72] on div "h ero.moveUp tekan enter h ero.moveDown tekan enter h ero.moveLeft tekan enter …" at bounding box center [358, 85] width 118 height 94
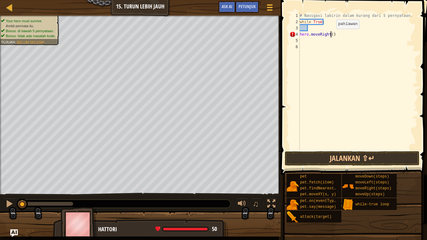
click at [331, 35] on div "# Navigasi labirin dalam kurang dari 5 pernyataan. while True : hero . moveRigh…" at bounding box center [358, 88] width 119 height 150
click at [301, 33] on div "# Navigasi labirin dalam kurang dari 5 pernyataan. while True : hero . moveRigh…" at bounding box center [358, 88] width 119 height 150
type textarea "hero.moveRight(2)"
click at [360, 27] on div "# Navigasi labirin dalam kurang dari 5 pernyataan. while True : hero . moveRigh…" at bounding box center [358, 88] width 119 height 150
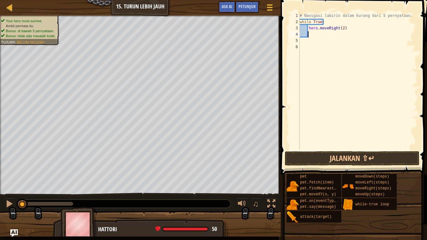
scroll to position [3, 0]
type textarea "h"
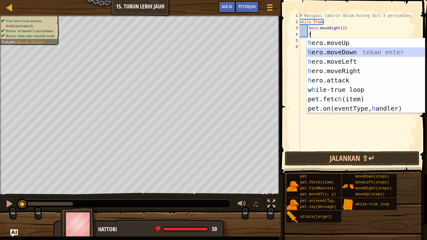
click at [349, 52] on div "h ero.moveUp tekan enter h ero.moveDown tekan enter h ero.moveLeft tekan enter …" at bounding box center [366, 85] width 118 height 94
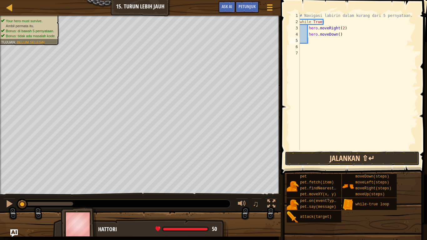
click at [338, 154] on button "Jalankan ⇧↵" at bounding box center [352, 158] width 135 height 14
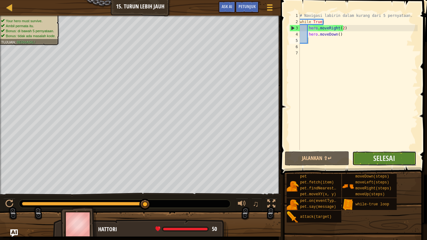
click at [366, 160] on button "Selesai" at bounding box center [384, 158] width 64 height 14
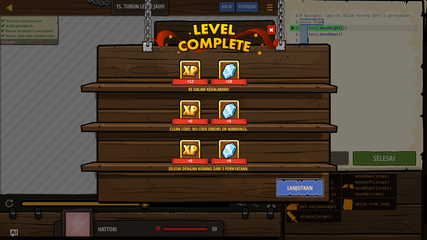
click at [298, 189] on button "Lanjutkan" at bounding box center [300, 188] width 48 height 19
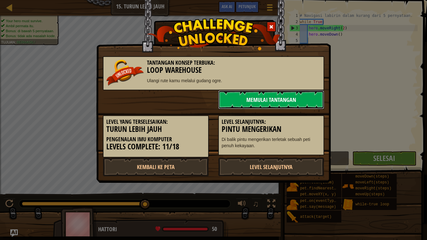
click at [269, 101] on link "Memulai Tantangan" at bounding box center [271, 99] width 106 height 19
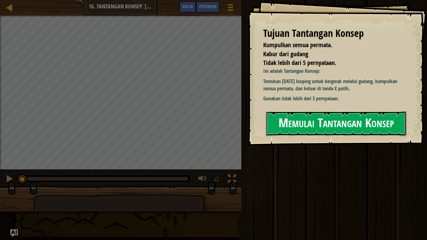
click at [299, 124] on button "Memulai Tantangan Konsep" at bounding box center [336, 123] width 140 height 25
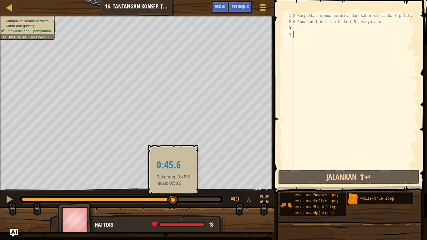
click at [173, 200] on div at bounding box center [121, 200] width 199 height 4
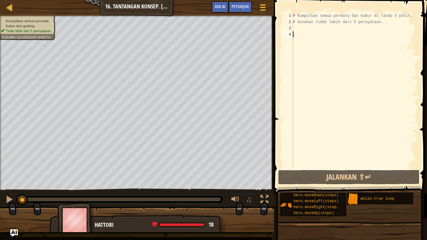
drag, startPoint x: 106, startPoint y: 199, endPoint x: 0, endPoint y: 192, distance: 106.2
click at [0, 192] on div "♫" at bounding box center [137, 198] width 274 height 19
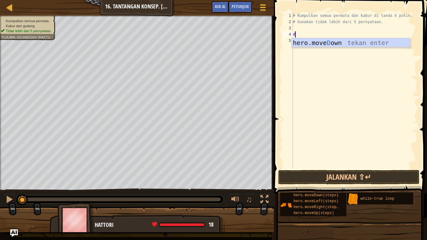
scroll to position [3, 0]
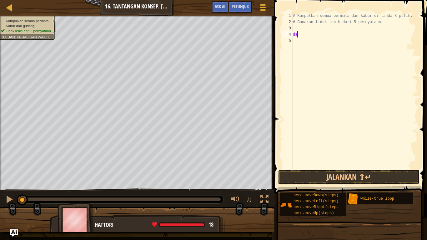
type textarea "d"
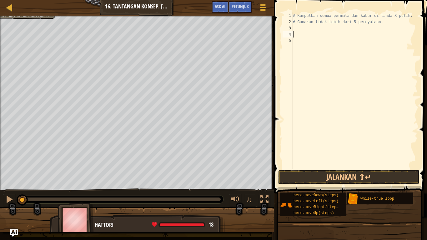
click at [31, 15] on div "Peta Pengenalan Imu Komputer 16. Tantangan Konsep. Loop Warehouse Menu Permaina…" at bounding box center [137, 8] width 274 height 16
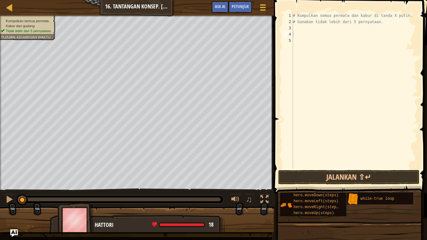
click at [43, 17] on div "Kumpulkan semua permata. Kabur dari gudang Tidak lebih dari 5 pernyataan. Tujua…" at bounding box center [24, 26] width 63 height 28
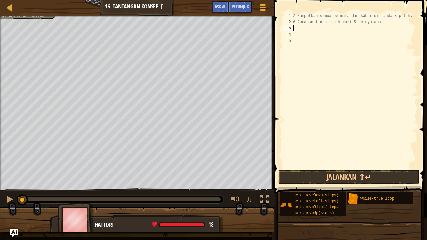
click at [309, 28] on div "# Kumpulkan semua permata dan kabur di tanda X putih. # Gunakan tidak lebih dar…" at bounding box center [355, 97] width 126 height 169
type textarea "q"
type textarea "w"
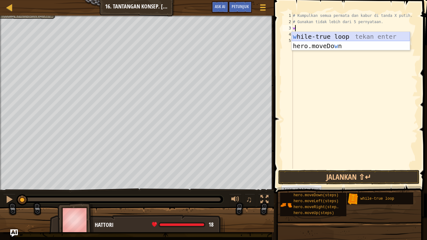
click at [316, 37] on div "w hile-true loop tekan enter hero.moveDo w n tekan enter" at bounding box center [351, 51] width 118 height 38
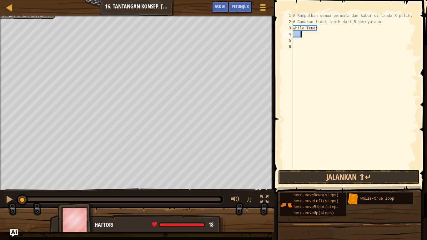
click at [316, 37] on div "# Kumpulkan semua permata dan kabur di tanda X putih. # Gunakan tidak lebih dar…" at bounding box center [355, 97] width 126 height 169
click at [320, 34] on div "# Kumpulkan semua permata dan kabur di tanda X putih. # Gunakan tidak lebih dar…" at bounding box center [355, 97] width 126 height 169
click at [309, 35] on div "# Kumpulkan semua permata dan kabur di tanda X putih. # Gunakan tidak lebih dar…" at bounding box center [355, 97] width 126 height 169
type textarea "h"
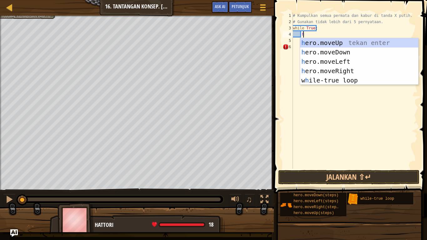
scroll to position [3, 1]
click at [355, 79] on div "h ero.moveUp tekan enter h ero.moveDown tekan enter h ero.moveLeft tekan enter …" at bounding box center [359, 71] width 118 height 66
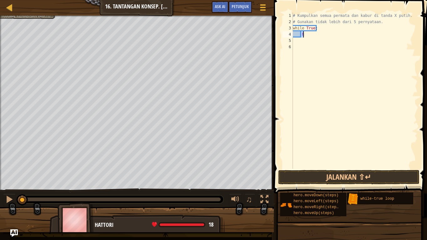
click at [330, 34] on div "# Kumpulkan semua permata dan kabur di tanda X putih. # Gunakan tidak lebih dar…" at bounding box center [355, 91] width 126 height 156
click at [327, 37] on div "# Kumpulkan semua permata dan kabur di tanda X putih. # Gunakan tidak lebih dar…" at bounding box center [355, 97] width 126 height 169
type textarea "he"
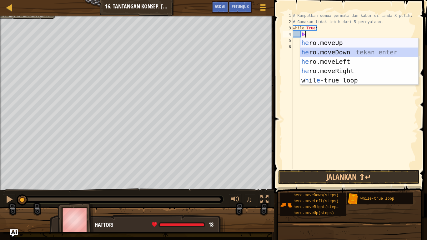
drag, startPoint x: 356, startPoint y: 54, endPoint x: 357, endPoint y: 44, distance: 10.4
click at [357, 44] on div "he ro.moveUp tekan enter he ro.moveDown tekan enter he ro.moveLeft tekan enter …" at bounding box center [359, 71] width 118 height 66
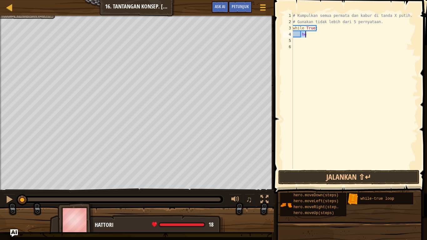
click at [336, 36] on div "# Kumpulkan semua permata dan kabur di tanda X putih. # Gunakan tidak lebih dar…" at bounding box center [355, 91] width 126 height 156
type textarea "her"
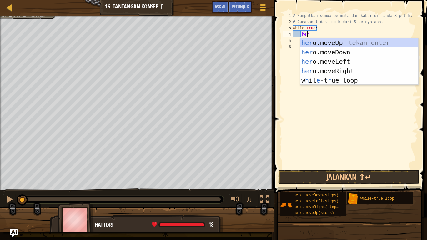
scroll to position [3, 1]
click at [335, 42] on div "her o.moveUp tekan enter her o.moveDown tekan enter her o.moveLeft tekan enter …" at bounding box center [359, 71] width 118 height 66
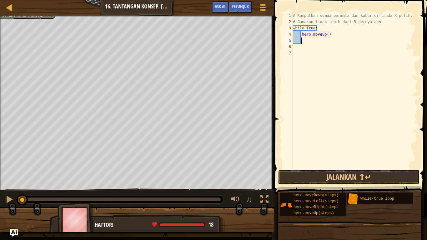
scroll to position [3, 0]
click at [327, 36] on div "# Kumpulkan semua permata dan kabur di tanda X putih. # Gunakan tidak lebih dar…" at bounding box center [355, 97] width 126 height 169
type textarea "hero.moveUp()"
click at [337, 37] on div "# Kumpulkan semua permata dan kabur di tanda X putih. # Gunakan tidak lebih dar…" at bounding box center [355, 97] width 126 height 169
click at [332, 43] on div "# Kumpulkan semua permata dan kabur di tanda X putih. # Gunakan tidak lebih dar…" at bounding box center [355, 97] width 126 height 169
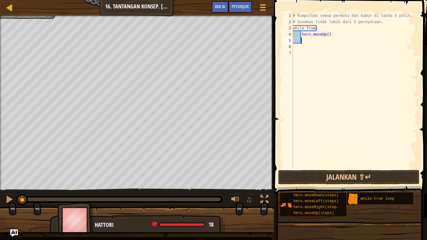
type textarea "h"
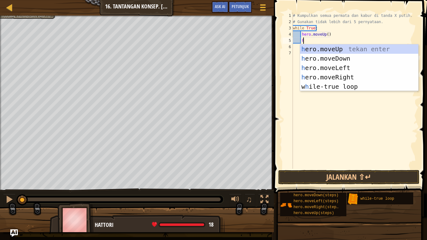
scroll to position [3, 1]
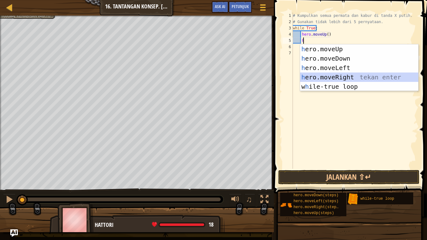
click at [348, 81] on div "h ero.moveUp tekan enter h ero.moveDown tekan enter h ero.moveLeft tekan enter …" at bounding box center [359, 77] width 118 height 66
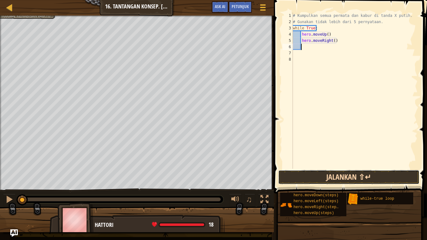
click at [324, 174] on button "Jalankan ⇧↵" at bounding box center [348, 177] width 141 height 14
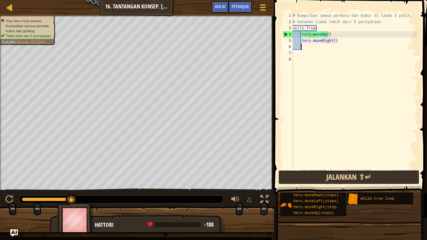
click at [303, 176] on button "Jalankan ⇧↵" at bounding box center [348, 177] width 141 height 14
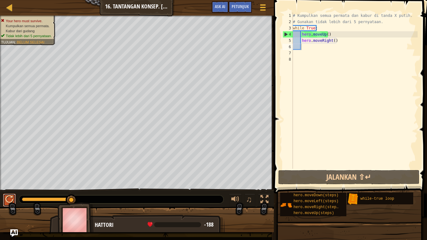
click at [11, 197] on div at bounding box center [9, 199] width 8 height 8
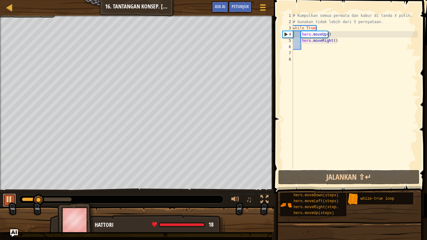
click at [10, 197] on div at bounding box center [9, 199] width 8 height 8
click at [9, 199] on div at bounding box center [9, 199] width 8 height 8
click at [3, 200] on button at bounding box center [9, 200] width 13 height 13
click at [339, 41] on div "# Kumpulkan semua permata dan kabur di tanda X putih. # Gunakan tidak lebih dar…" at bounding box center [355, 97] width 126 height 169
click at [332, 42] on div "# Kumpulkan semua permata dan kabur di tanda X putih. # Gunakan tidak lebih dar…" at bounding box center [355, 97] width 126 height 169
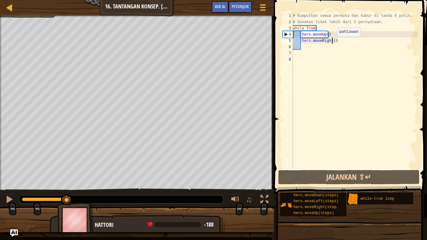
type textarea "hero.moveRight(2)"
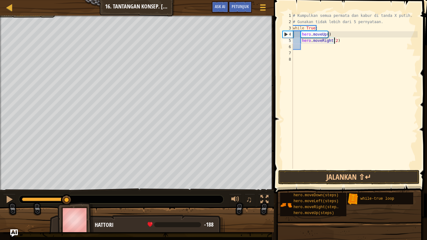
scroll to position [3, 3]
click at [355, 45] on div "# Kumpulkan semua permata dan kabur di tanda X putih. # Gunakan tidak lebih dar…" at bounding box center [355, 97] width 126 height 169
click at [356, 41] on div "# Kumpulkan semua permata dan kabur di tanda X putih. # Gunakan tidak lebih dar…" at bounding box center [355, 97] width 126 height 169
type textarea "hero.moveRight(2)"
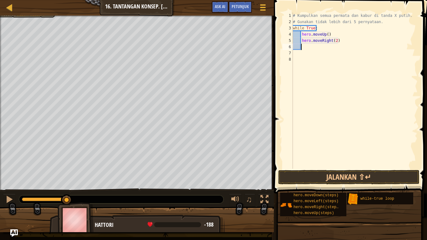
scroll to position [3, 0]
drag, startPoint x: 353, startPoint y: 46, endPoint x: 342, endPoint y: 43, distance: 11.6
click at [342, 43] on div "# Kumpulkan semua permata dan kabur di tanda X putih. # Gunakan tidak lebih dar…" at bounding box center [355, 97] width 126 height 169
type textarea "hero.moveRight(2)"
click at [338, 46] on div "# Kumpulkan semua permata dan kabur di tanda X putih. # Gunakan tidak lebih dar…" at bounding box center [355, 97] width 126 height 169
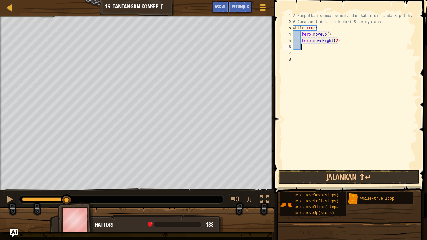
type textarea "h"
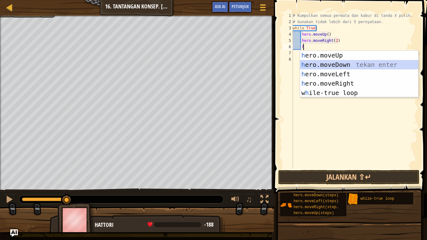
click at [351, 65] on div "h ero.moveUp tekan enter h ero.moveDown tekan enter h ero.moveLeft tekan enter …" at bounding box center [359, 84] width 118 height 66
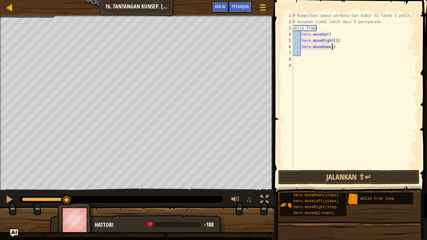
click at [341, 48] on div "# Kumpulkan semua permata dan kabur di tanda X putih. # Gunakan tidak lebih dar…" at bounding box center [355, 97] width 126 height 169
type textarea "hero.moveDown()"
type textarea "h"
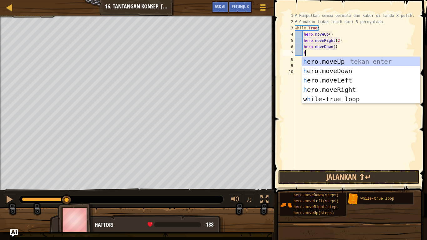
scroll to position [3, 1]
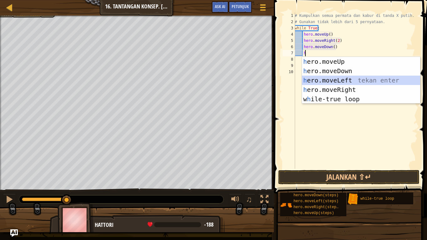
click at [348, 83] on div "h ero.moveUp tekan enter h ero.moveDown tekan enter h ero.moveLeft tekan enter …" at bounding box center [361, 90] width 118 height 66
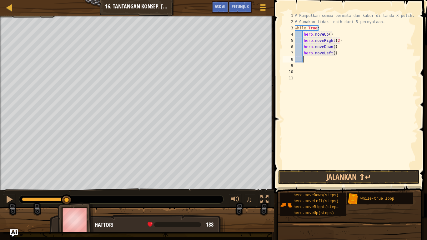
scroll to position [3, 0]
click at [340, 175] on button "Jalankan ⇧↵" at bounding box center [348, 177] width 141 height 14
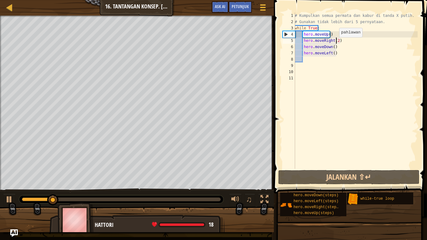
click at [336, 43] on div "# Kumpulkan semua permata dan kabur di tanda X putih. # Gunakan tidak lebih dar…" at bounding box center [356, 97] width 124 height 169
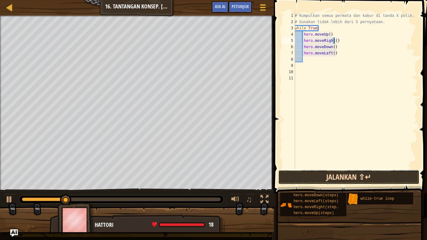
click at [340, 181] on button "Jalankan ⇧↵" at bounding box center [348, 177] width 141 height 14
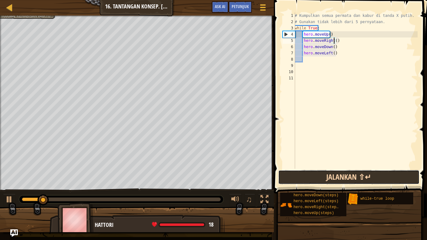
click at [340, 179] on button "Jalankan ⇧↵" at bounding box center [348, 177] width 141 height 14
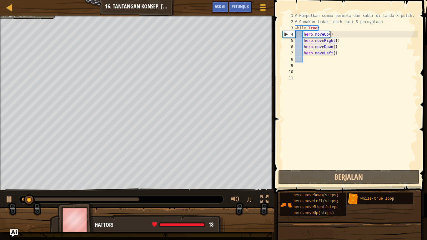
click at [340, 37] on div "# Kumpulkan semua permata dan kabur di tanda X putih. # Gunakan tidak lebih dar…" at bounding box center [356, 97] width 124 height 169
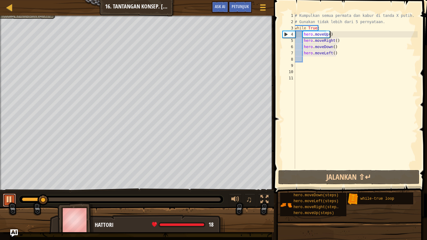
click at [6, 200] on div at bounding box center [9, 199] width 8 height 8
click at [327, 36] on div "# Kumpulkan semua permata dan kabur di tanda X putih. # Gunakan tidak lebih dar…" at bounding box center [356, 97] width 124 height 169
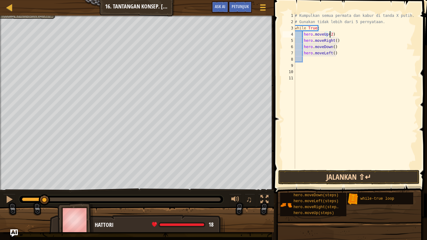
type textarea "hero.moveUp(2)"
click at [342, 179] on button "Jalankan ⇧↵" at bounding box center [348, 177] width 141 height 14
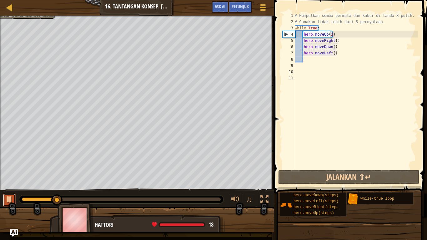
click at [8, 195] on div at bounding box center [9, 199] width 8 height 8
click at [153, 5] on div "Peta Pengenalan Imu Komputer 16. Tantangan Konsep. Loop Warehouse Menu Permaina…" at bounding box center [137, 8] width 274 height 16
click at [236, 3] on div "Petunjuk" at bounding box center [240, 7] width 23 height 12
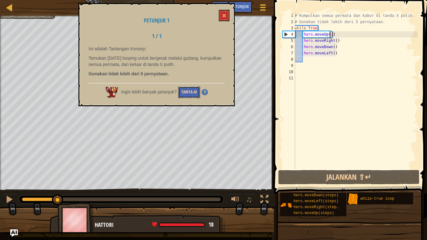
click at [189, 96] on button "Tanya AI" at bounding box center [189, 93] width 22 height 12
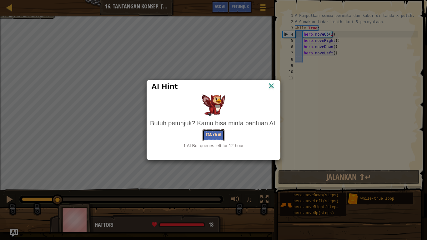
click at [219, 137] on button "Tanya AI" at bounding box center [214, 135] width 22 height 12
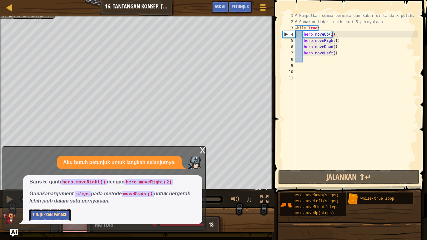
click at [58, 200] on button "Tunjukkan Padaku" at bounding box center [49, 216] width 41 height 12
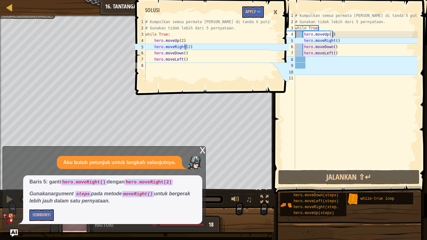
scroll to position [3, 3]
click at [247, 14] on button "Apply =>" at bounding box center [253, 12] width 22 height 12
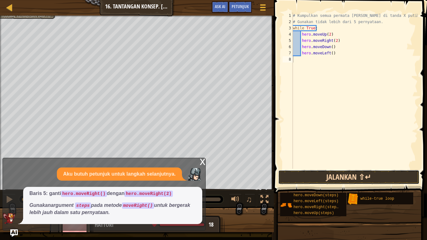
click at [336, 177] on button "Jalankan ⇧↵" at bounding box center [348, 177] width 141 height 14
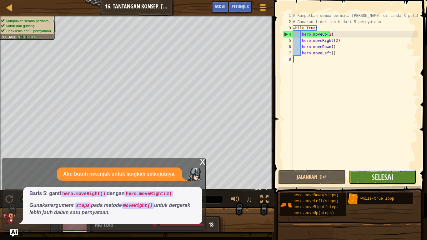
click at [396, 179] on button "Selesai" at bounding box center [383, 177] width 68 height 14
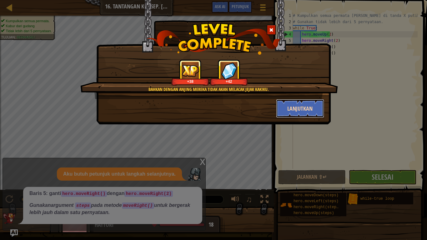
click at [291, 108] on button "Lanjutkan" at bounding box center [300, 108] width 48 height 19
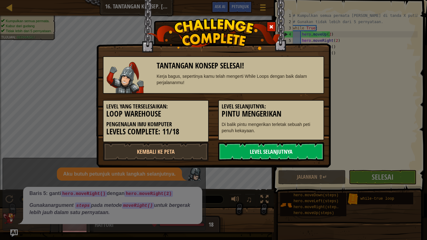
click at [257, 153] on link "Level Selanjutnya" at bounding box center [271, 151] width 106 height 19
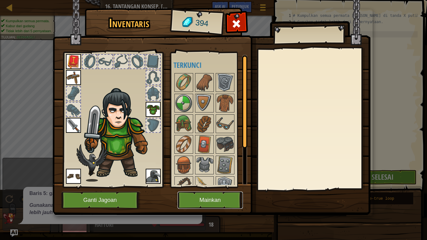
click at [189, 194] on button "Mainkan" at bounding box center [210, 200] width 65 height 17
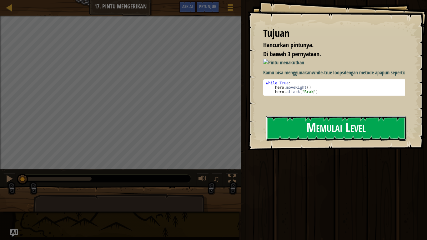
click at [291, 125] on button "Memulai Level" at bounding box center [336, 128] width 140 height 25
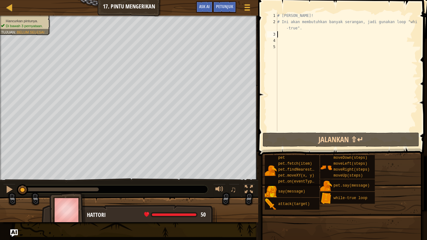
click at [304, 35] on div "# Serang pintu! # Ini akan membutuhkan banyak serangan, jadi gunakan loop "whil…" at bounding box center [347, 78] width 142 height 131
type textarea "w"
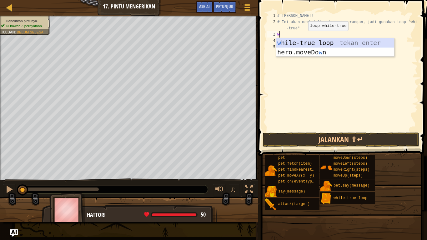
click at [305, 41] on div "w hile-true loop tekan enter hero.moveDo w n tekan enter" at bounding box center [335, 57] width 118 height 38
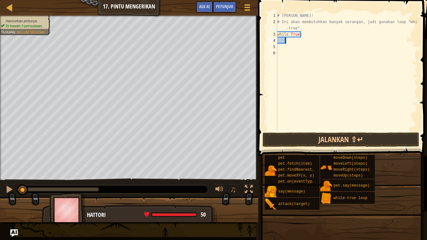
click at [307, 39] on div "# Serang pintu! # Ini akan membutuhkan banyak serangan, jadi gunakan loop "whil…" at bounding box center [347, 78] width 142 height 131
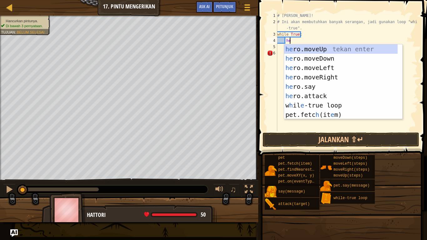
scroll to position [3, 1]
click at [330, 93] on div "he ro.moveUp tekan enter he ro.moveDown tekan enter he ro.moveLeft tekan enter …" at bounding box center [341, 91] width 114 height 94
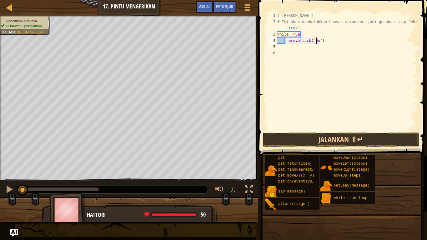
scroll to position [3, 3]
type textarea "hero.attack("Door")"
click at [342, 43] on div "# Serang pintu! # Ini akan membutuhkan banyak serangan, jadi gunakan loop "whil…" at bounding box center [347, 78] width 142 height 131
type textarea "m"
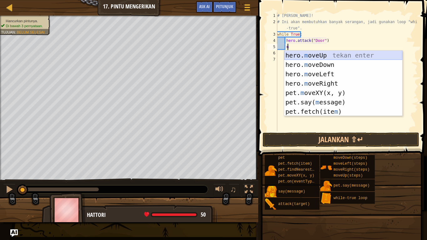
click at [337, 57] on div "hero. m oveUp tekan enter hero. m oveDown tekan enter hero. m oveLeft tekan ent…" at bounding box center [343, 93] width 118 height 84
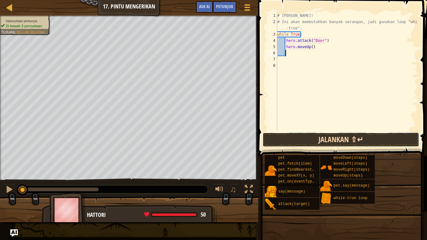
click at [362, 141] on button "Jalankan ⇧↵" at bounding box center [341, 140] width 157 height 14
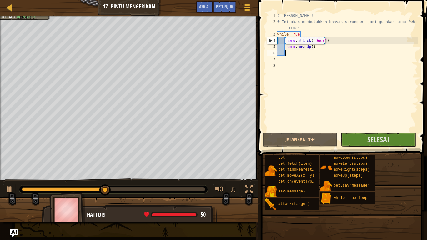
click at [313, 48] on div "# Serang pintu! # Ini akan membutuhkan banyak serangan, jadi gunakan loop "whil…" at bounding box center [347, 78] width 142 height 131
click at [10, 191] on div at bounding box center [9, 189] width 8 height 8
drag, startPoint x: 315, startPoint y: 47, endPoint x: 285, endPoint y: 49, distance: 30.1
click at [285, 49] on div "# Serang pintu! # Ini akan membutuhkan banyak serangan, jadi gunakan loop "whil…" at bounding box center [347, 78] width 142 height 131
click at [318, 33] on div "# Serang pintu! # Ini akan membutuhkan banyak serangan, jadi gunakan loop "whil…" at bounding box center [347, 78] width 142 height 131
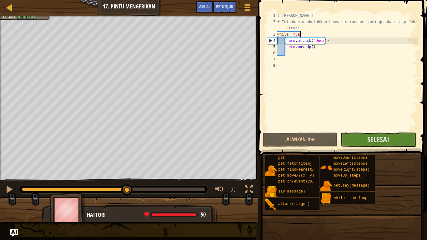
type textarea "while True:"
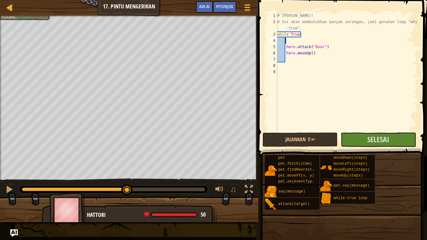
paste textarea "hero.moveUp()"
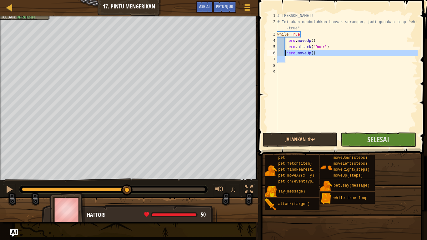
drag, startPoint x: 317, startPoint y: 54, endPoint x: 286, endPoint y: 54, distance: 31.0
click at [286, 54] on div "# Serang pintu! # Ini akan membutuhkan banyak serangan, jadi gunakan loop "whil…" at bounding box center [347, 78] width 142 height 131
type textarea "hero.moveUp()"
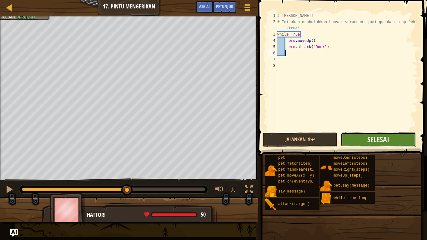
click at [395, 144] on button "Selesai" at bounding box center [378, 140] width 75 height 14
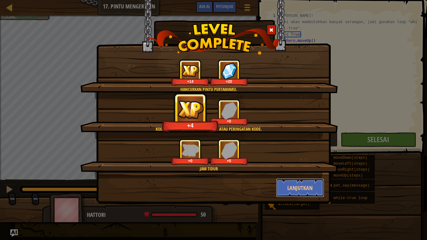
drag, startPoint x: 303, startPoint y: 192, endPoint x: 272, endPoint y: 190, distance: 30.4
click at [270, 191] on div "Lanjutkan" at bounding box center [213, 188] width 231 height 19
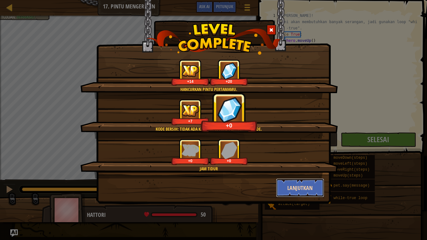
click at [293, 190] on button "Lanjutkan" at bounding box center [300, 188] width 48 height 19
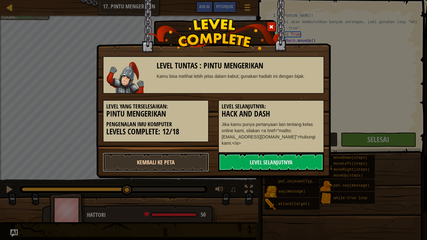
click at [154, 158] on link "Kembali ke Peta" at bounding box center [156, 162] width 106 height 19
select select "id"
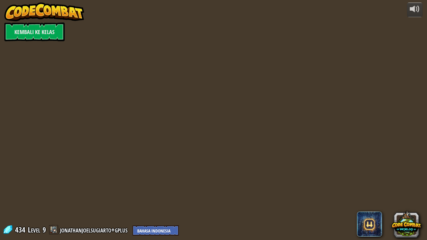
select select "id"
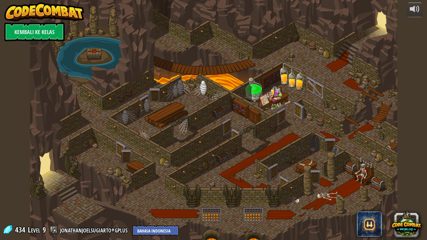
select select "id"
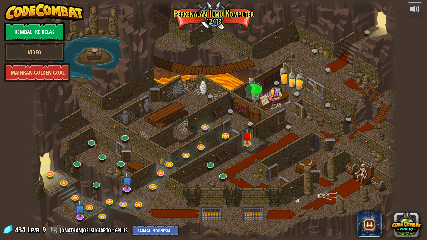
select select "id"
click at [227, 134] on link at bounding box center [226, 135] width 13 height 13
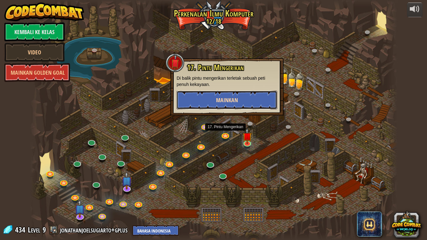
click at [251, 98] on button "Mainkan" at bounding box center [227, 100] width 101 height 19
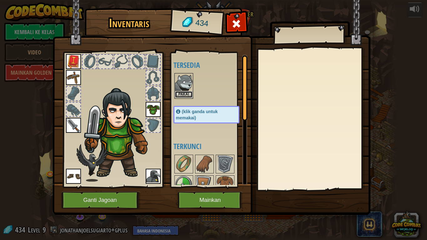
click at [187, 95] on button "Pakai" at bounding box center [184, 94] width 18 height 7
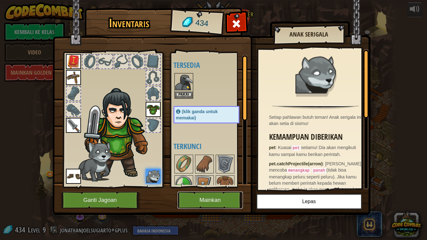
click at [218, 202] on button "Mainkan" at bounding box center [210, 200] width 65 height 17
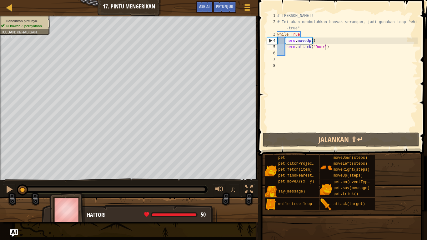
click at [333, 48] on div "# Serang pintu! # Ini akan membutuhkan banyak serangan, jadi gunakan loop "whil…" at bounding box center [347, 78] width 142 height 131
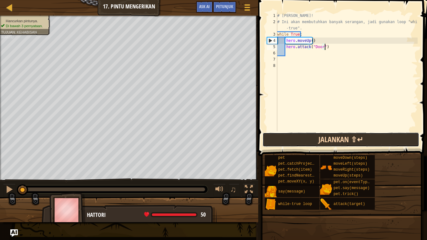
click at [326, 141] on button "Jalankan ⇧↵" at bounding box center [341, 140] width 157 height 14
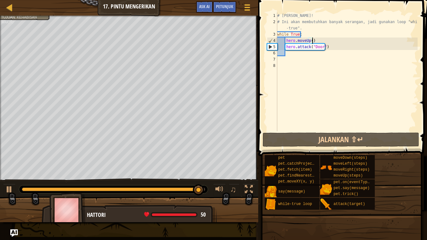
click at [316, 41] on div "# Serang pintu! # Ini akan membutuhkan banyak serangan, jadi gunakan loop "whil…" at bounding box center [347, 78] width 142 height 131
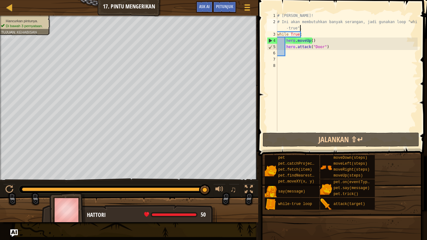
click at [314, 29] on div "# Serang pintu! # Ini akan membutuhkan banyak serangan, jadi gunakan loop "whil…" at bounding box center [347, 78] width 142 height 131
type textarea "# Ini akan membutuhkan banyak serangan, jadi gunakan loop "while-true"."
click at [319, 57] on div "# Serang pintu! # Ini akan membutuhkan banyak serangan, jadi gunakan loop "whil…" at bounding box center [347, 78] width 142 height 131
click at [320, 53] on div "# Serang pintu! # Ini akan membutuhkan banyak serangan, jadi gunakan loop "whil…" at bounding box center [347, 78] width 142 height 131
paste textarea "hero.moveUp()"
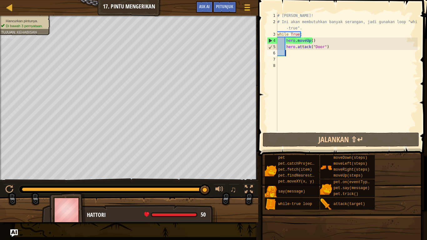
type textarea "hero.moveUp()"
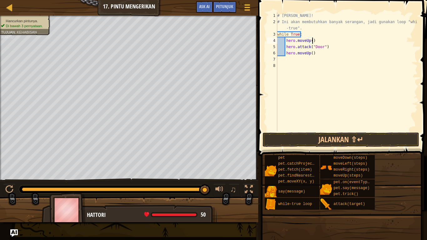
drag, startPoint x: 315, startPoint y: 42, endPoint x: 330, endPoint y: 42, distance: 15.3
click at [329, 40] on div "# Serang pintu! # Ini akan membutuhkan banyak serangan, jadi gunakan loop "whil…" at bounding box center [347, 78] width 142 height 131
click at [337, 144] on button "Jalankan ⇧↵" at bounding box center [341, 140] width 157 height 14
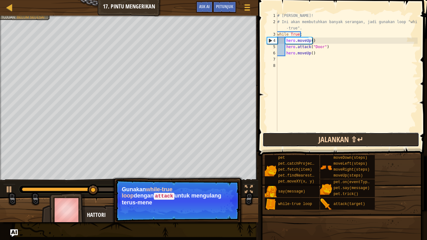
click at [315, 140] on button "Jalankan ⇧↵" at bounding box center [341, 140] width 157 height 14
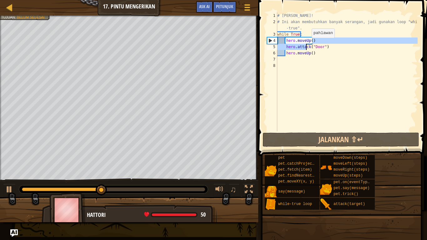
drag, startPoint x: 321, startPoint y: 43, endPoint x: 308, endPoint y: 47, distance: 13.6
click at [306, 43] on div "# Serang pintu! # Ini akan membutuhkan banyak serangan, jadi gunakan loop "whil…" at bounding box center [347, 78] width 142 height 131
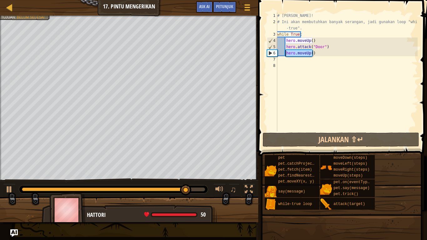
drag, startPoint x: 317, startPoint y: 56, endPoint x: 286, endPoint y: 55, distance: 31.9
click at [286, 55] on div "# Serang pintu! # Ini akan membutuhkan banyak serangan, jadi gunakan loop "whil…" at bounding box center [347, 78] width 142 height 131
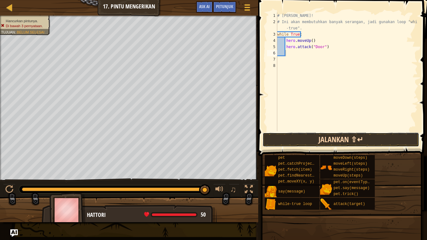
click at [311, 134] on button "Jalankan ⇧↵" at bounding box center [341, 140] width 157 height 14
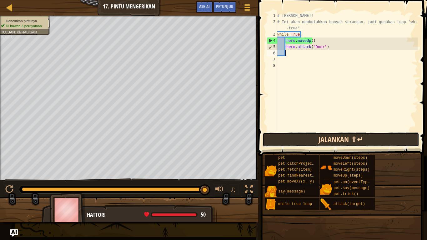
click at [296, 138] on button "Jalankan ⇧↵" at bounding box center [341, 140] width 157 height 14
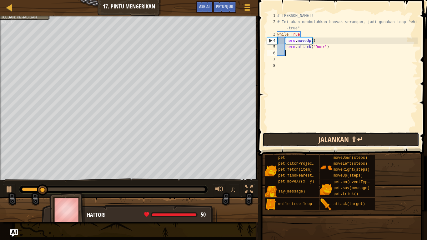
click at [296, 138] on button "Jalankan ⇧↵" at bounding box center [341, 140] width 157 height 14
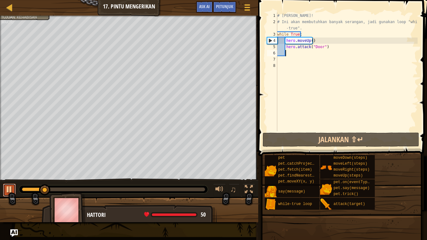
click at [7, 189] on div at bounding box center [9, 189] width 8 height 8
click at [323, 48] on div "# Serang pintu! # Ini akan membutuhkan banyak serangan, jadi gunakan loop "whil…" at bounding box center [347, 78] width 142 height 131
click at [322, 48] on div "# Serang pintu! # Ini akan membutuhkan banyak serangan, jadi gunakan loop "whil…" at bounding box center [347, 78] width 142 height 131
click at [321, 49] on div "# Serang pintu! # Ini akan membutuhkan banyak serangan, jadi gunakan loop "whil…" at bounding box center [347, 78] width 142 height 131
drag, startPoint x: 319, startPoint y: 41, endPoint x: 277, endPoint y: 40, distance: 41.9
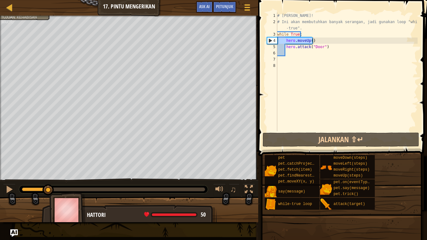
click at [277, 40] on div "hero.attack("Door") 1 2 3 4 5 6 7 8 # Serang pintu! # Ini akan membutuhkan bany…" at bounding box center [342, 72] width 152 height 119
type textarea "hero.moveUp()"
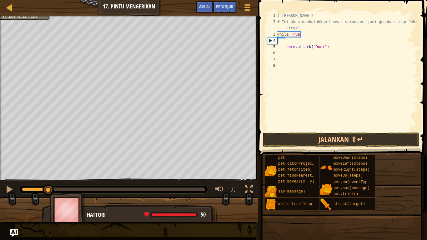
type textarea "while True:"
click at [305, 46] on div "# Serang pintu! # Ini akan membutuhkan banyak serangan, jadi gunakan loop "whil…" at bounding box center [347, 78] width 142 height 131
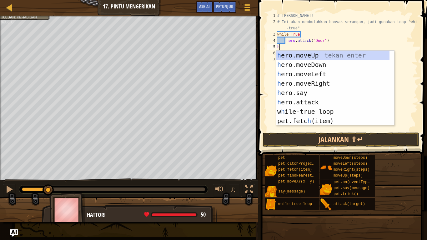
click at [313, 36] on div "# Serang pintu! # Ini akan membutuhkan banyak serangan, jadi gunakan loop "whil…" at bounding box center [347, 78] width 142 height 131
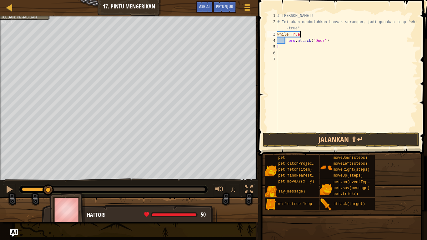
click at [311, 48] on div "# Serang pintu! # Ini akan membutuhkan banyak serangan, jadi gunakan loop "whil…" at bounding box center [347, 78] width 142 height 131
type textarea "h"
click at [314, 32] on div "# Serang pintu! # Ini akan membutuhkan banyak serangan, jadi gunakan loop "whil…" at bounding box center [347, 78] width 142 height 131
type textarea "while True:"
click at [307, 42] on div "# Serang pintu! # Ini akan membutuhkan banyak serangan, jadi gunakan loop "whil…" at bounding box center [347, 78] width 142 height 131
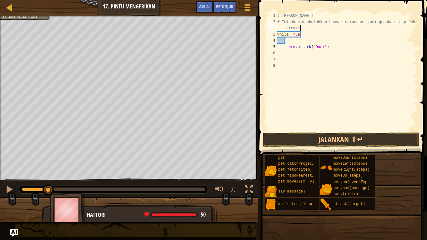
click at [305, 30] on div "# Serang pintu! # Ini akan membutuhkan banyak serangan, jadi gunakan loop "whil…" at bounding box center [347, 78] width 142 height 131
type textarea "# Ini akan membutuhkan banyak serangan, jadi gunakan loop "while-true""
click at [306, 35] on div "# Serang pintu! # Ini akan membutuhkan banyak serangan, jadi gunakan loop "whil…" at bounding box center [347, 78] width 142 height 131
click at [303, 48] on div "# Serang pintu! # Ini akan membutuhkan banyak serangan, jadi gunakan loop "whil…" at bounding box center [347, 78] width 142 height 131
click at [282, 51] on div "# Serang pintu! # Ini akan membutuhkan banyak serangan, jadi gunakan loop "whil…" at bounding box center [347, 78] width 142 height 131
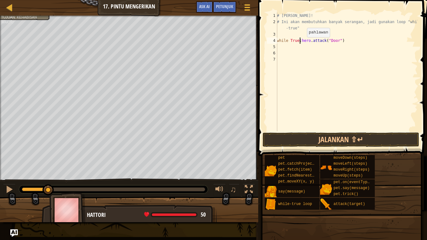
type textarea "hero.attack("Door")"
click at [282, 48] on div "# Serang pintu! # Ini akan membutuhkan banyak serangan, jadi gunakan loop "whil…" at bounding box center [347, 78] width 142 height 131
click at [290, 54] on div "# Serang pintu! # Ini akan membutuhkan banyak serangan, jadi gunakan loop "whil…" at bounding box center [347, 78] width 142 height 131
click at [284, 48] on div "# Serang pintu! # Ini akan membutuhkan banyak serangan, jadi gunakan loop "whil…" at bounding box center [347, 78] width 142 height 131
click at [286, 48] on div "# Serang pintu! # Ini akan membutuhkan banyak serangan, jadi gunakan loop "whil…" at bounding box center [347, 78] width 142 height 131
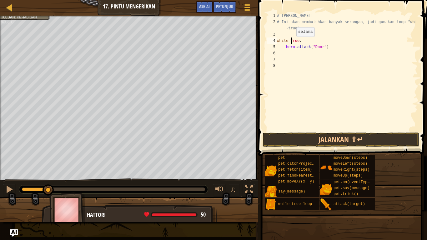
click at [291, 43] on div "# Serang pintu! # Ini akan membutuhkan banyak serangan, jadi gunakan loop "whil…" at bounding box center [347, 78] width 142 height 131
click at [287, 48] on div "# Serang pintu! # Ini akan membutuhkan banyak serangan, jadi gunakan loop "whil…" at bounding box center [347, 78] width 142 height 131
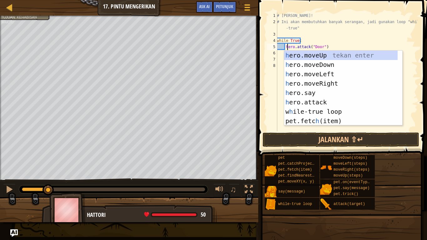
click at [328, 42] on div "# Serang pintu! # Ini akan membutuhkan banyak serangan, jadi gunakan loop "whil…" at bounding box center [347, 78] width 142 height 131
type textarea "while True:"
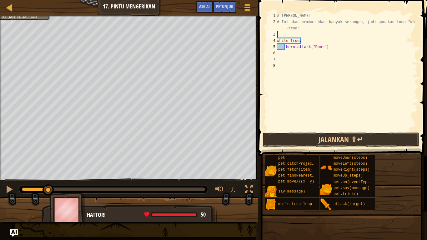
click at [307, 33] on div "# Serang pintu! # Ini akan membutuhkan banyak serangan, jadi gunakan loop "whil…" at bounding box center [347, 78] width 142 height 131
type textarea "h"
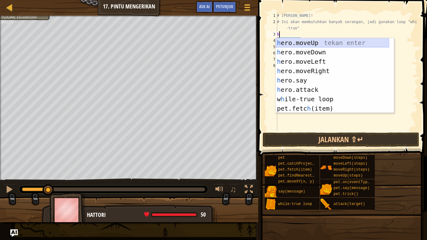
click at [340, 45] on div "h ero.moveUp tekan enter h ero.moveDown tekan enter h ero.moveLeft tekan enter …" at bounding box center [333, 85] width 114 height 94
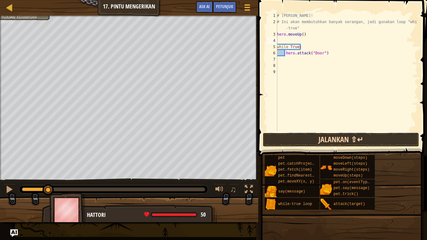
click at [326, 138] on button "Jalankan ⇧↵" at bounding box center [341, 140] width 157 height 14
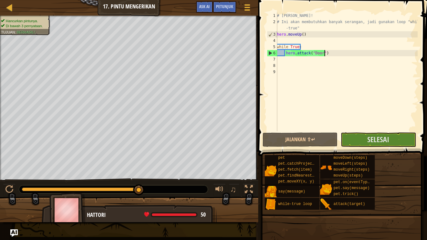
click at [329, 53] on div "# Serang pintu! # Ini akan membutuhkan banyak serangan, jadi gunakan loop "whil…" at bounding box center [347, 78] width 142 height 131
type textarea "hero.attack("Door")"
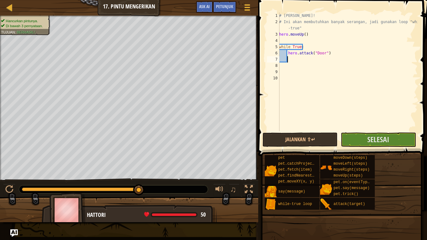
paste textarea "hero.moveUp()"
type textarea "hero.moveUp()"
click at [356, 140] on button "Selesai" at bounding box center [378, 140] width 75 height 14
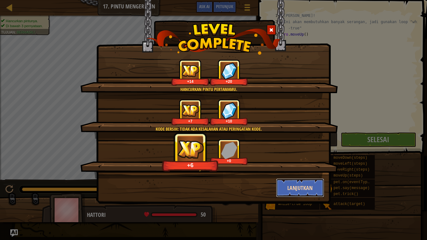
click at [308, 189] on button "Lanjutkan" at bounding box center [300, 188] width 48 height 19
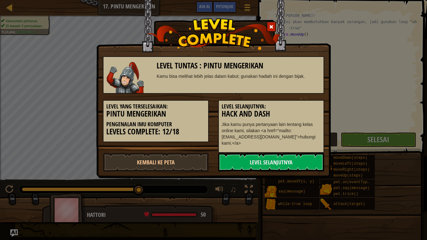
click at [305, 164] on link "Level Selanjutnya" at bounding box center [271, 162] width 106 height 19
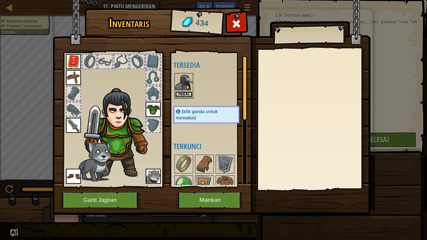
click at [187, 98] on button "Pakai" at bounding box center [184, 94] width 18 height 7
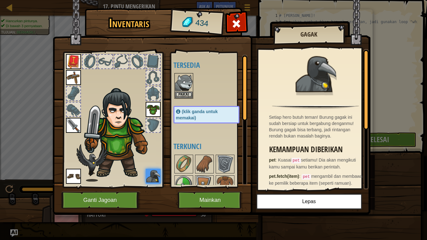
scroll to position [63, 0]
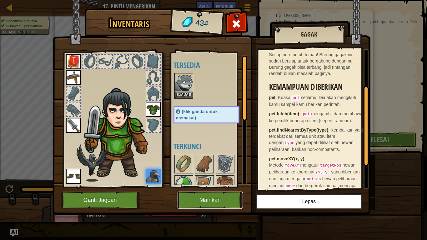
click at [231, 201] on button "Mainkan" at bounding box center [210, 200] width 65 height 17
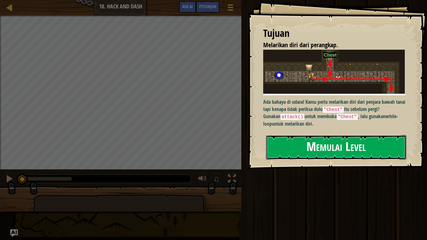
click at [304, 141] on button "Memulai Level" at bounding box center [336, 147] width 140 height 25
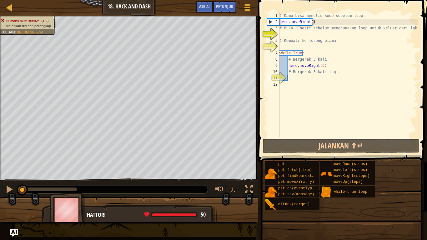
click at [308, 79] on div "# Kamu bisa menulis kode sebelum loop. hero . moveRight ( ) # Buka "Chest" sebe…" at bounding box center [347, 82] width 139 height 138
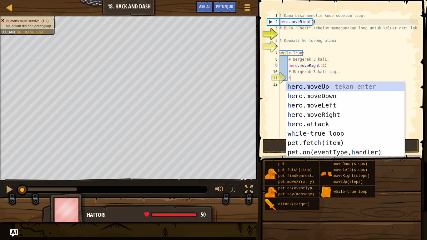
type textarea "he"
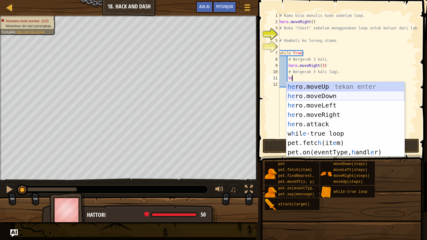
click at [316, 98] on div "he ro.moveUp tekan enter he ro.moveDown tekan enter he ro.moveLeft tekan enter …" at bounding box center [345, 129] width 118 height 94
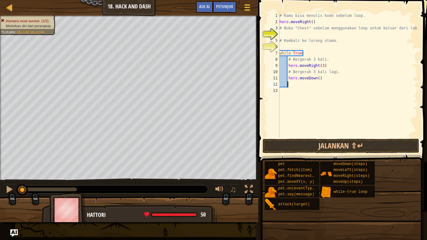
scroll to position [3, 0]
click at [316, 80] on div "# Kamu bisa menulis kode sebelum loop. hero . moveRight ( ) # Buka "Chest" sebe…" at bounding box center [347, 82] width 139 height 138
click at [327, 68] on div "# Kamu bisa menulis kode sebelum loop. hero . moveRight ( ) # Buka "Chest" sebe…" at bounding box center [347, 82] width 139 height 138
click at [301, 43] on div "# Kamu bisa menulis kode sebelum loop. hero . moveRight ( ) # Buka "Chest" sebe…" at bounding box center [347, 82] width 139 height 138
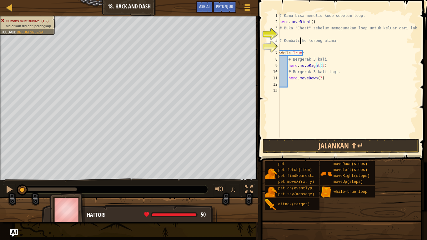
type textarea "# Kembali ke lorong utama."
click at [313, 47] on div "# Kamu bisa menulis kode sebelum loop. hero . moveRight ( ) # Buka "Chest" sebe…" at bounding box center [347, 82] width 139 height 138
type textarea "h"
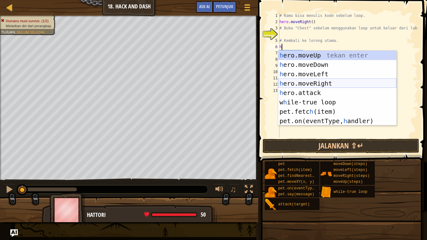
click at [321, 83] on div "h ero.moveUp tekan enter h ero.moveDown tekan enter h ero.moveLeft tekan enter …" at bounding box center [337, 98] width 118 height 94
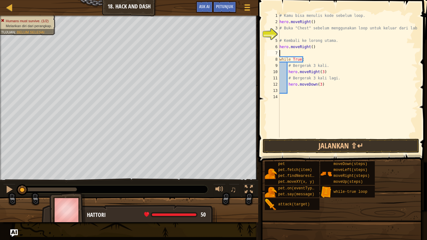
type textarea "h"
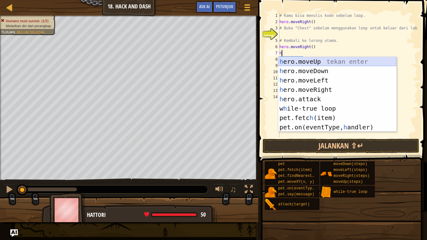
click at [327, 61] on div "h ero.moveUp tekan enter h ero.moveDown tekan enter h ero.moveLeft tekan enter …" at bounding box center [337, 104] width 118 height 94
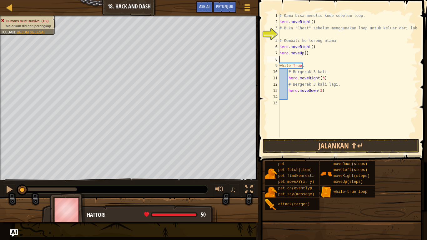
click at [305, 56] on div "# Kamu bisa menulis kode sebelum loop. hero . moveRight ( ) # Buka "Chest" sebe…" at bounding box center [347, 82] width 139 height 138
type textarea "hero.moveUp()"
click at [302, 58] on div "# Kamu bisa menulis kode sebelum loop. hero . moveRight ( ) # Buka "Chest" sebe…" at bounding box center [347, 82] width 139 height 138
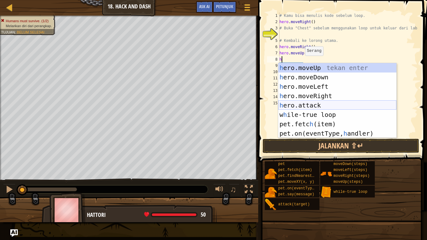
click at [325, 106] on div "h ero.moveUp tekan enter h ero.moveDown tekan enter h ero.moveLeft tekan enter …" at bounding box center [337, 110] width 118 height 94
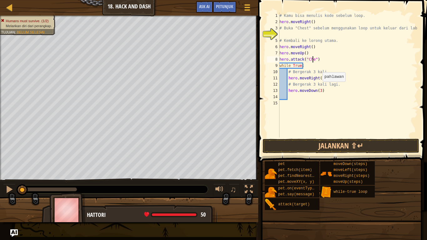
scroll to position [3, 3]
click at [326, 61] on div "# Kamu bisa menulis kode sebelum loop. hero . moveRight ( ) # Buka "Chest" sebe…" at bounding box center [347, 82] width 139 height 138
drag, startPoint x: 324, startPoint y: 60, endPoint x: 280, endPoint y: 60, distance: 43.8
click at [280, 60] on div "# Kamu bisa menulis kode sebelum loop. hero . moveRight ( ) # Buka "Chest" sebe…" at bounding box center [347, 82] width 139 height 138
type textarea "hero.attack("Chest")"
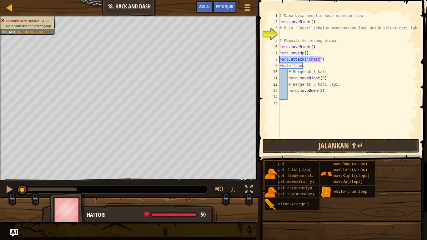
click at [342, 62] on div "# Kamu bisa menulis kode sebelum loop. hero . moveRight ( ) # Buka "Chest" sebe…" at bounding box center [347, 75] width 139 height 125
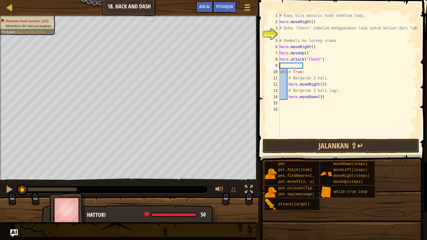
scroll to position [3, 0]
paste textarea "hero.attack("Chest")"
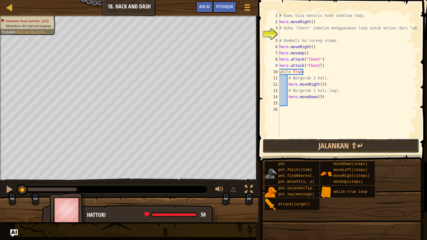
drag, startPoint x: 362, startPoint y: 147, endPoint x: 275, endPoint y: 170, distance: 89.4
click at [362, 147] on button "Jalankan ⇧↵" at bounding box center [341, 146] width 157 height 14
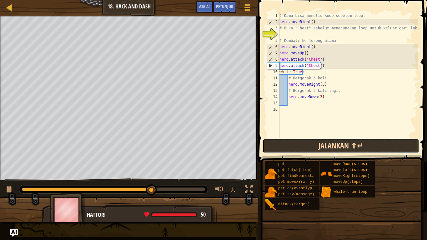
click at [271, 145] on button "Jalankan ⇧↵" at bounding box center [341, 146] width 157 height 14
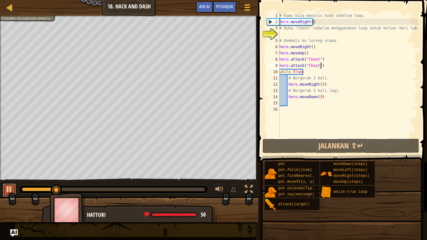
click at [11, 185] on div at bounding box center [9, 189] width 8 height 8
click at [42, 188] on div at bounding box center [113, 189] width 189 height 8
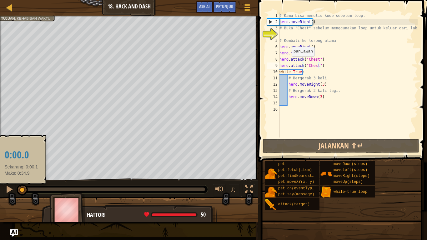
drag, startPoint x: 56, startPoint y: 188, endPoint x: 21, endPoint y: 188, distance: 34.7
click at [21, 188] on div at bounding box center [22, 189] width 11 height 11
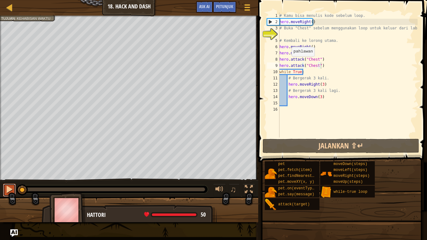
click at [6, 189] on div at bounding box center [9, 189] width 8 height 8
click at [226, 7] on span "Petunjuk" at bounding box center [224, 6] width 17 height 6
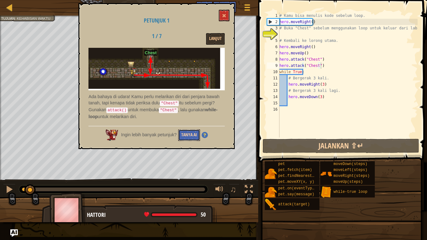
click at [187, 135] on button "Tanya AI" at bounding box center [189, 135] width 22 height 12
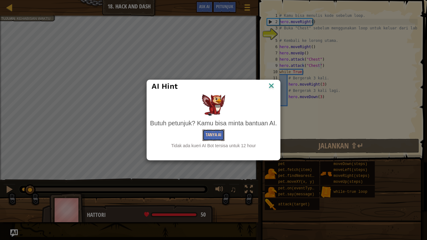
click at [219, 137] on button "Tanya AI" at bounding box center [214, 135] width 22 height 12
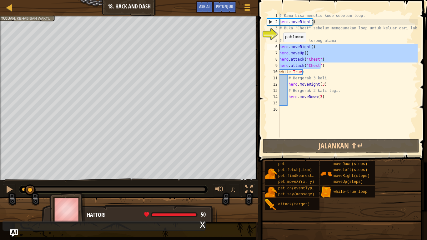
drag, startPoint x: 324, startPoint y: 67, endPoint x: 280, endPoint y: 48, distance: 47.5
click at [280, 48] on div "# Kamu bisa menulis kode sebelum loop. hero . moveRight ( ) # Buka "Chest" sebe…" at bounding box center [347, 82] width 139 height 138
click at [312, 67] on div "# Kamu bisa menulis kode sebelum loop. hero . moveRight ( ) # Buka "Chest" sebe…" at bounding box center [347, 75] width 139 height 125
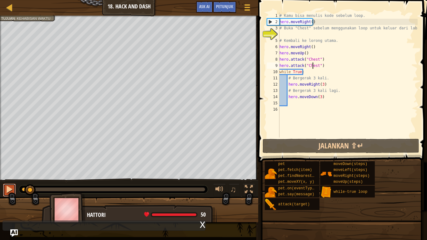
click at [4, 188] on button at bounding box center [9, 190] width 13 height 13
drag, startPoint x: 37, startPoint y: 191, endPoint x: 0, endPoint y: 190, distance: 37.2
click at [0, 190] on div "♫" at bounding box center [129, 188] width 258 height 19
click at [11, 190] on div at bounding box center [9, 189] width 8 height 8
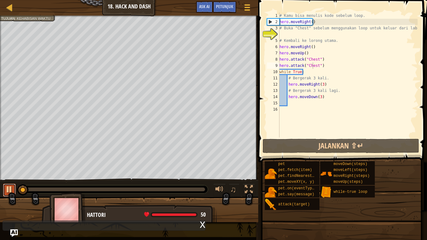
click at [11, 190] on div at bounding box center [9, 189] width 8 height 8
drag, startPoint x: 316, startPoint y: 23, endPoint x: 277, endPoint y: 23, distance: 39.1
click at [277, 23] on div "hero.attack("Chest") 1 2 3 4 5 6 7 8 9 10 11 12 13 14 15 16 # Kamu bisa menulis…" at bounding box center [342, 75] width 152 height 125
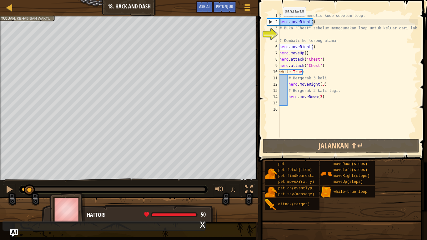
type textarea "hero.moveRight()"
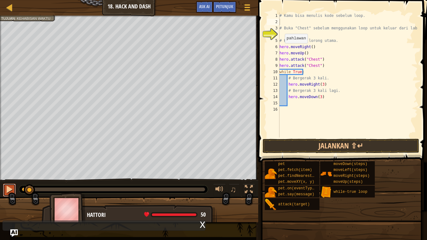
click at [13, 190] on button at bounding box center [9, 190] width 13 height 13
click at [14, 187] on button at bounding box center [9, 190] width 13 height 13
drag, startPoint x: 34, startPoint y: 187, endPoint x: 1, endPoint y: 188, distance: 33.1
click at [1, 188] on div "♫" at bounding box center [129, 188] width 258 height 19
click at [372, 147] on button "Jalankan ⇧↵" at bounding box center [341, 146] width 157 height 14
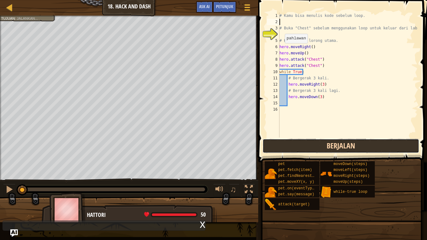
click at [342, 142] on button "Berjalan" at bounding box center [341, 146] width 157 height 14
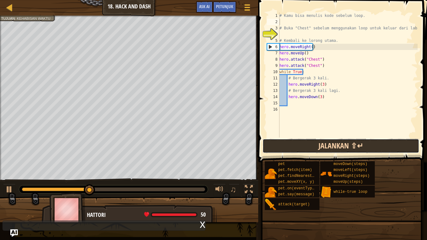
click at [303, 150] on button "Jalankan ⇧↵" at bounding box center [341, 146] width 157 height 14
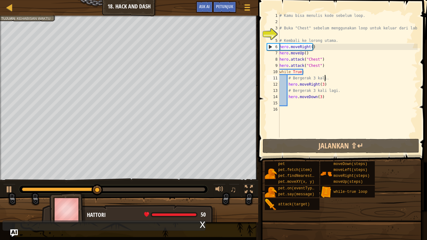
click at [326, 78] on div "# Kamu bisa menulis kode sebelum loop. # Buka "Chest" sebelum menggunakan loop …" at bounding box center [347, 82] width 139 height 138
click at [331, 74] on div "# Kamu bisa menulis kode sebelum loop. # Buka "Chest" sebelum menggunakan loop …" at bounding box center [347, 82] width 139 height 138
click at [328, 78] on div "# Kamu bisa menulis kode sebelum loop. # Buka "Chest" sebelum menggunakan loop …" at bounding box center [347, 82] width 139 height 138
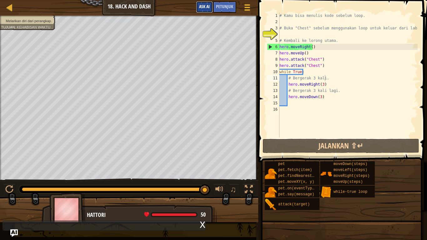
click at [205, 4] on span "Ask AI" at bounding box center [204, 6] width 11 height 6
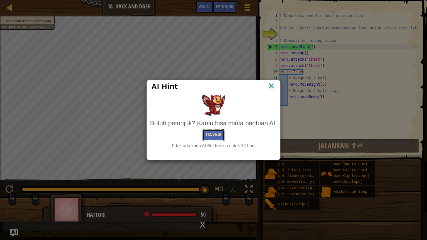
click at [214, 133] on button "Tanya AI" at bounding box center [214, 135] width 22 height 12
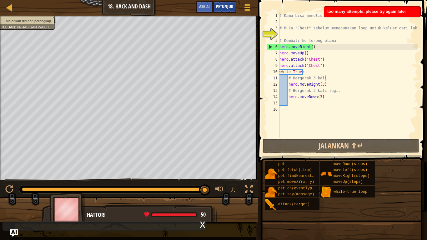
click at [224, 9] on span "Petunjuk" at bounding box center [224, 6] width 17 height 6
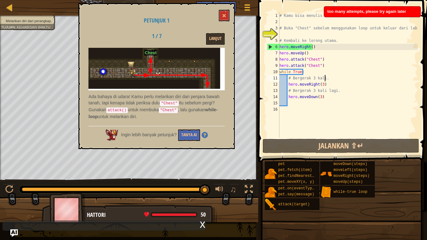
click at [202, 87] on img at bounding box center [156, 69] width 136 height 43
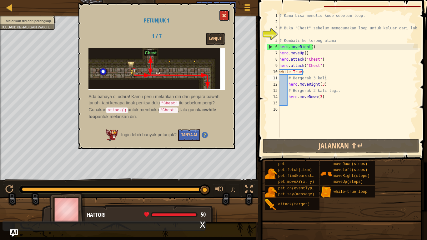
click at [224, 13] on button at bounding box center [224, 16] width 11 height 12
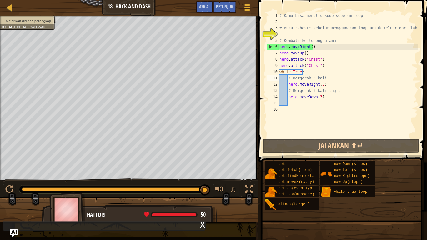
type textarea "hero.attack("Chest")"
click at [323, 64] on div "# Kamu bisa menulis kode sebelum loop. # Buka "Chest" sebelum menggunakan loop …" at bounding box center [347, 82] width 139 height 138
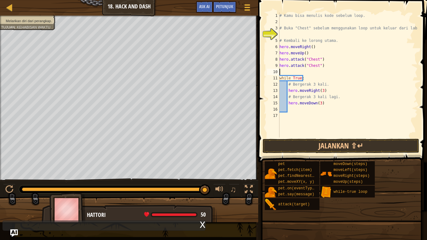
type textarea "h"
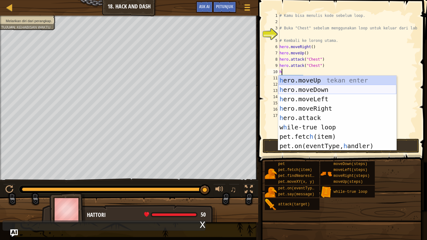
click at [320, 91] on div "h ero.moveUp tekan enter h ero.moveDown tekan enter h ero.moveLeft tekan enter …" at bounding box center [337, 123] width 118 height 94
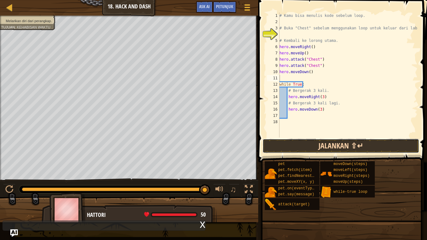
click at [326, 145] on button "Jalankan ⇧↵" at bounding box center [341, 146] width 157 height 14
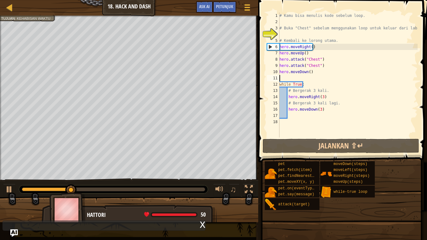
click at [314, 78] on div "# Kamu bisa menulis kode sebelum loop. # Buka "Chest" sebelum menggunakan loop …" at bounding box center [347, 82] width 139 height 138
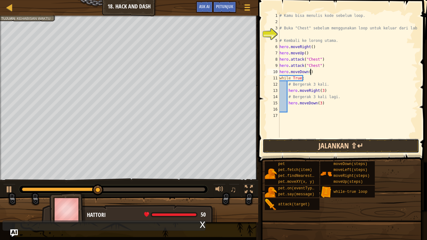
click at [335, 148] on button "Jalankan ⇧↵" at bounding box center [341, 146] width 157 height 14
click at [290, 146] on button "Jalankan ⇧↵" at bounding box center [341, 146] width 157 height 14
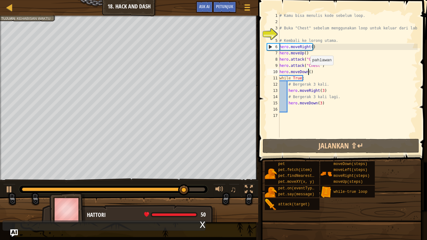
click at [307, 71] on div "# Kamu bisa menulis kode sebelum loop. # Buka "Chest" sebelum menggunakan loop …" at bounding box center [347, 82] width 139 height 138
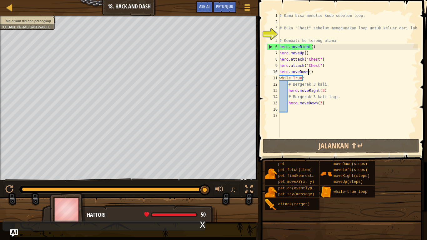
scroll to position [3, 2]
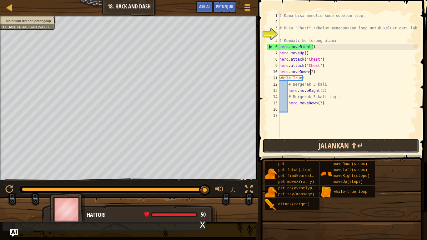
click at [329, 148] on button "Jalankan ⇧↵" at bounding box center [341, 146] width 157 height 14
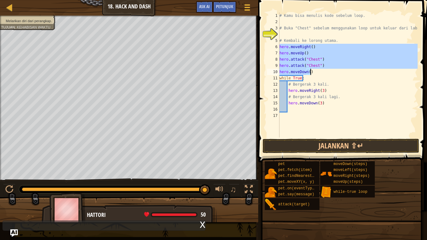
drag, startPoint x: 280, startPoint y: 48, endPoint x: 315, endPoint y: 73, distance: 43.5
click at [315, 73] on div "# Kamu bisa menulis kode sebelum loop. # Buka "Chest" sebelum menggunakan loop …" at bounding box center [347, 82] width 139 height 138
type textarea "hero.attack("Chest") hero.moveDown()"
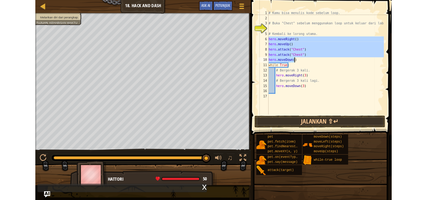
scroll to position [3, 0]
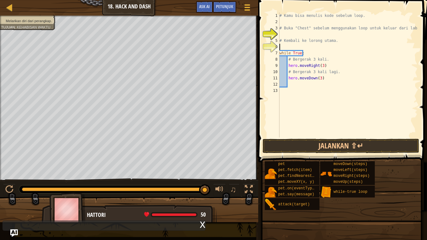
click at [314, 55] on div "# Kamu bisa menulis kode sebelum loop. # Buka "Chest" sebelum menggunakan loop …" at bounding box center [347, 82] width 139 height 138
type textarea "while True:"
paste textarea "hero.moveDown()"
type textarea "hero.moveDown()"
paste textarea "hero.moveDown()"
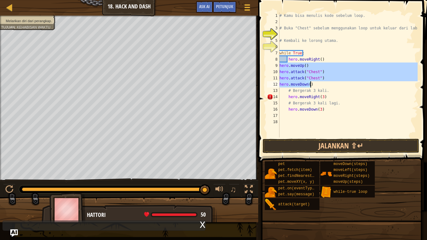
drag, startPoint x: 280, startPoint y: 64, endPoint x: 328, endPoint y: 84, distance: 52.0
click at [328, 84] on div "# Kamu bisa menulis kode sebelum loop. # Buka "Chest" sebelum menggunakan loop …" at bounding box center [347, 82] width 139 height 138
click at [319, 86] on div "# Kamu bisa menulis kode sebelum loop. # Buka "Chest" sebelum menggunakan loop …" at bounding box center [347, 75] width 139 height 125
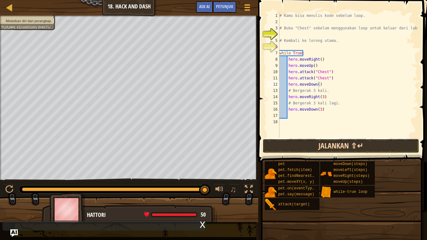
click at [333, 142] on button "Jalankan ⇧↵" at bounding box center [341, 146] width 157 height 14
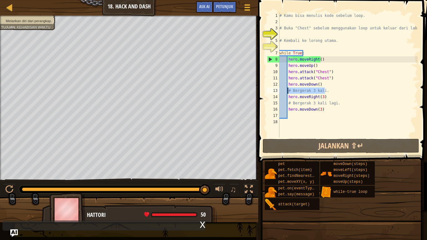
drag, startPoint x: 325, startPoint y: 92, endPoint x: 288, endPoint y: 92, distance: 36.9
click at [288, 92] on div "# Kamu bisa menulis kode sebelum loop. # Buka "Chest" sebelum menggunakan loop …" at bounding box center [347, 82] width 139 height 138
type textarea "# Bergerak 3 kali."
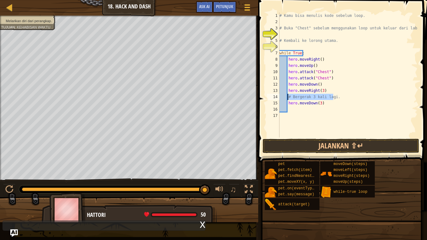
drag, startPoint x: 334, startPoint y: 97, endPoint x: 287, endPoint y: 96, distance: 46.9
click at [287, 96] on div "# Kamu bisa menulis kode sebelum loop. # Buka "Chest" sebelum menggunakan loop …" at bounding box center [347, 82] width 139 height 138
type textarea "."
click at [310, 98] on div "# Kamu bisa menulis kode sebelum loop. # Buka "Chest" sebelum menggunakan loop …" at bounding box center [347, 82] width 139 height 138
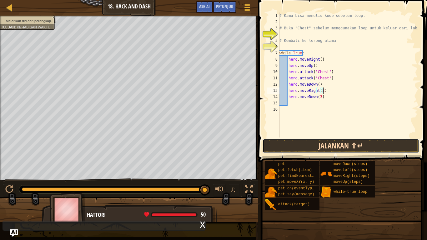
click at [327, 147] on button "Jalankan ⇧↵" at bounding box center [341, 146] width 157 height 14
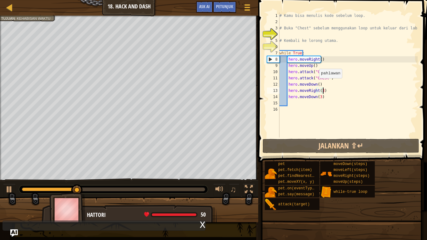
click at [315, 84] on div "# Kamu bisa menulis kode sebelum loop. # Buka "Chest" sebelum menggunakan loop …" at bounding box center [347, 82] width 139 height 138
click at [314, 84] on div "# Kamu bisa menulis kode sebelum loop. # Buka "Chest" sebelum menggunakan loop …" at bounding box center [347, 82] width 139 height 138
click at [318, 85] on div "# Kamu bisa menulis kode sebelum loop. # Buka "Chest" sebelum menggunakan loop …" at bounding box center [347, 75] width 139 height 125
click at [316, 85] on div "# Kamu bisa menulis kode sebelum loop. # Buka "Chest" sebelum menggunakan loop …" at bounding box center [347, 82] width 139 height 138
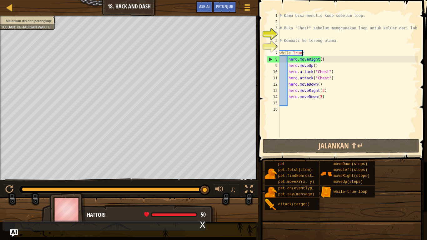
click at [329, 55] on div "# Kamu bisa menulis kode sebelum loop. # Buka "Chest" sebelum menggunakan loop …" at bounding box center [347, 82] width 139 height 138
type textarea "while True:"
